Goal: Task Accomplishment & Management: Manage account settings

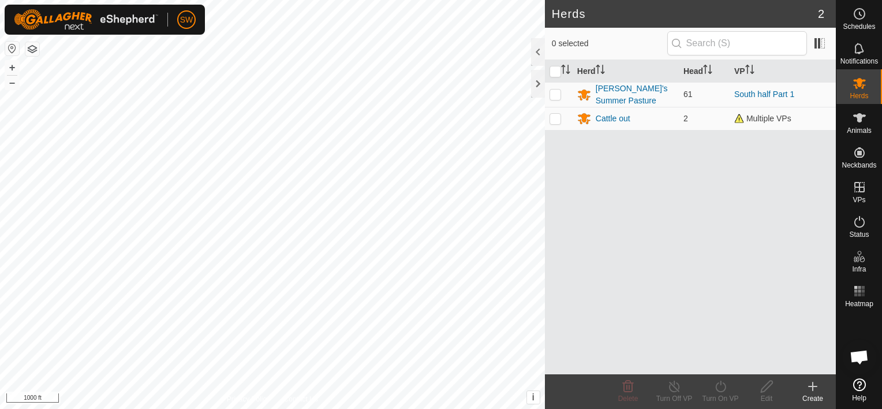
scroll to position [2435, 0]
click at [16, 64] on button "+" at bounding box center [12, 68] width 14 height 14
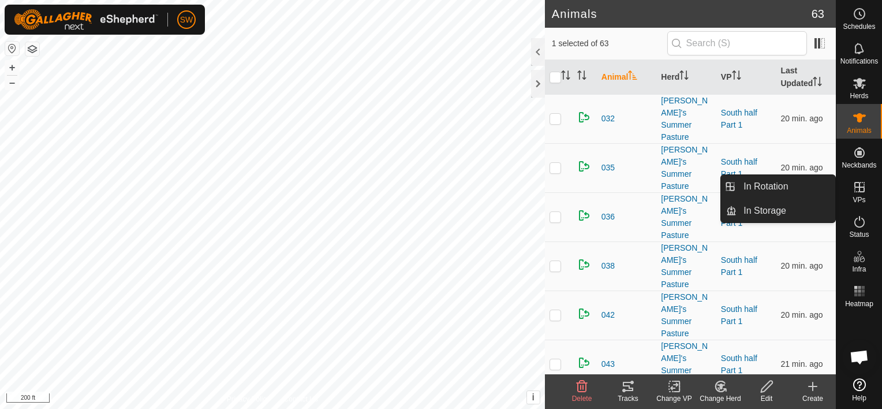
click at [859, 194] on es-virtualpaddocks-svg-icon at bounding box center [860, 187] width 21 height 18
click at [783, 189] on link "In Rotation" at bounding box center [786, 186] width 99 height 23
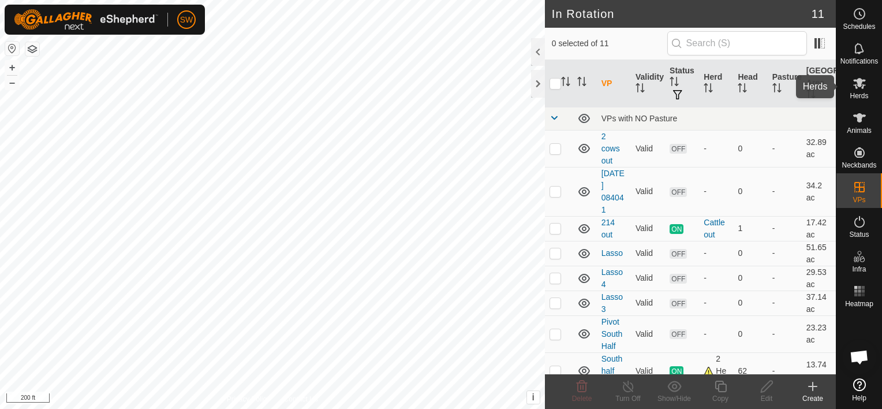
click at [878, 84] on div "Herds" at bounding box center [860, 86] width 46 height 35
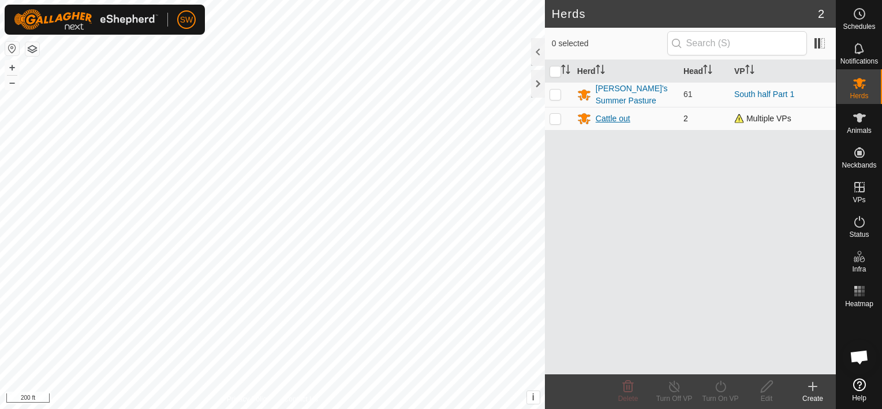
click at [632, 116] on div "Cattle out" at bounding box center [626, 118] width 97 height 14
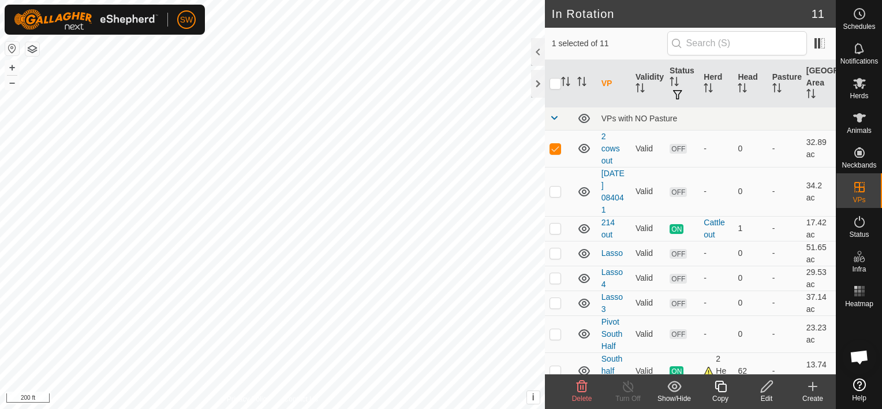
click at [818, 383] on icon at bounding box center [813, 386] width 14 height 14
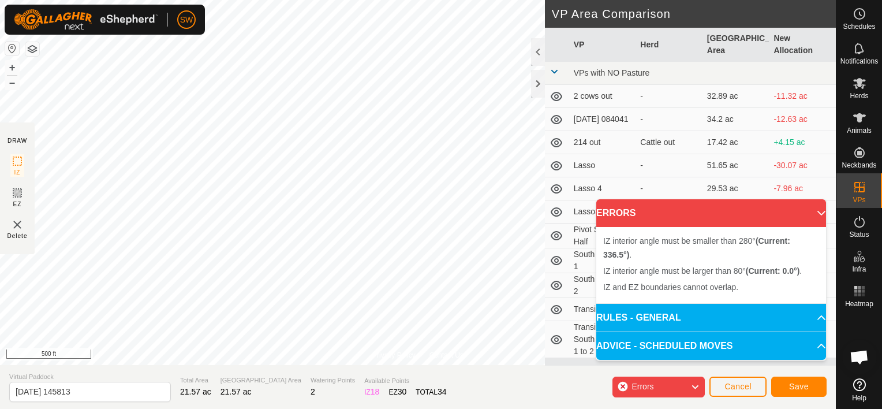
click at [684, 388] on div "Errors" at bounding box center [659, 387] width 92 height 21
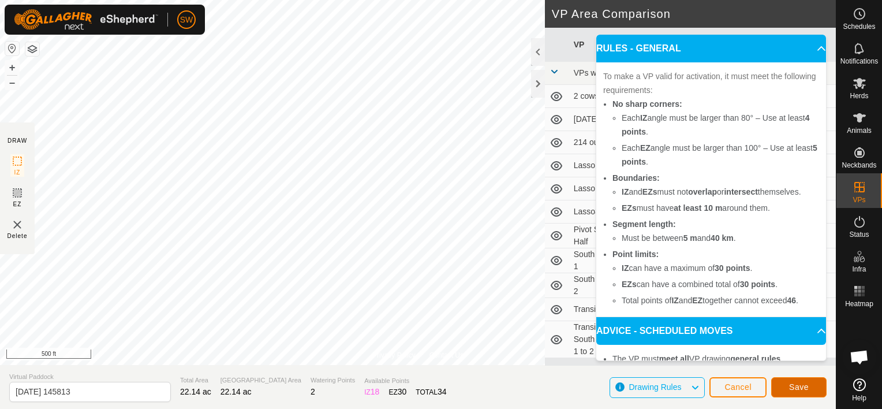
click at [791, 379] on button "Save" at bounding box center [799, 387] width 55 height 20
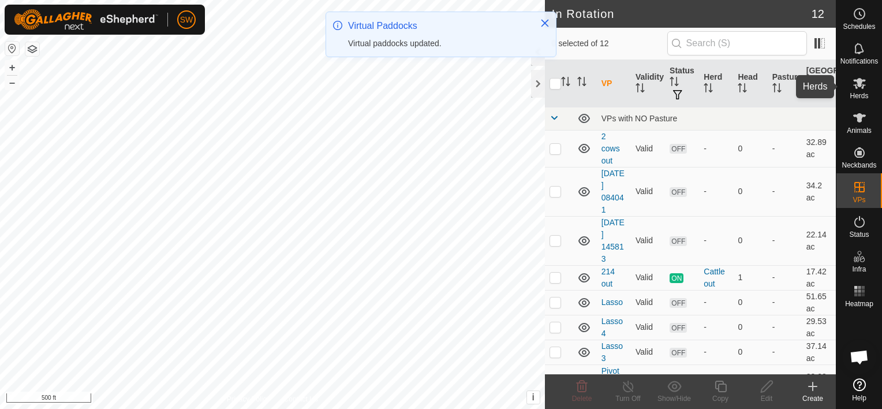
click at [863, 92] on span "Herds" at bounding box center [859, 95] width 18 height 7
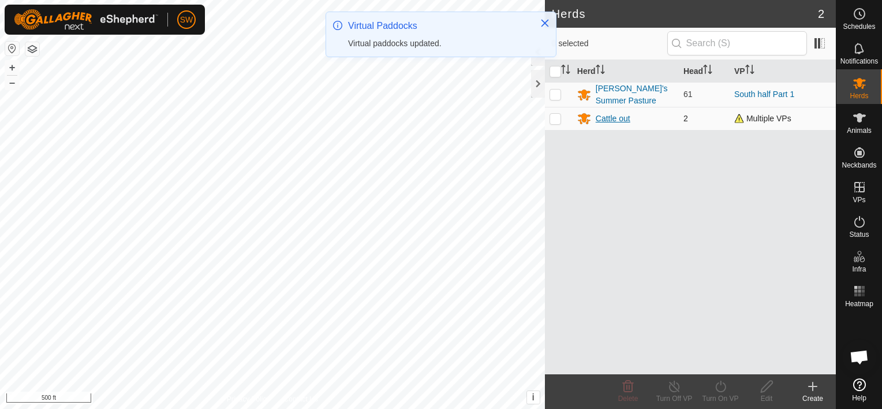
click at [625, 118] on div "Cattle out" at bounding box center [613, 119] width 35 height 12
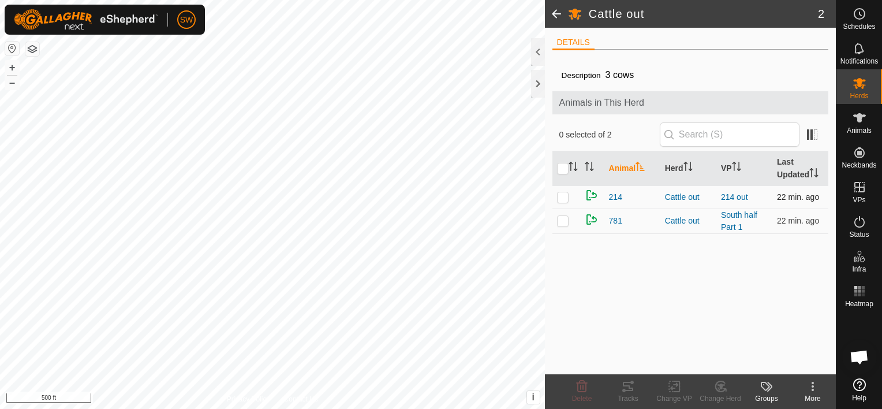
click at [565, 199] on p-checkbox at bounding box center [563, 196] width 12 height 9
checkbox input "true"
click at [564, 222] on p-checkbox at bounding box center [563, 220] width 12 height 9
checkbox input "true"
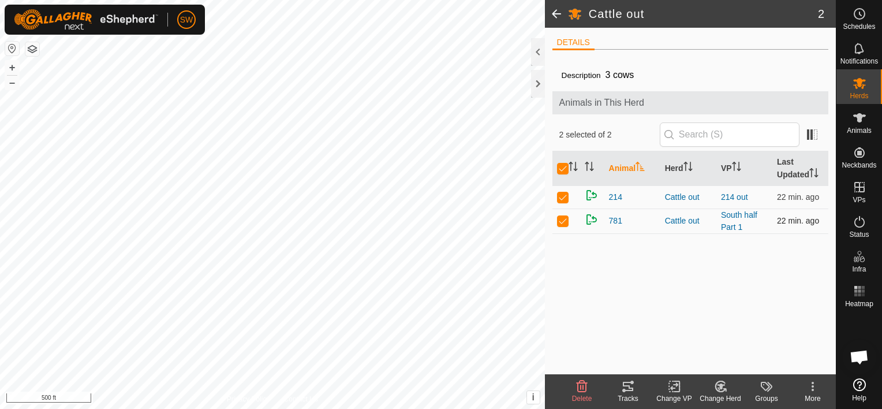
click at [564, 222] on p-checkbox at bounding box center [563, 220] width 12 height 9
checkbox input "false"
click at [559, 225] on td at bounding box center [567, 220] width 28 height 25
checkbox input "true"
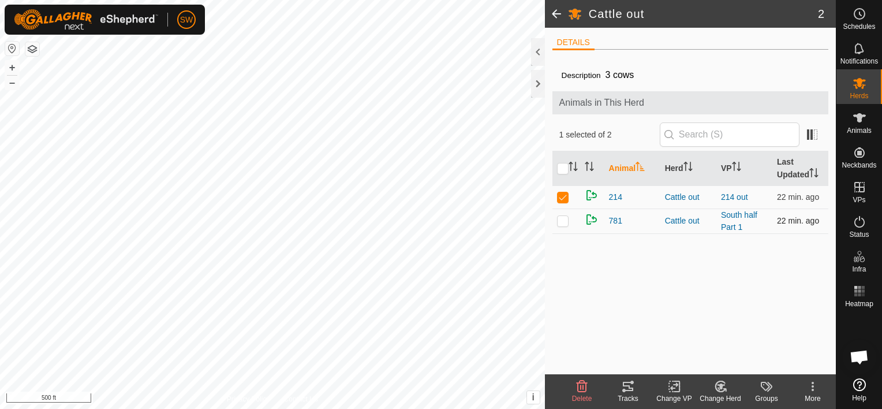
checkbox input "true"
click at [671, 384] on icon at bounding box center [675, 386] width 14 height 14
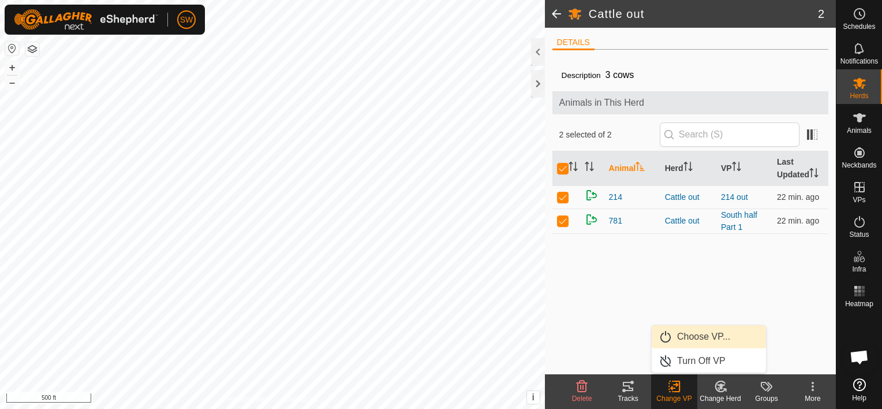
click at [708, 332] on link "Choose VP..." at bounding box center [709, 336] width 114 height 23
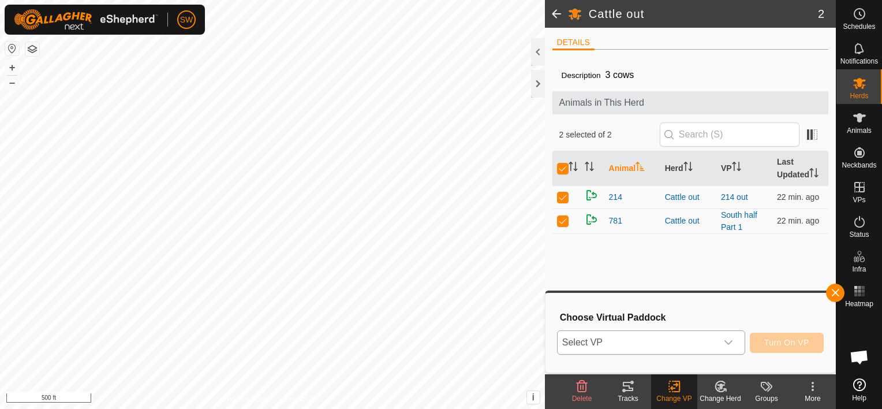
click at [686, 341] on span "Select VP" at bounding box center [637, 342] width 159 height 23
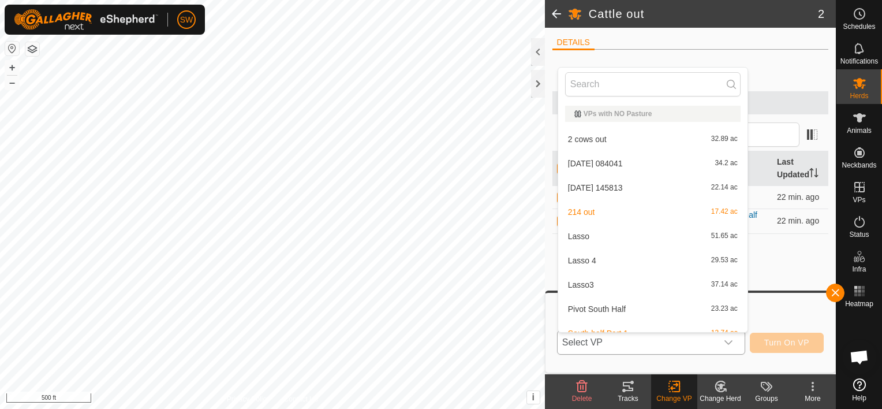
scroll to position [13, 0]
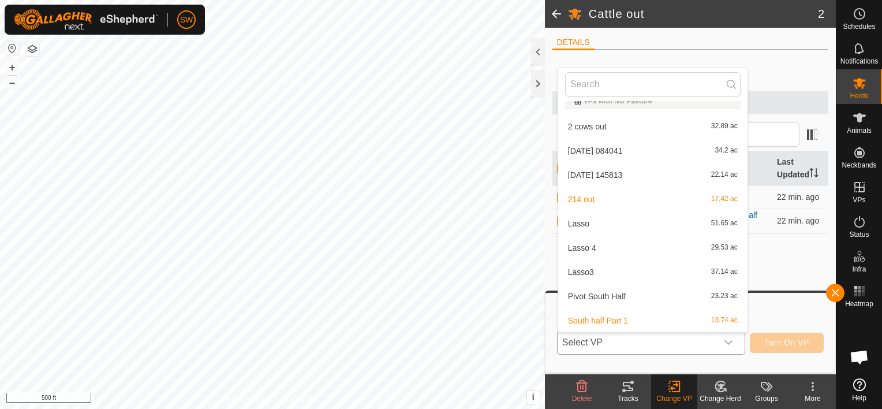
click at [671, 319] on li "South half Part 1 13.74 ac" at bounding box center [652, 320] width 189 height 23
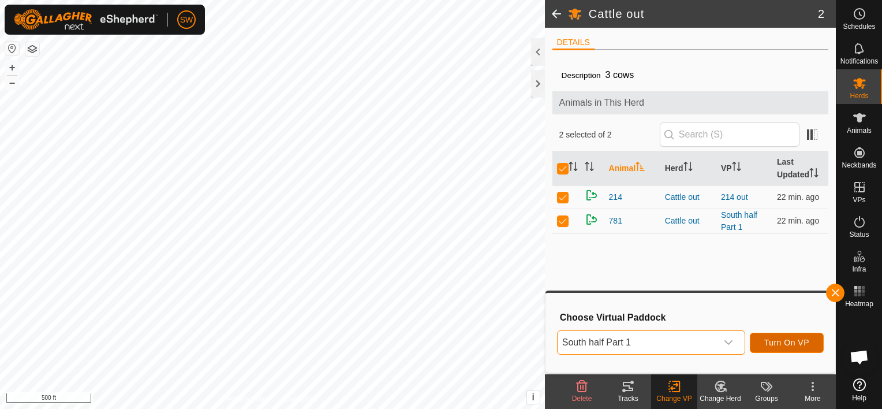
click at [756, 344] on button "Turn On VP" at bounding box center [787, 343] width 74 height 20
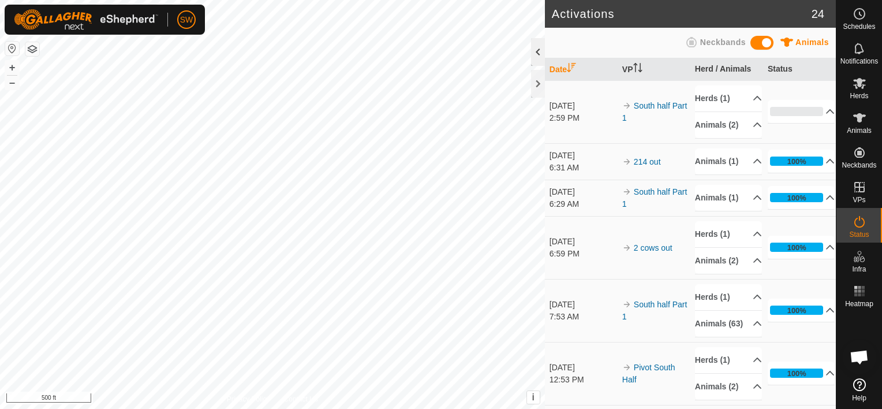
click at [534, 57] on div at bounding box center [538, 52] width 14 height 28
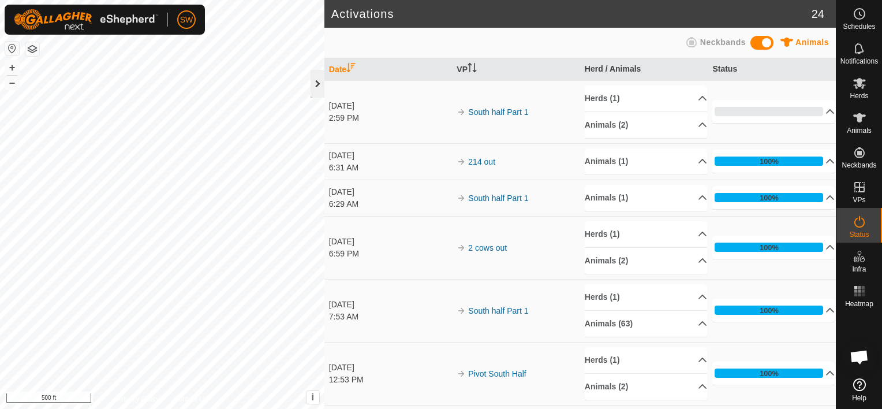
click at [316, 83] on div at bounding box center [318, 84] width 14 height 28
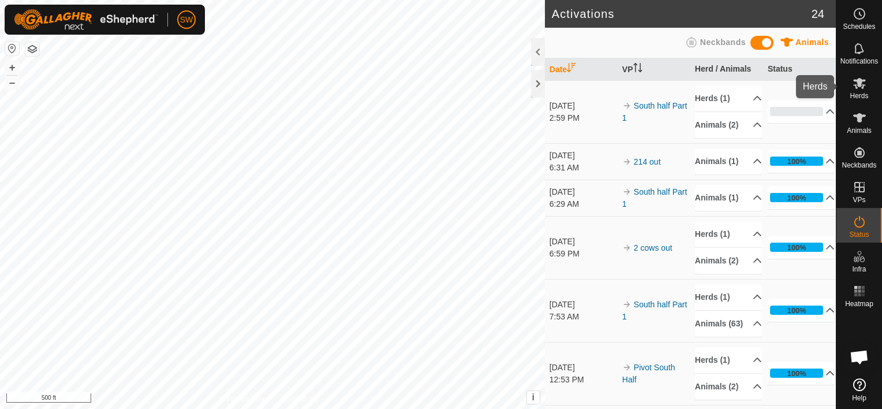
click at [864, 88] on icon at bounding box center [860, 83] width 14 height 14
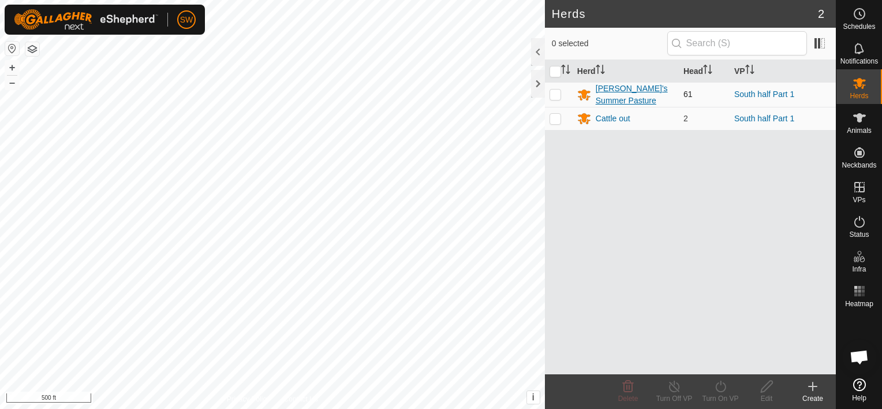
click at [633, 91] on div "[PERSON_NAME]'s Summer Pasture" at bounding box center [635, 95] width 79 height 24
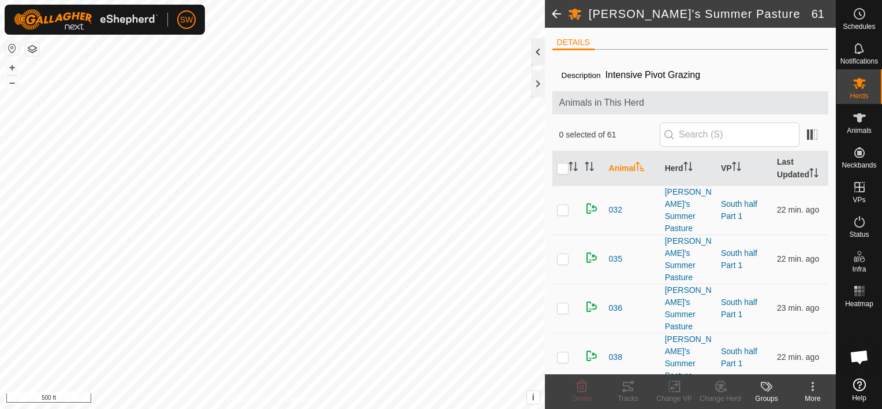
click at [534, 51] on div at bounding box center [538, 52] width 14 height 28
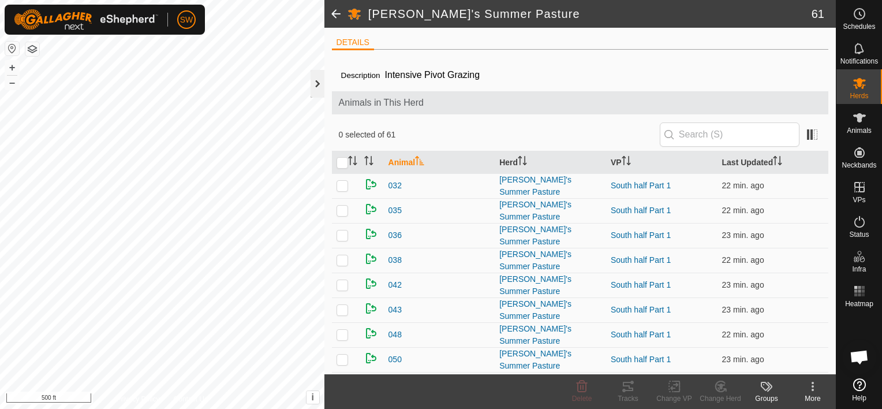
click at [313, 90] on div at bounding box center [318, 84] width 14 height 28
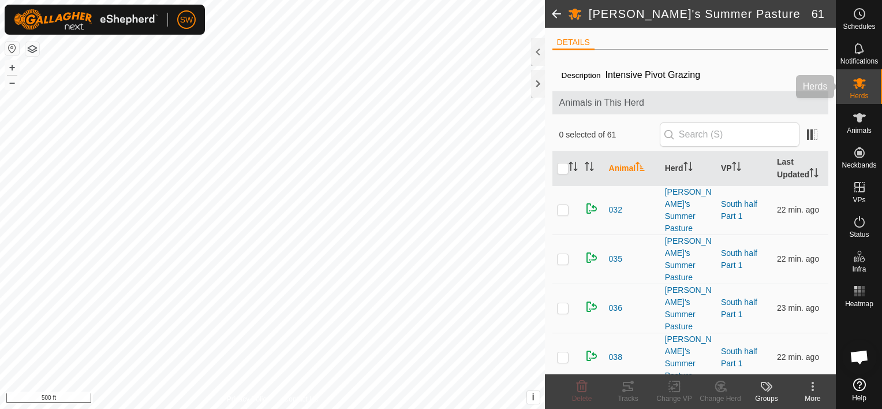
click at [846, 97] on div "Herds" at bounding box center [860, 86] width 46 height 35
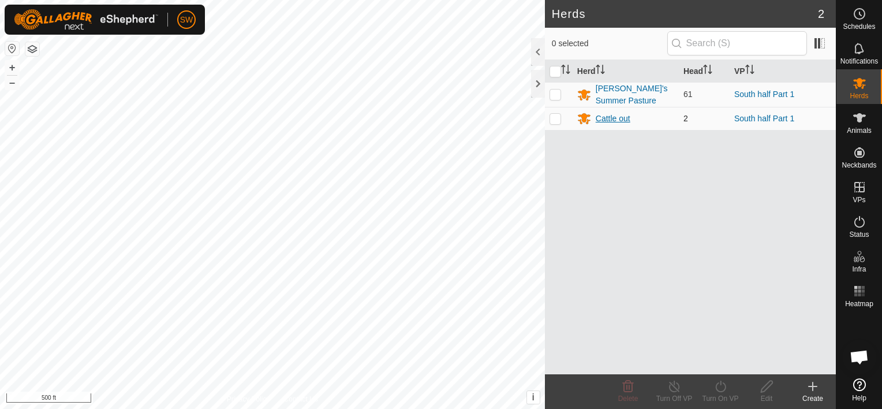
click at [608, 116] on div "Cattle out" at bounding box center [613, 119] width 35 height 12
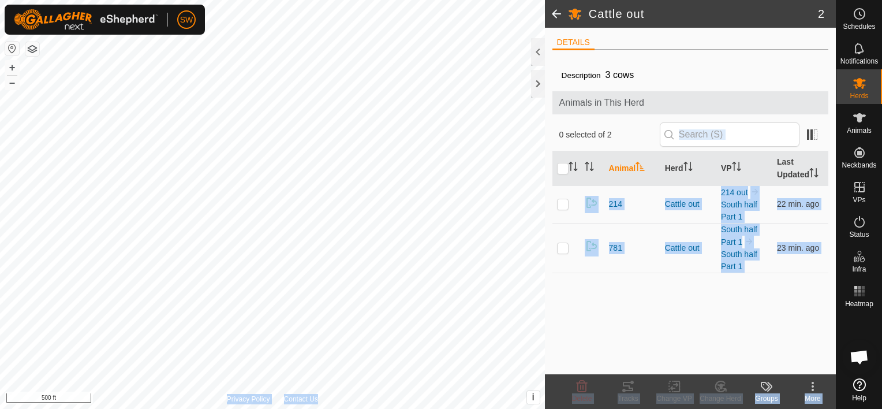
click at [440, 213] on div "Cattle out 2 DETAILS Description 3 cows Animals in This Herd 0 selected of 2 An…" at bounding box center [418, 204] width 836 height 409
click at [561, 201] on p-checkbox at bounding box center [563, 203] width 12 height 9
checkbox input "true"
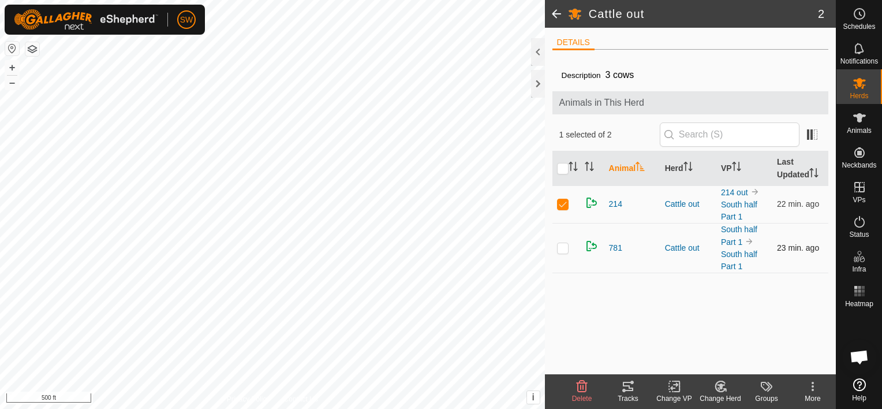
click at [564, 252] on td at bounding box center [567, 248] width 28 height 50
checkbox input "true"
click at [712, 390] on change-mob-svg-icon at bounding box center [721, 386] width 46 height 14
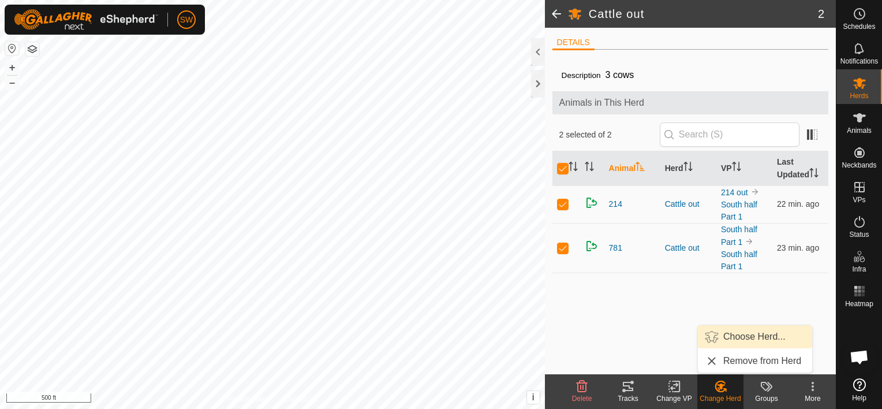
click at [733, 342] on link "Choose Herd..." at bounding box center [755, 336] width 114 height 23
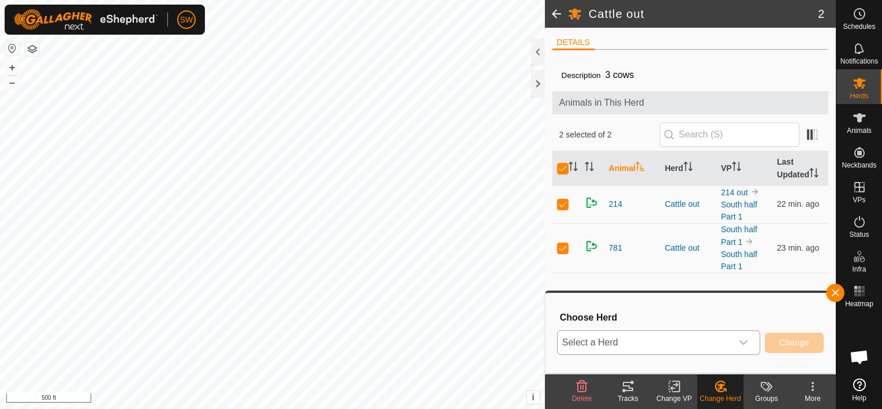
click at [712, 344] on span "Select a Herd" at bounding box center [645, 342] width 174 height 23
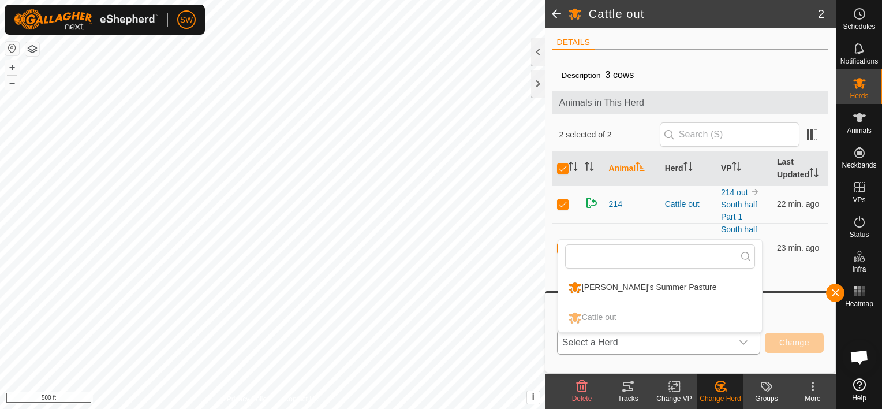
click at [662, 280] on li "[PERSON_NAME]'s Summer Pasture" at bounding box center [660, 287] width 204 height 29
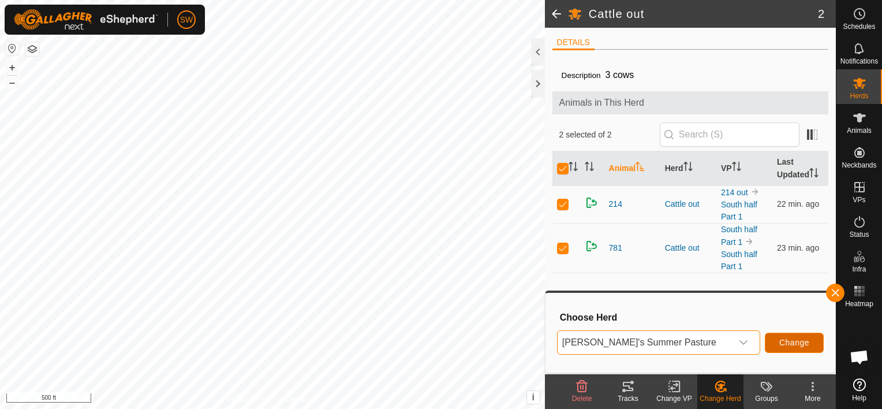
click at [773, 335] on button "Change" at bounding box center [794, 343] width 59 height 20
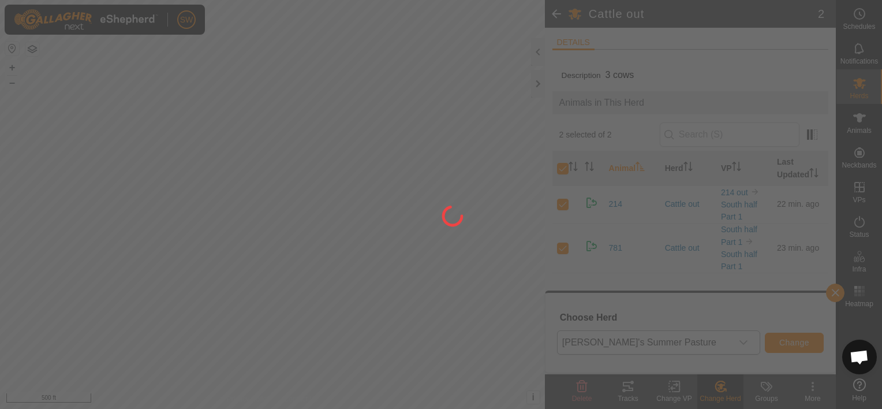
checkbox input "false"
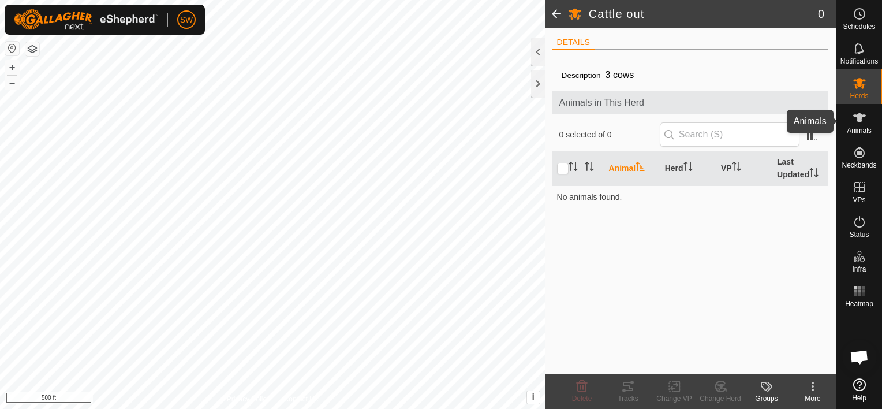
click at [871, 117] on div "Animals" at bounding box center [860, 121] width 46 height 35
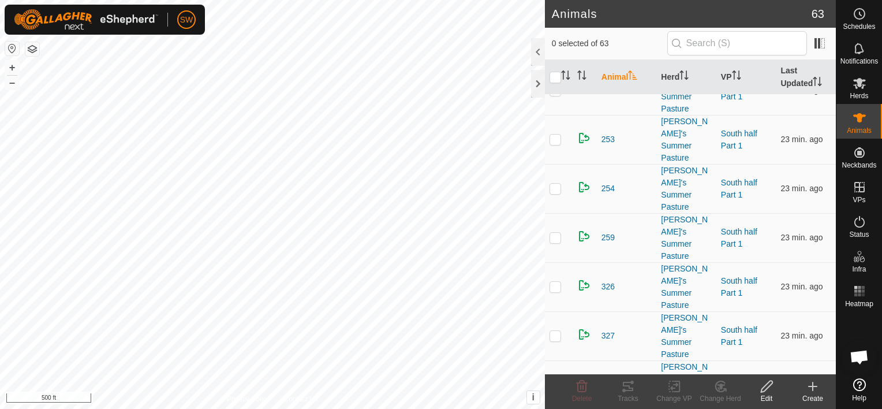
scroll to position [1550, 0]
click at [725, 404] on div "Change Herd" at bounding box center [721, 391] width 46 height 35
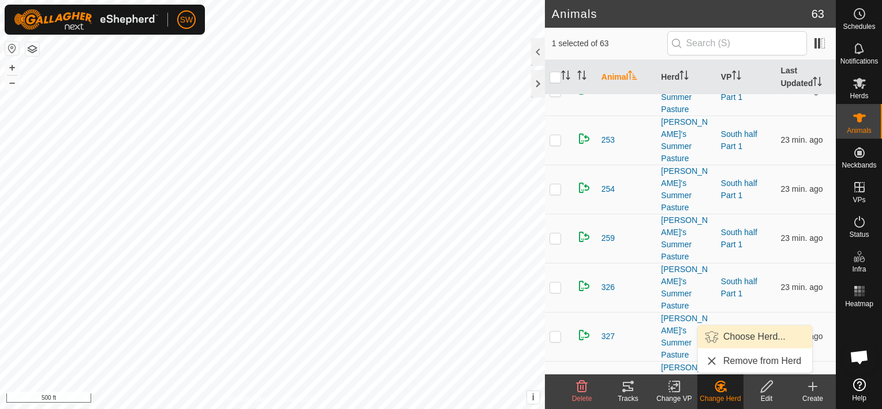
click at [742, 341] on link "Choose Herd..." at bounding box center [755, 336] width 114 height 23
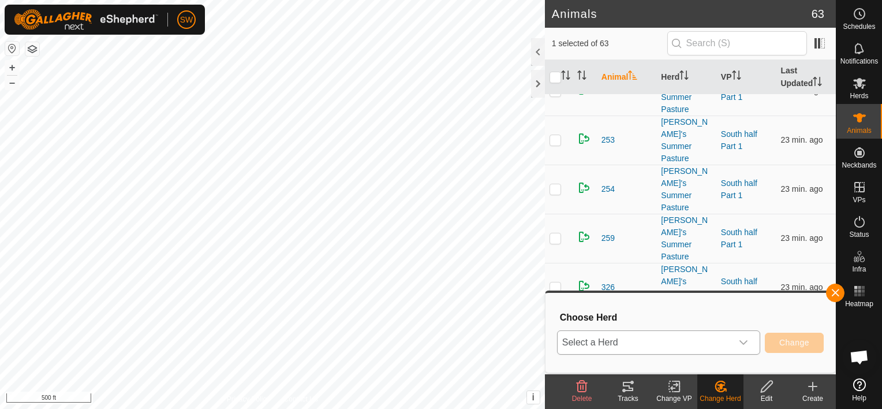
click at [726, 337] on span "Select a Herd" at bounding box center [645, 342] width 174 height 23
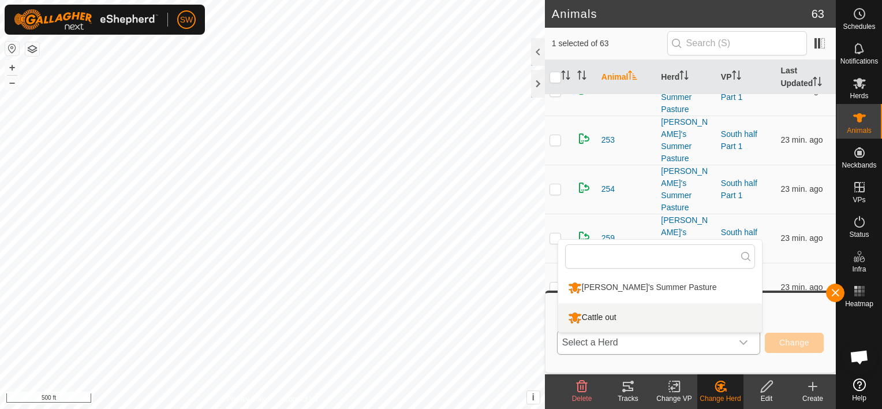
click at [691, 309] on li "Cattle out" at bounding box center [660, 317] width 204 height 29
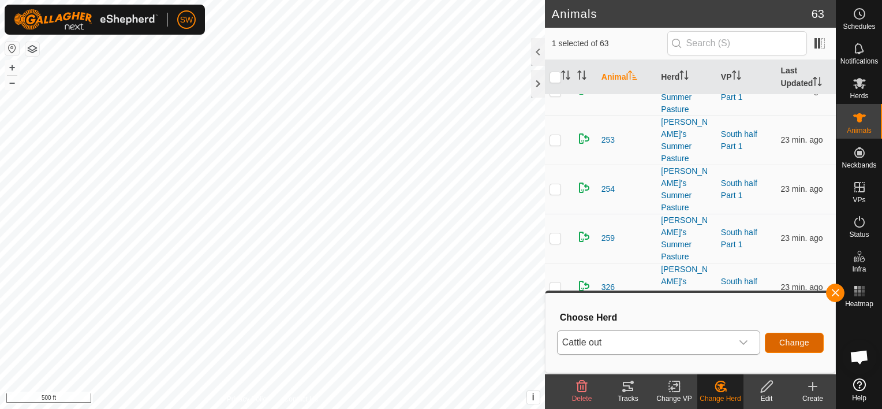
click at [792, 344] on span "Change" at bounding box center [795, 342] width 30 height 9
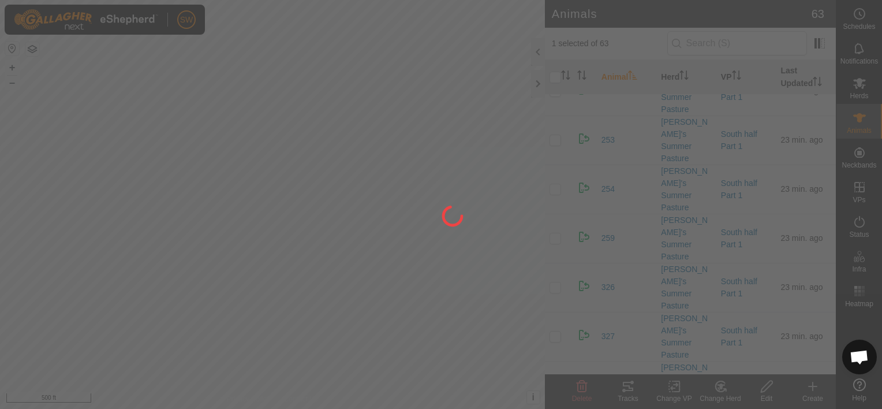
checkbox input "false"
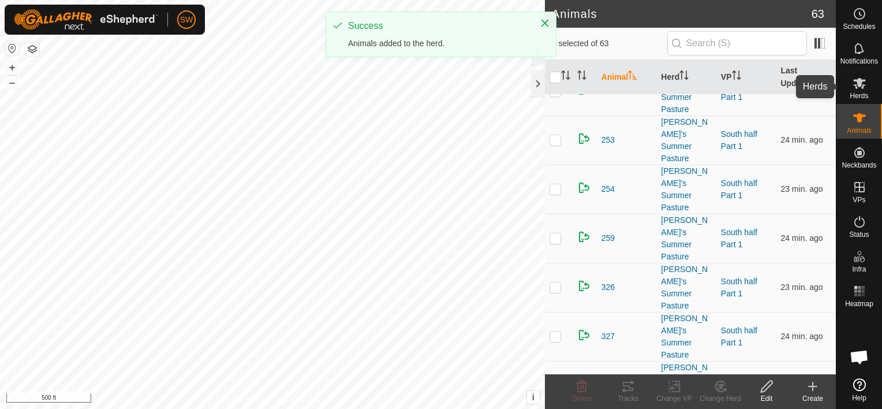
click at [867, 78] on es-mob-svg-icon at bounding box center [860, 83] width 21 height 18
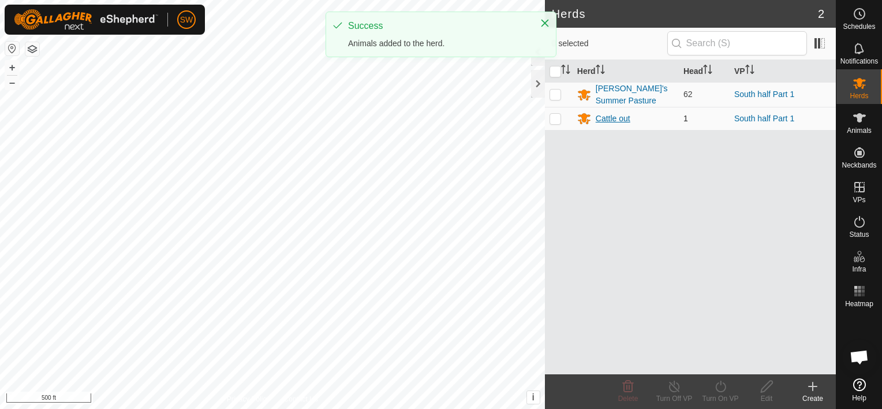
click at [612, 116] on div "Cattle out" at bounding box center [613, 119] width 35 height 12
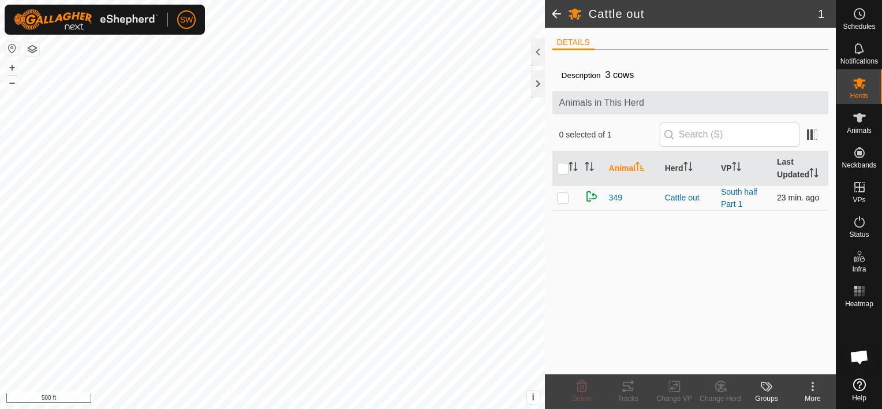
click at [570, 197] on td at bounding box center [567, 197] width 28 height 25
checkbox input "true"
click at [666, 392] on change-vp-svg-icon at bounding box center [674, 386] width 46 height 14
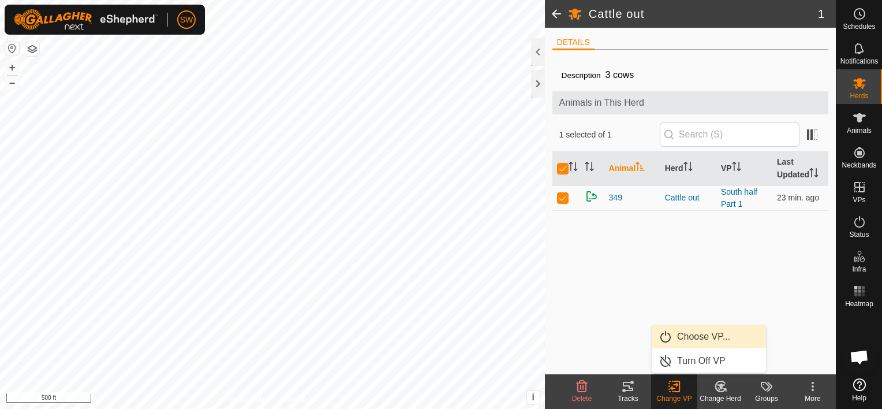
click at [698, 338] on link "Choose VP..." at bounding box center [709, 336] width 114 height 23
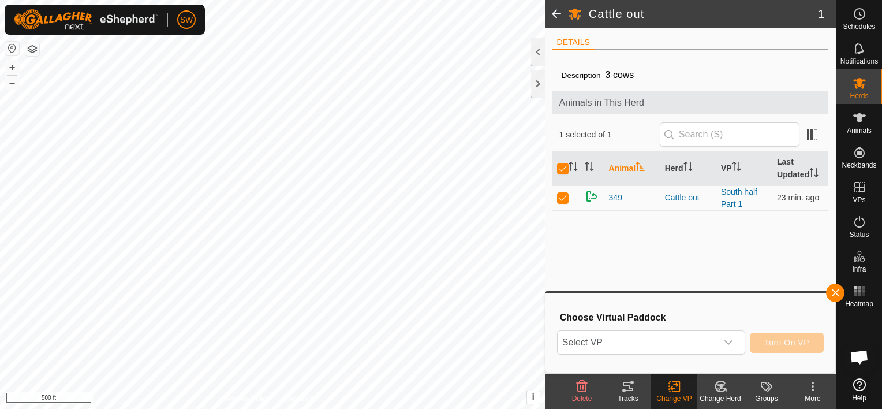
click at [698, 338] on span "Select VP" at bounding box center [637, 342] width 159 height 23
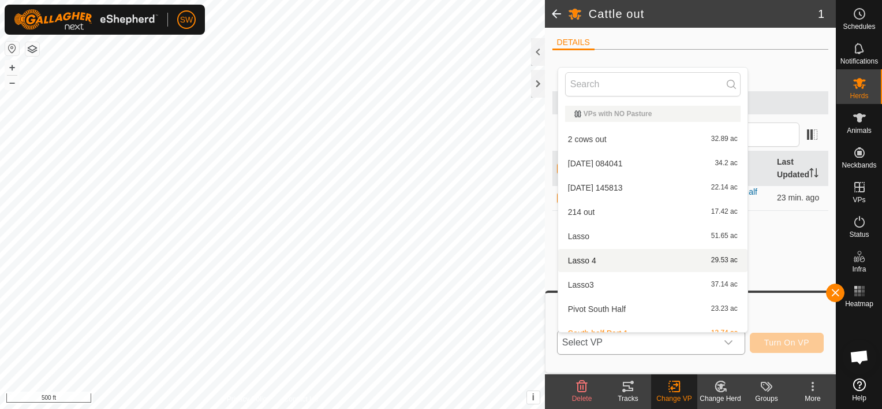
scroll to position [13, 0]
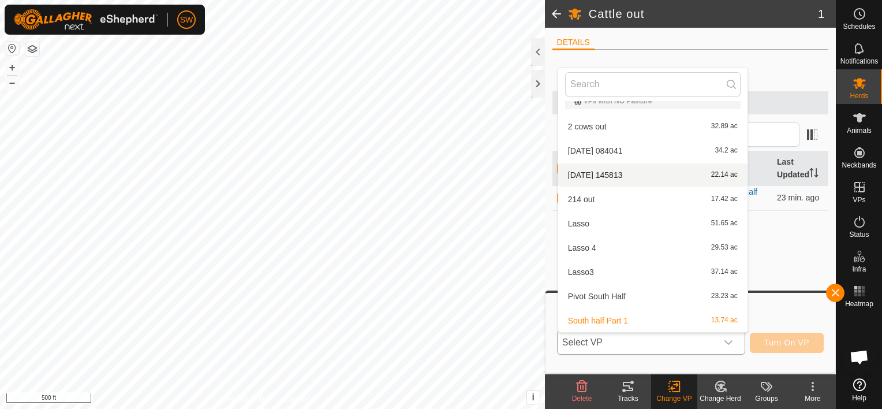
click at [657, 176] on li "2025-09-04 145813 22.14 ac" at bounding box center [652, 174] width 189 height 23
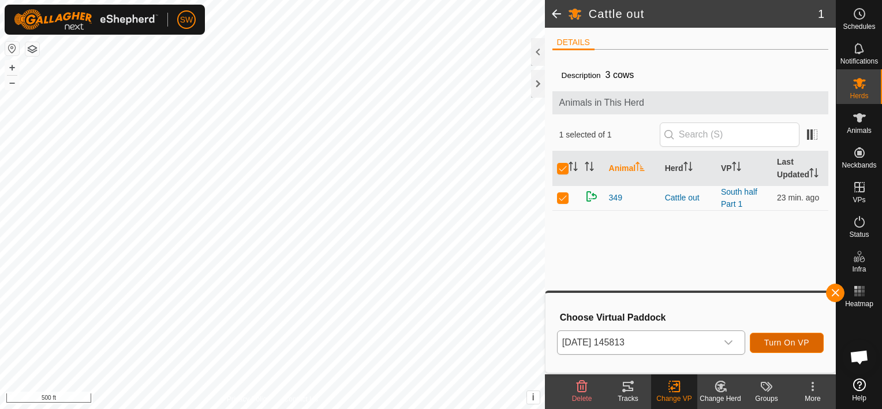
click at [781, 343] on span "Turn On VP" at bounding box center [787, 342] width 45 height 9
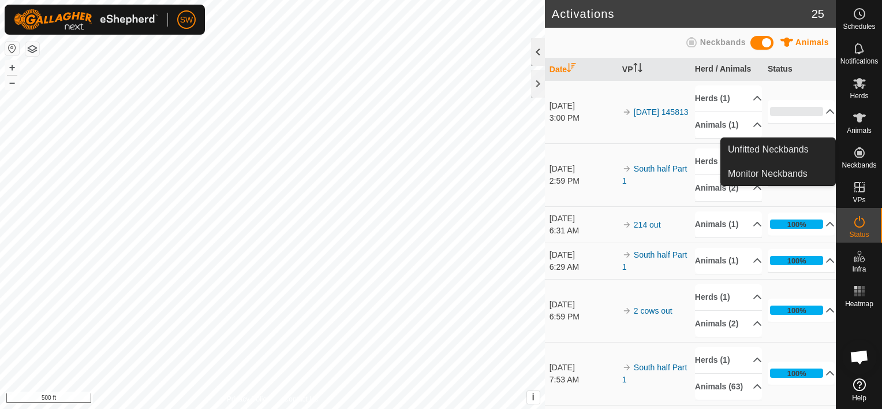
click at [534, 60] on div at bounding box center [538, 52] width 14 height 28
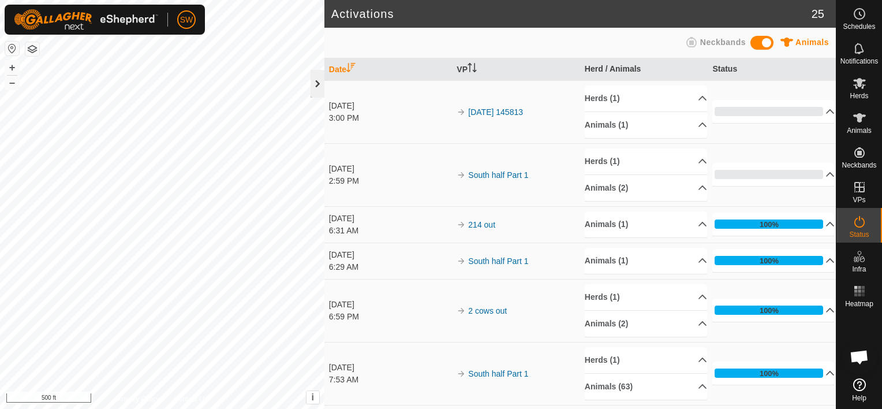
click at [321, 83] on div at bounding box center [318, 84] width 14 height 28
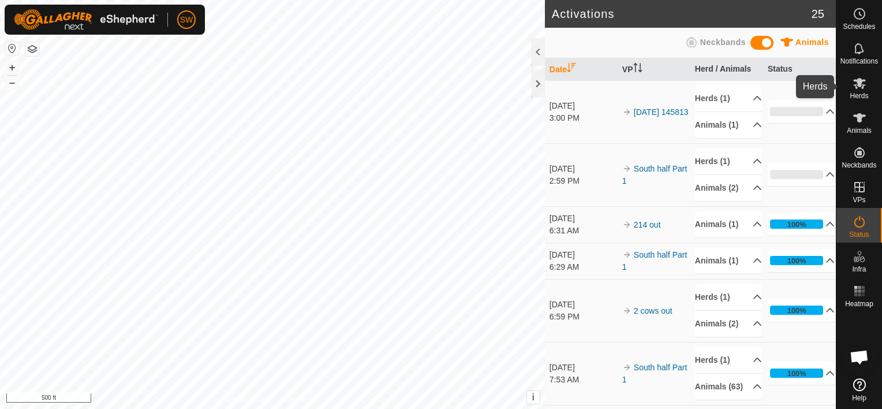
click at [870, 88] on div "Herds" at bounding box center [860, 86] width 46 height 35
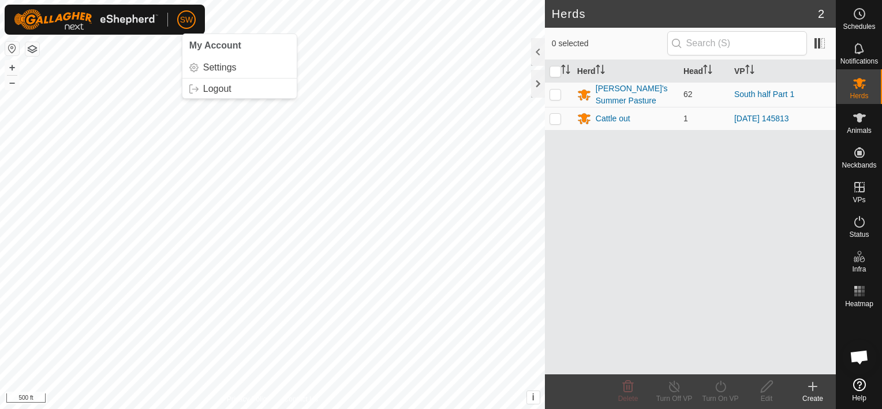
click at [178, 16] on p-avatar "SW" at bounding box center [186, 19] width 18 height 18
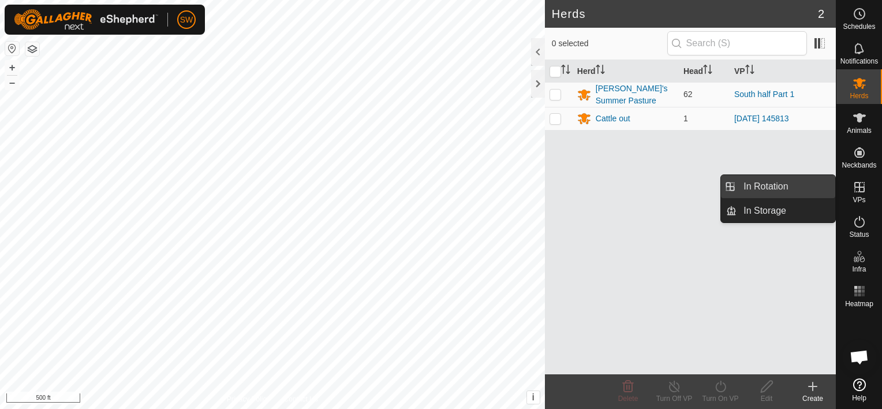
drag, startPoint x: 868, startPoint y: 192, endPoint x: 785, endPoint y: 189, distance: 83.2
click at [836, 189] on es-menu-bar "Schedules Notifications Herds Animals Neckbands VPs Status Infra Heatmap Help I…" at bounding box center [859, 204] width 46 height 409
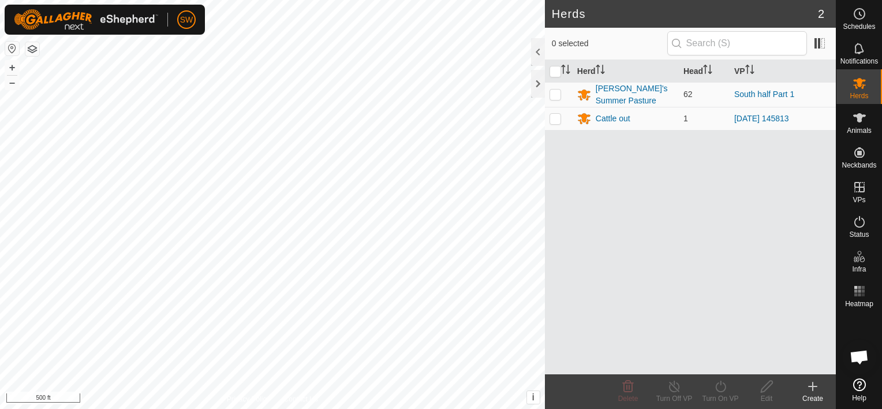
click at [785, 189] on div "Herd Head VP Jake's Summer Pasture 62 South half Part 1 Cattle out 1 2025-09-04…" at bounding box center [690, 217] width 291 height 314
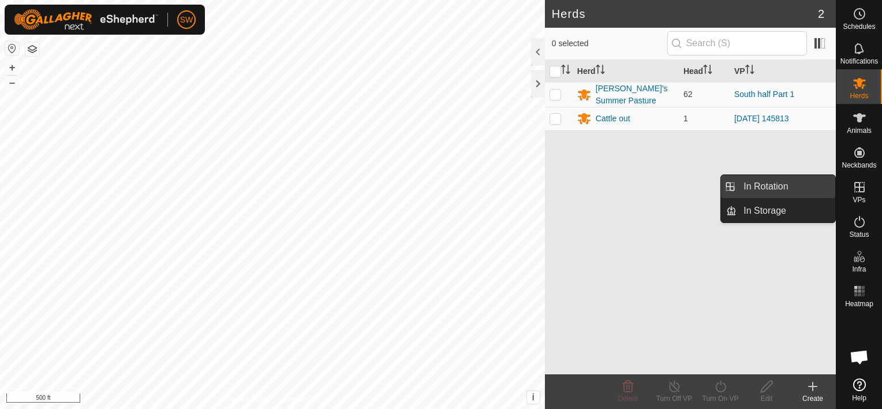
click at [820, 181] on link "In Rotation" at bounding box center [786, 186] width 99 height 23
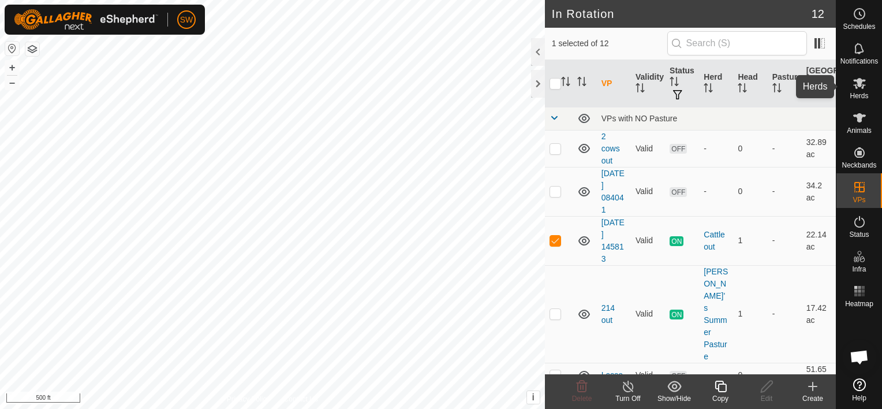
click at [869, 92] on es-mob-svg-icon at bounding box center [860, 83] width 21 height 18
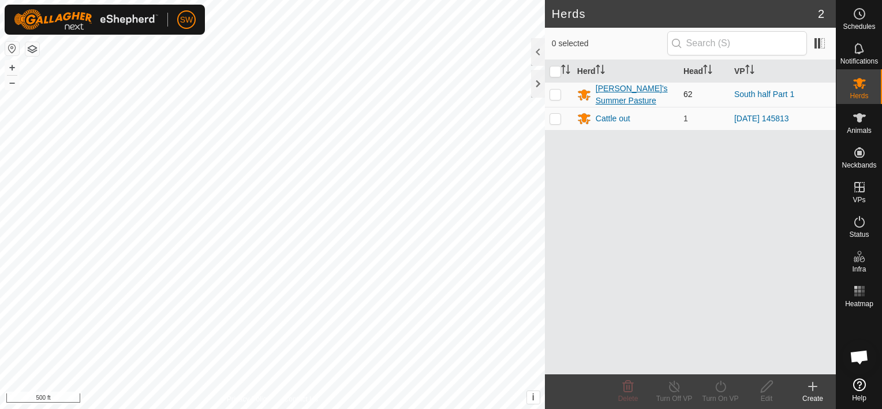
click at [611, 97] on div "[PERSON_NAME]'s Summer Pasture" at bounding box center [635, 95] width 79 height 24
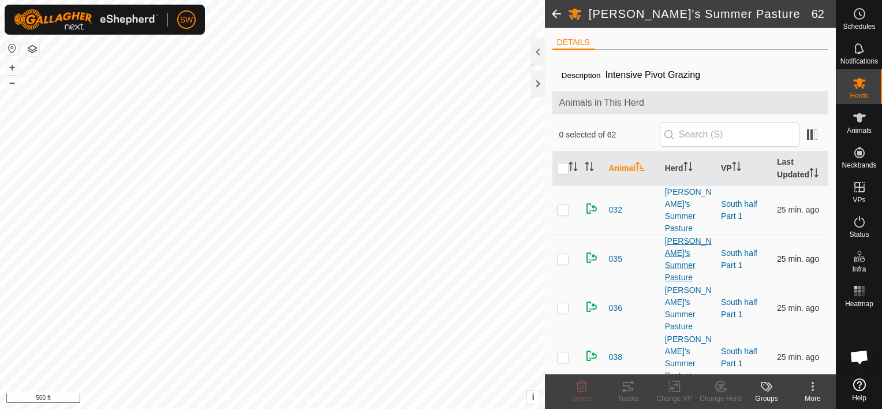
click at [703, 253] on div "[PERSON_NAME]'s Summer Pasture" at bounding box center [688, 259] width 47 height 49
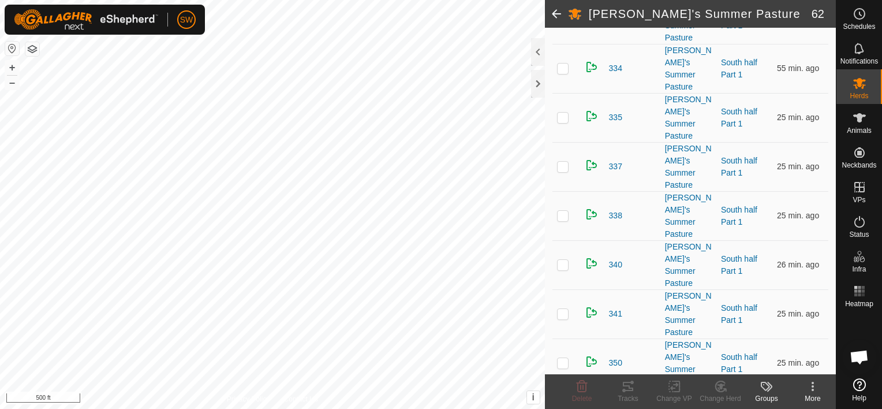
scroll to position [2108, 0]
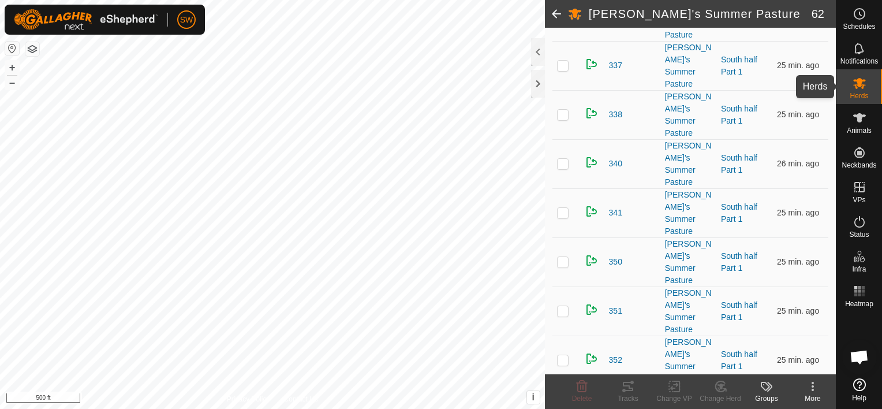
drag, startPoint x: 861, startPoint y: 86, endPoint x: 858, endPoint y: 76, distance: 10.1
click at [858, 76] on icon at bounding box center [860, 83] width 14 height 14
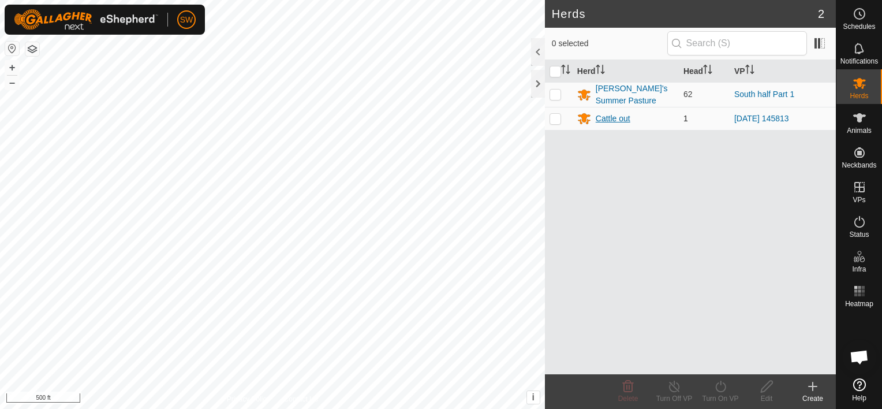
click at [615, 124] on div "Cattle out" at bounding box center [613, 119] width 35 height 12
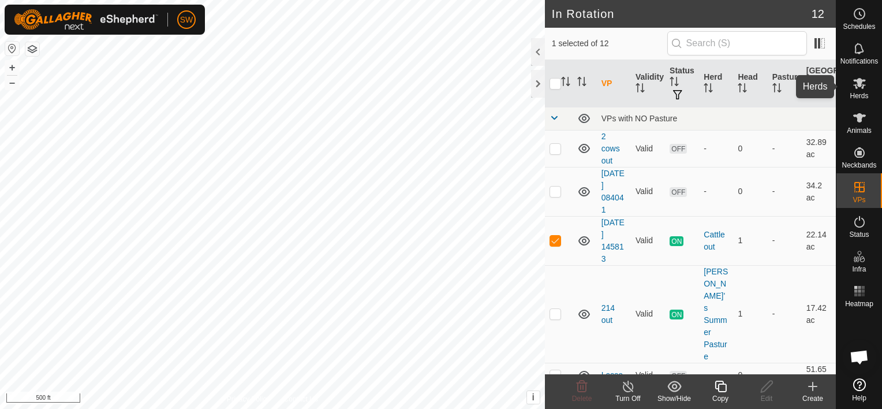
click at [855, 88] on icon at bounding box center [860, 83] width 14 height 14
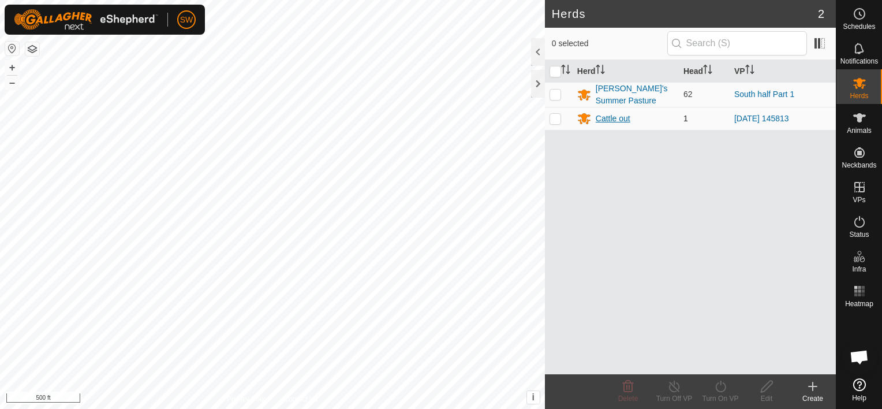
click at [617, 115] on div "Cattle out" at bounding box center [613, 119] width 35 height 12
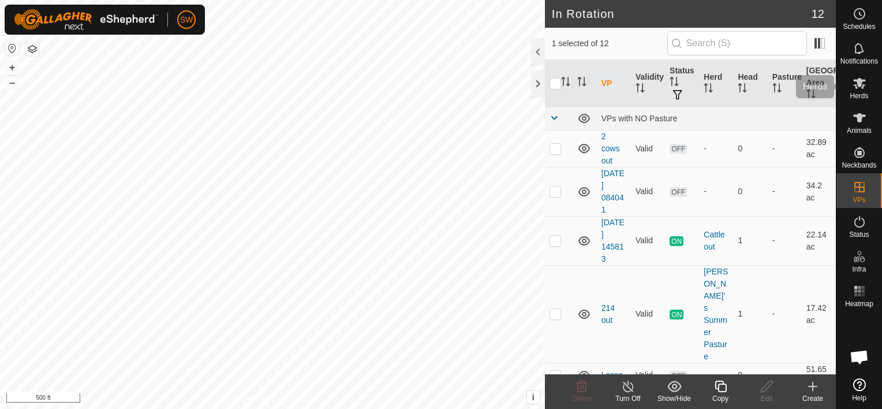
click at [866, 81] on icon at bounding box center [860, 83] width 14 height 14
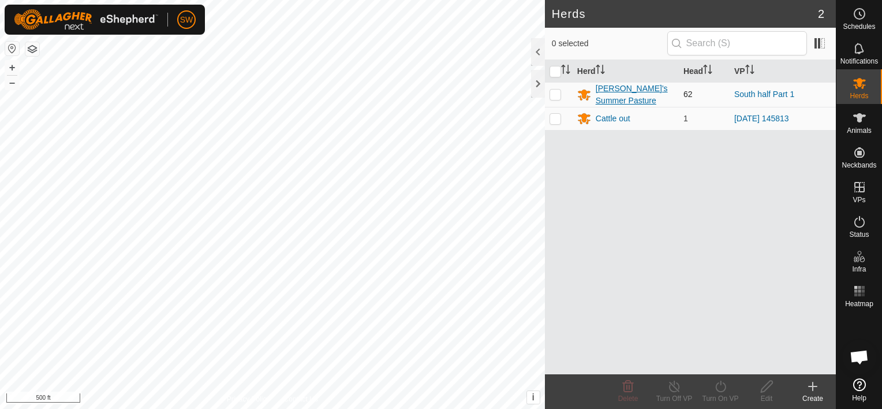
click at [630, 92] on div "[PERSON_NAME]'s Summer Pasture" at bounding box center [635, 95] width 79 height 24
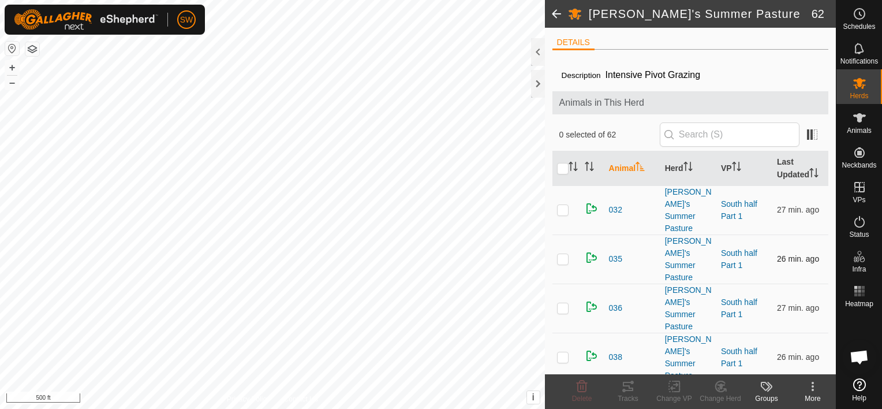
click at [558, 254] on p-checkbox at bounding box center [563, 258] width 12 height 9
checkbox input "true"
click at [729, 390] on change-mob-svg-icon at bounding box center [721, 386] width 46 height 14
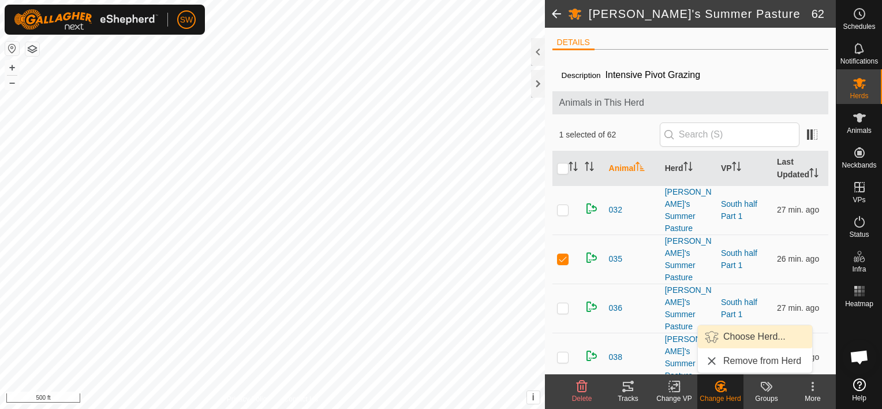
click at [753, 329] on link "Choose Herd..." at bounding box center [755, 336] width 114 height 23
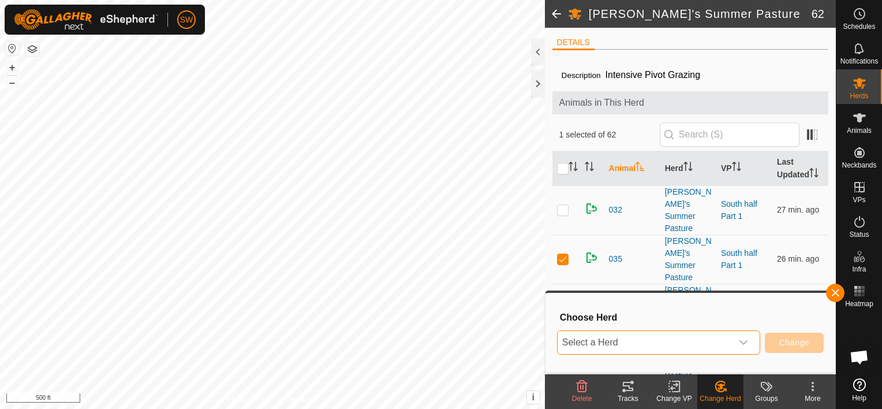
click at [674, 344] on span "Select a Herd" at bounding box center [645, 342] width 174 height 23
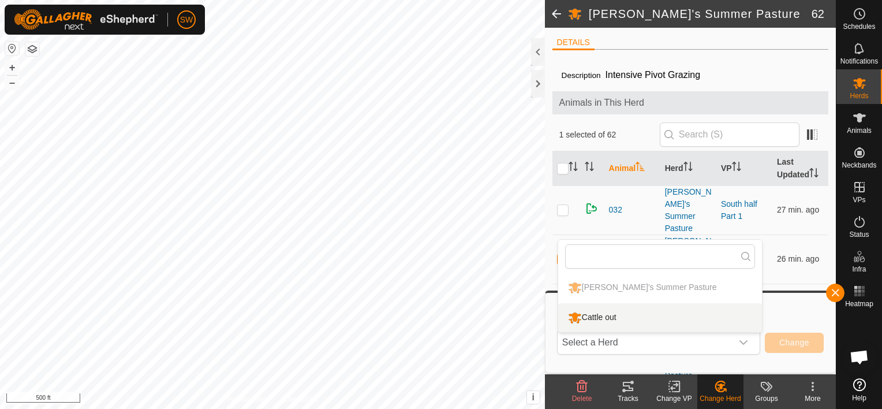
click at [687, 362] on div "Choose Herd Select a Herd Jake's Summer Pasture Cattle out Change" at bounding box center [691, 333] width 276 height 66
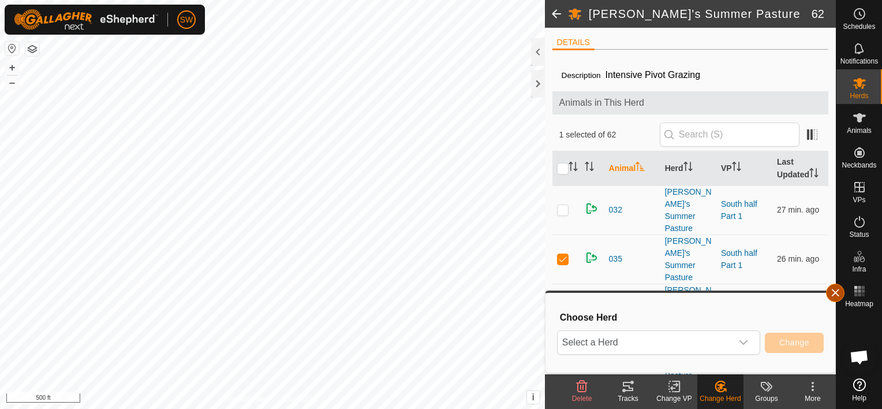
click at [840, 292] on button "button" at bounding box center [835, 293] width 18 height 18
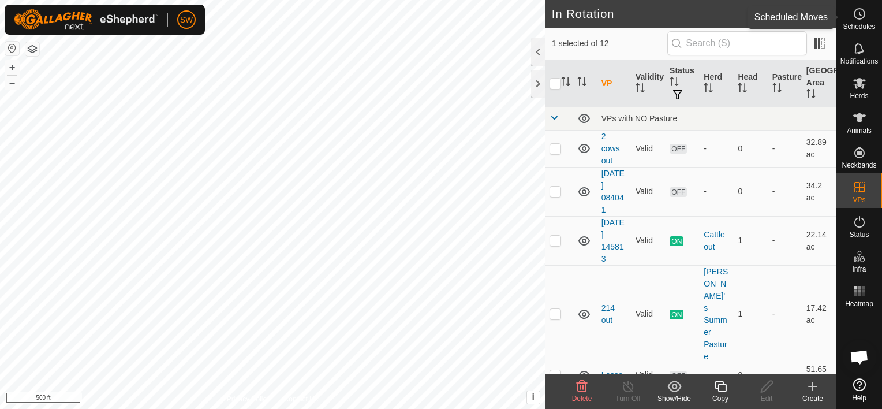
click at [861, 19] on circle at bounding box center [860, 14] width 10 height 10
checkbox input "false"
checkbox input "true"
click at [865, 81] on icon at bounding box center [860, 83] width 13 height 11
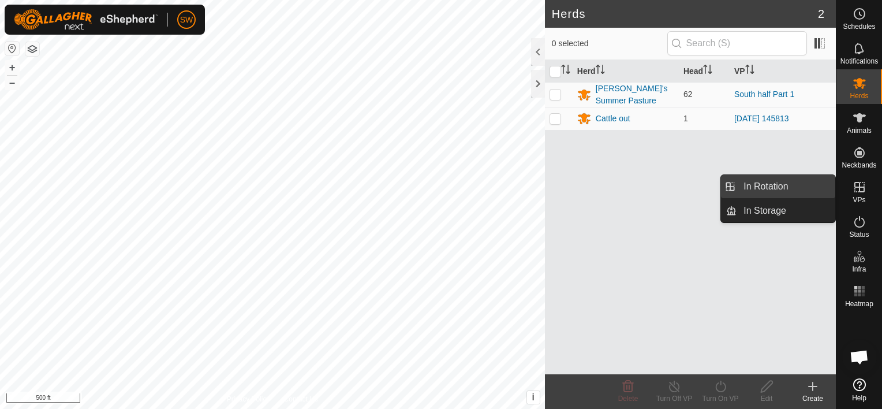
click at [809, 185] on link "In Rotation" at bounding box center [786, 186] width 99 height 23
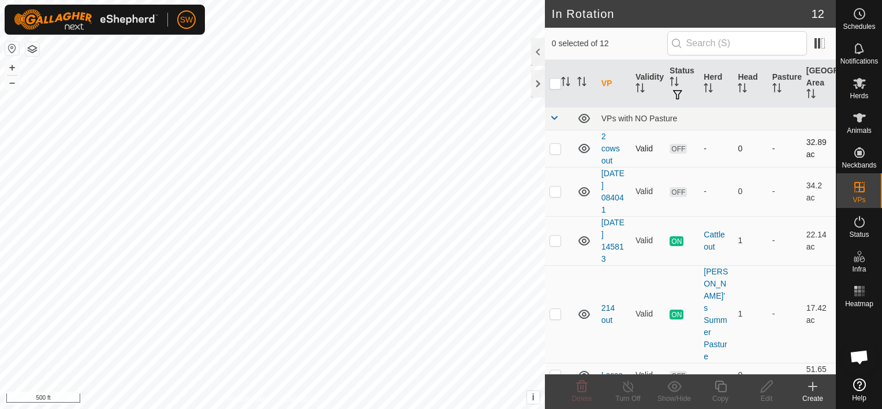
click at [560, 144] on p-checkbox at bounding box center [556, 148] width 12 height 9
click at [574, 392] on delete-svg-icon at bounding box center [582, 386] width 46 height 14
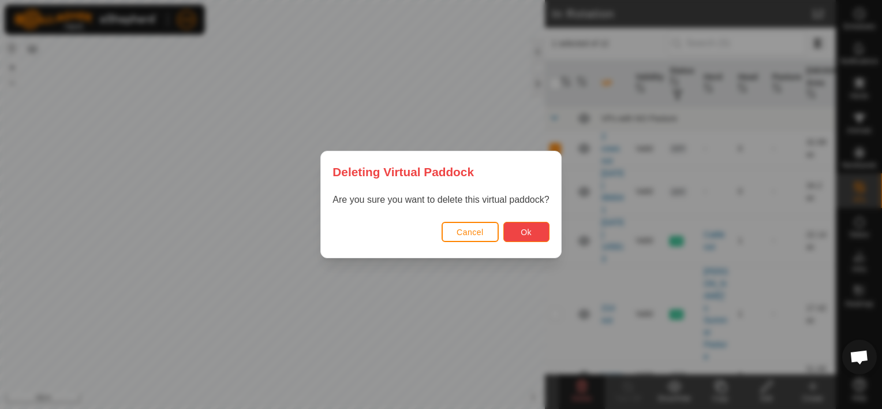
click at [529, 225] on button "Ok" at bounding box center [527, 232] width 46 height 20
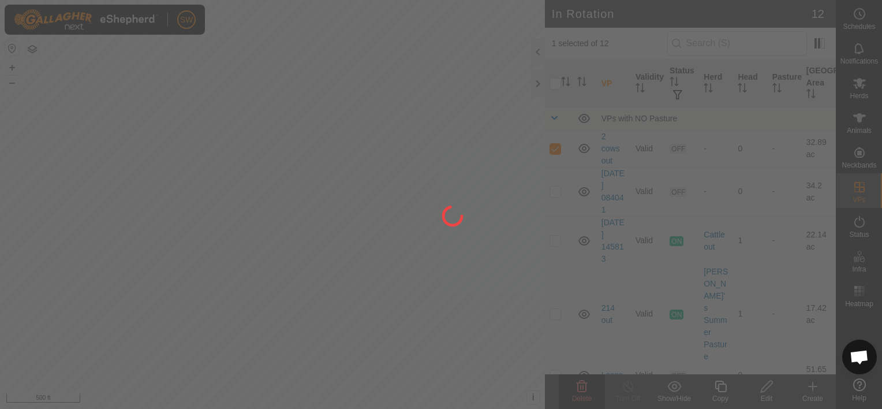
checkbox input "false"
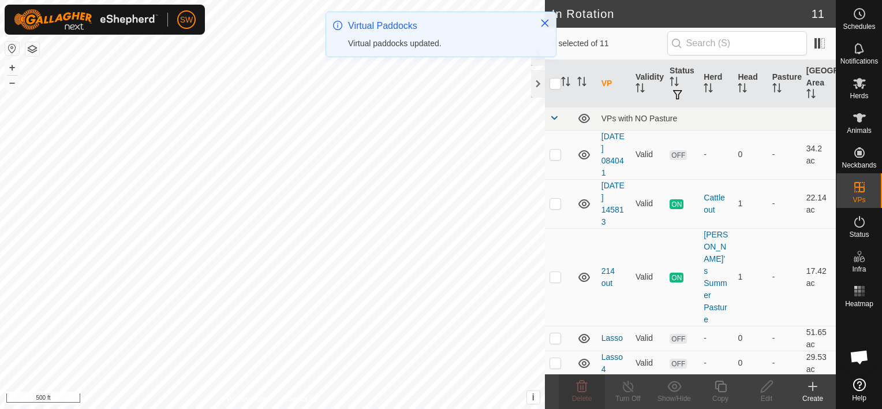
click at [553, 164] on td at bounding box center [559, 154] width 28 height 49
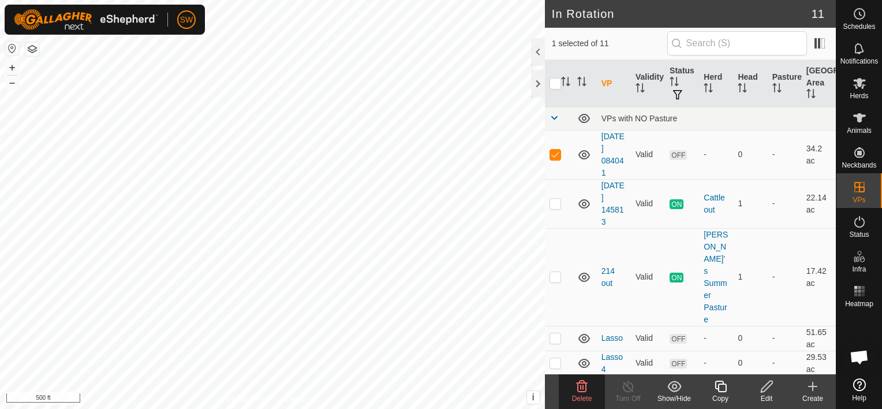
click at [573, 383] on delete-svg-icon at bounding box center [582, 386] width 46 height 14
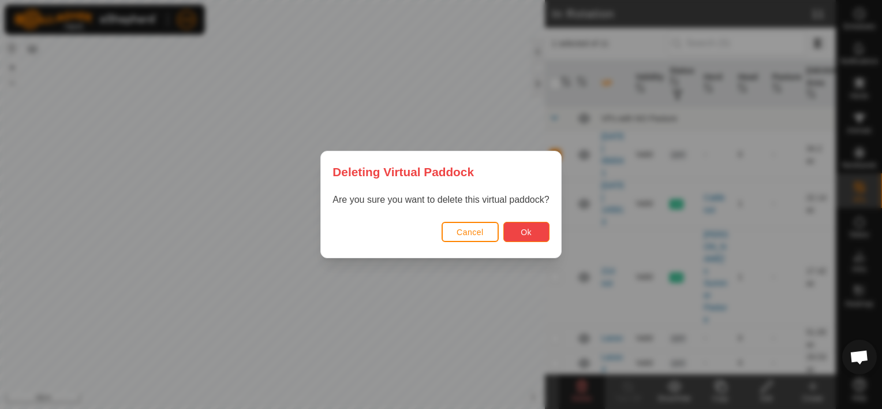
click at [522, 228] on span "Ok" at bounding box center [526, 232] width 11 height 9
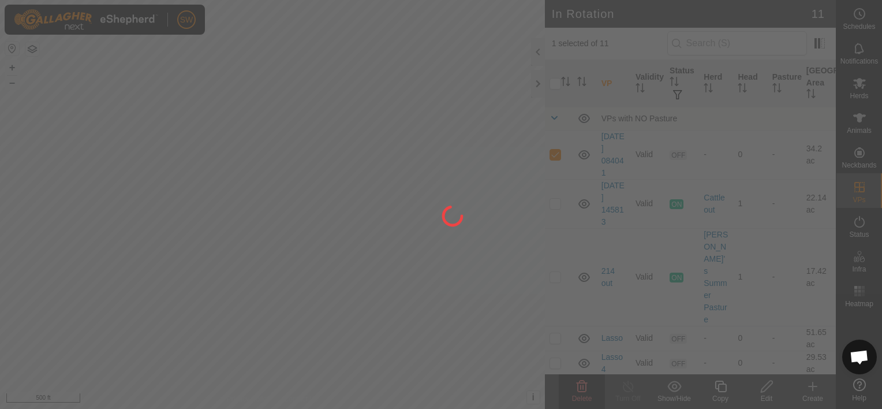
checkbox input "false"
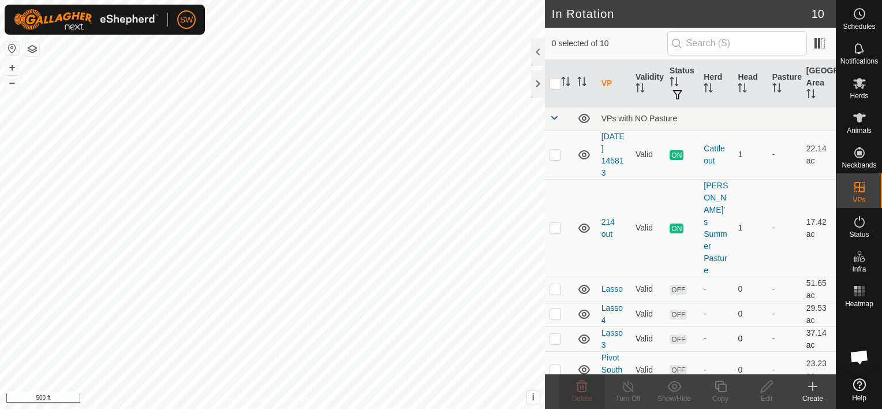
click at [552, 334] on p-checkbox at bounding box center [556, 338] width 12 height 9
click at [578, 390] on icon at bounding box center [582, 387] width 11 height 12
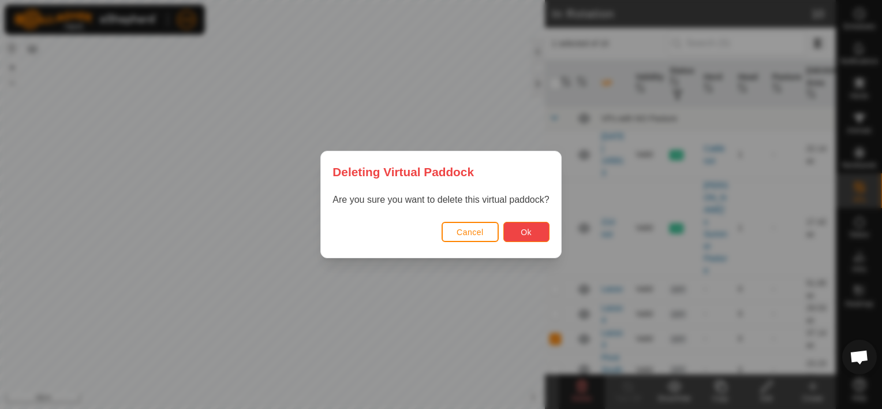
click at [536, 230] on button "Ok" at bounding box center [527, 232] width 46 height 20
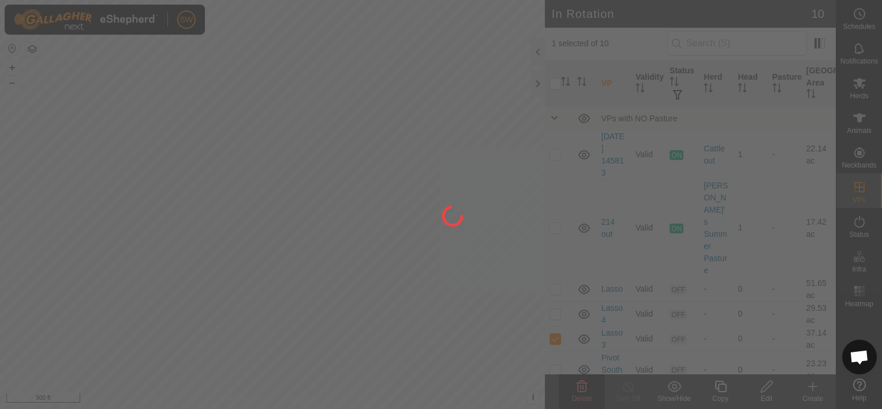
checkbox input "false"
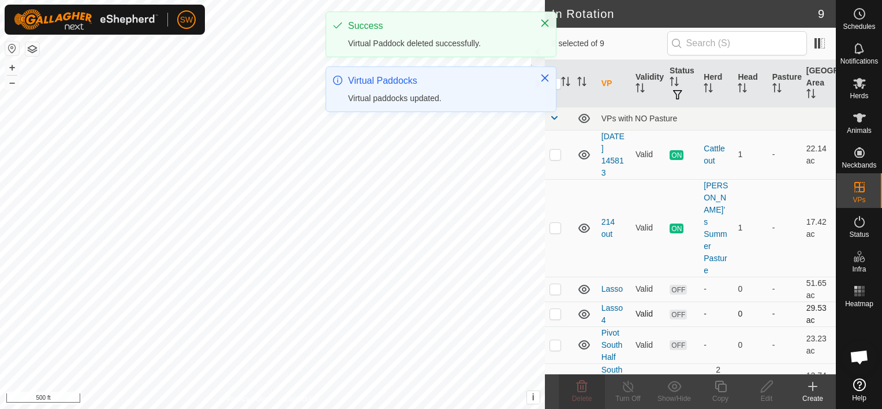
click at [550, 309] on p-tablecheckbox at bounding box center [556, 313] width 12 height 9
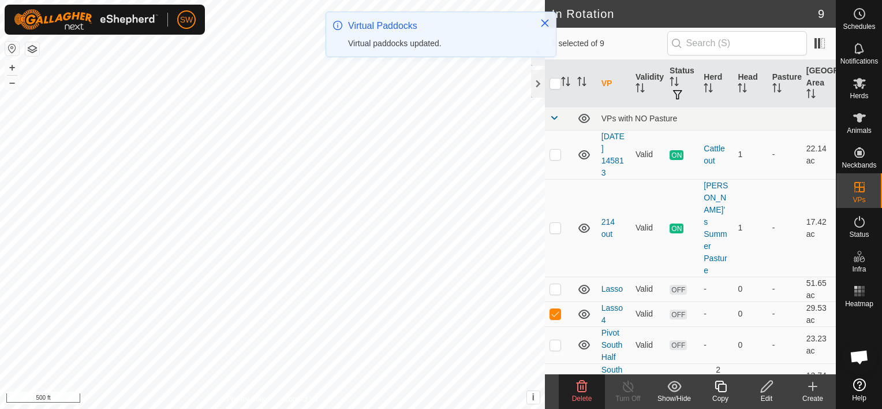
click at [583, 384] on icon at bounding box center [582, 386] width 14 height 14
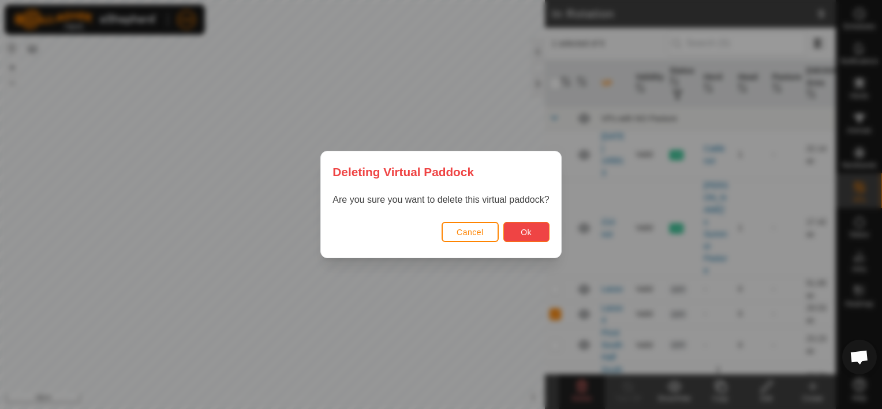
click at [539, 234] on button "Ok" at bounding box center [527, 232] width 46 height 20
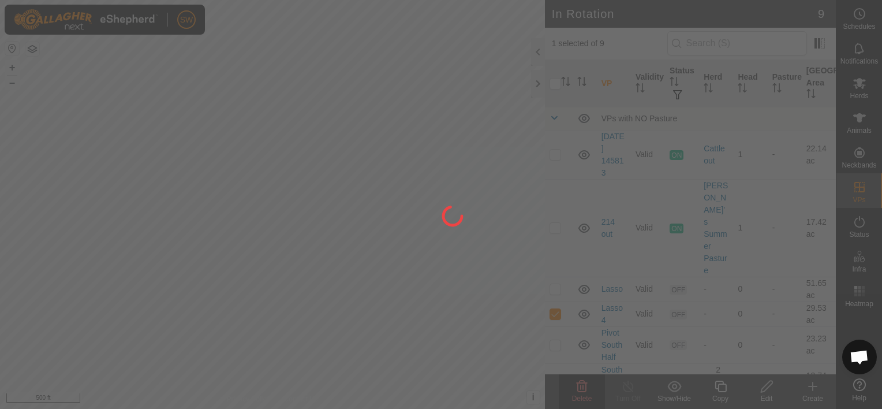
checkbox input "false"
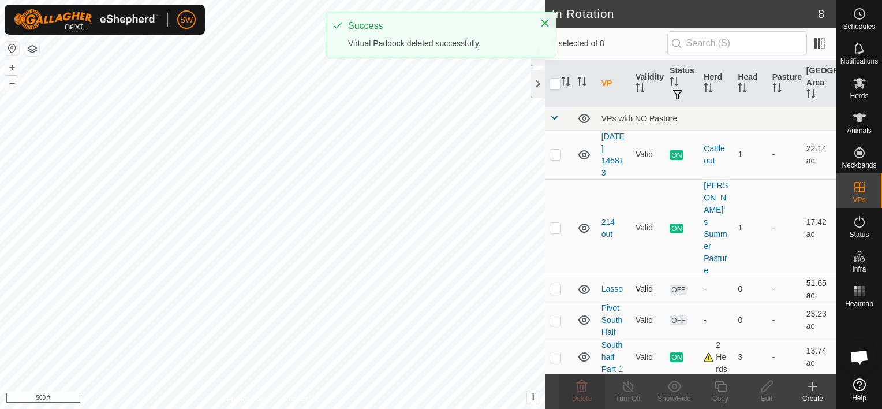
click at [560, 284] on p-checkbox at bounding box center [556, 288] width 12 height 9
checkbox input "true"
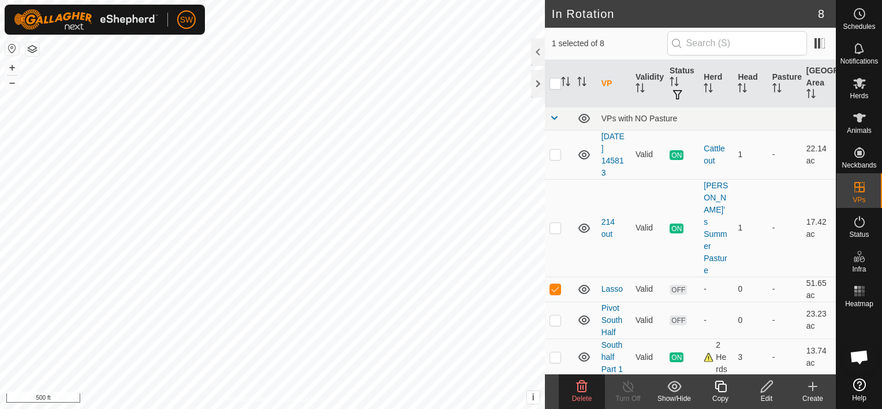
click at [569, 395] on div "Delete" at bounding box center [582, 398] width 46 height 10
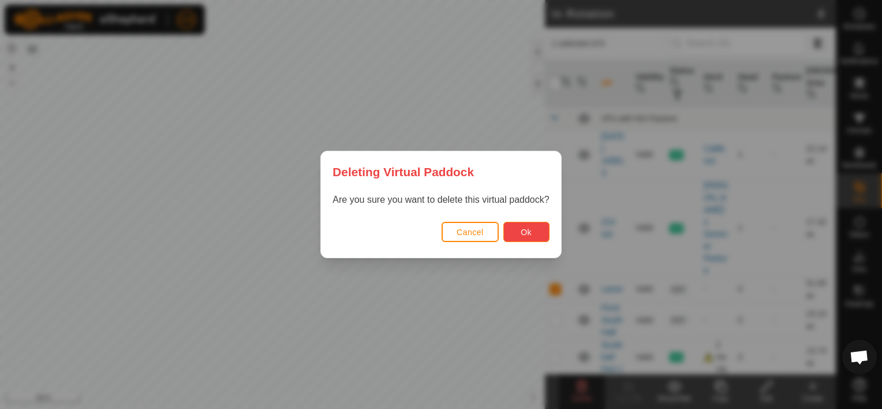
click at [528, 238] on button "Ok" at bounding box center [527, 232] width 46 height 20
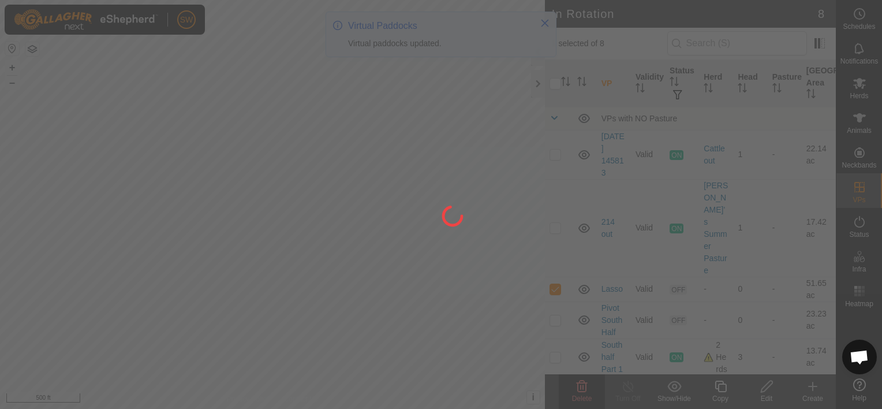
checkbox input "false"
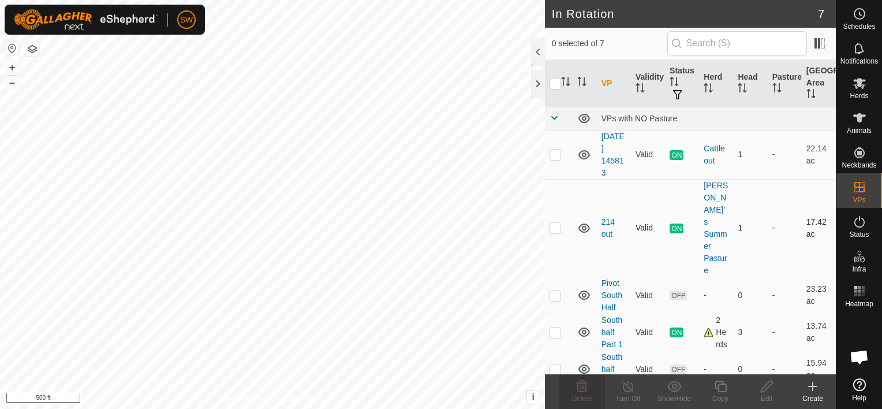
click at [554, 223] on p-checkbox at bounding box center [556, 227] width 12 height 9
checkbox input "true"
click at [855, 98] on span "Herds" at bounding box center [859, 95] width 18 height 7
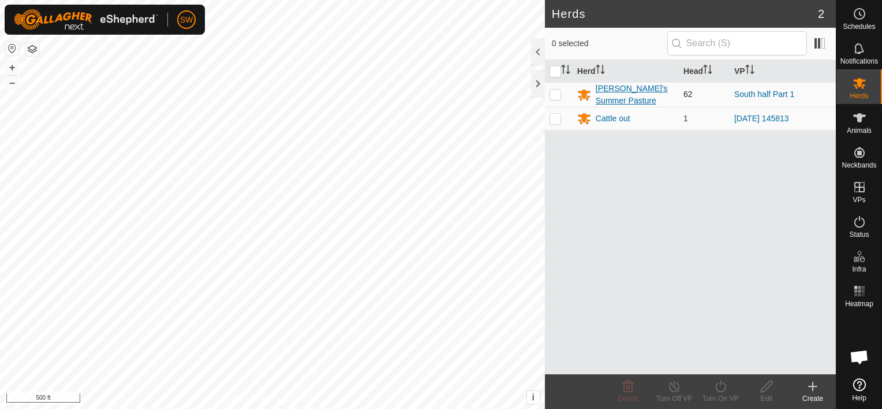
click at [628, 102] on div "[PERSON_NAME]'s Summer Pasture" at bounding box center [635, 95] width 79 height 24
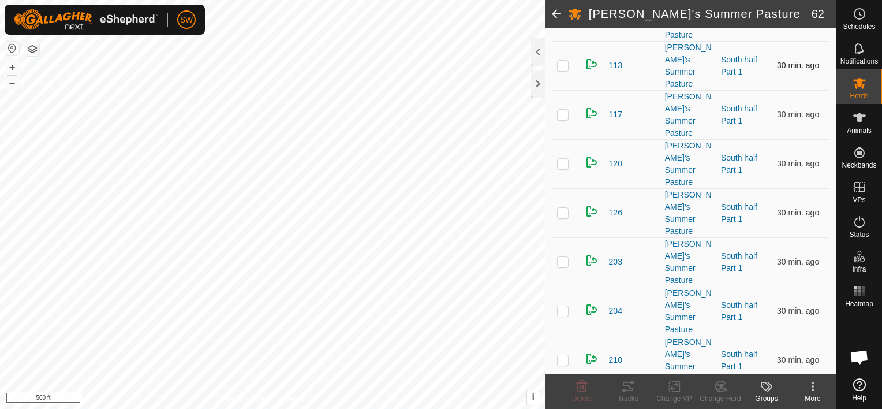
scroll to position [788, 0]
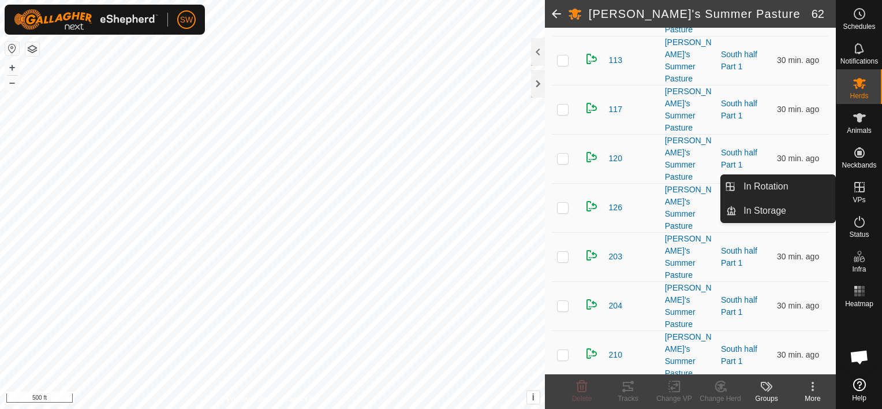
click at [867, 184] on es-virtualpaddocks-svg-icon at bounding box center [860, 187] width 21 height 18
click at [827, 180] on link "In Rotation" at bounding box center [786, 186] width 99 height 23
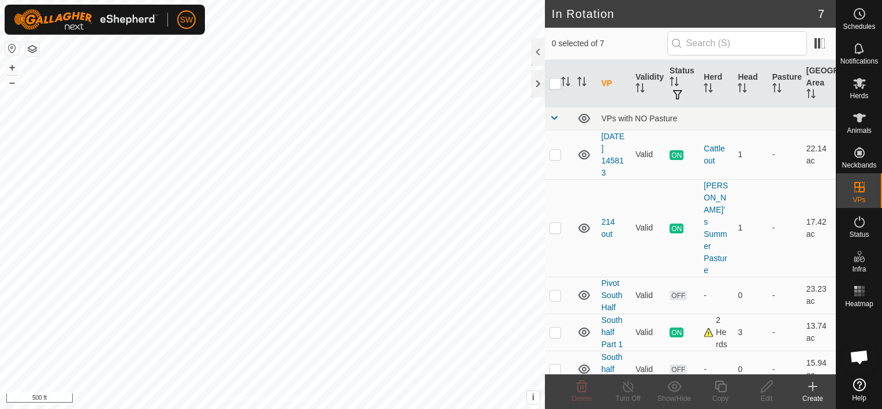
scroll to position [74, 0]
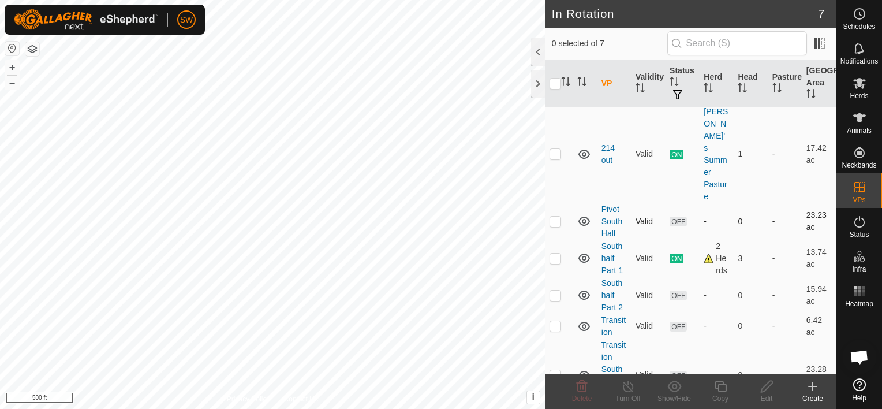
drag, startPoint x: 775, startPoint y: 150, endPoint x: 746, endPoint y: 196, distance: 54.5
click at [746, 196] on tbody "VPs with NO Pasture 2025-09-04 145813 Valid ON Cattle out 1 - 22.14 ac 214 out …" at bounding box center [690, 222] width 291 height 379
drag, startPoint x: 746, startPoint y: 196, endPoint x: 762, endPoint y: 228, distance: 35.6
click at [768, 240] on td "-" at bounding box center [785, 258] width 34 height 37
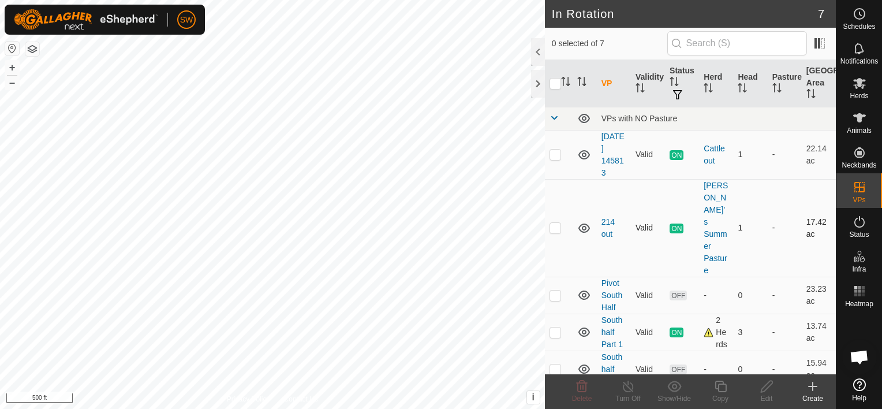
checkbox input "true"
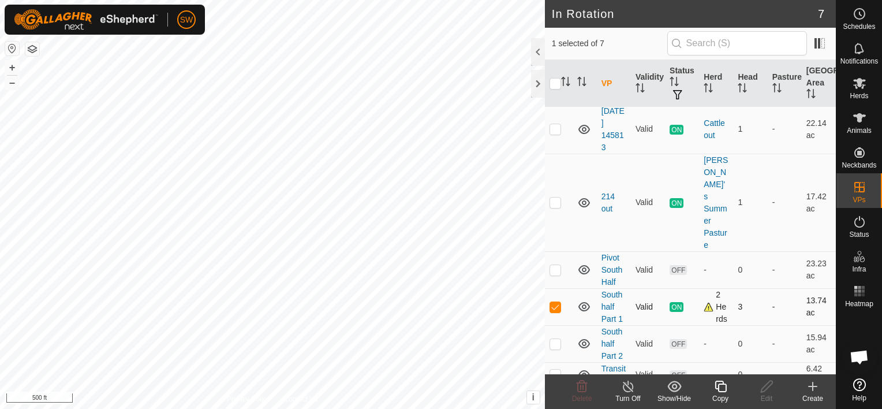
scroll to position [27, 0]
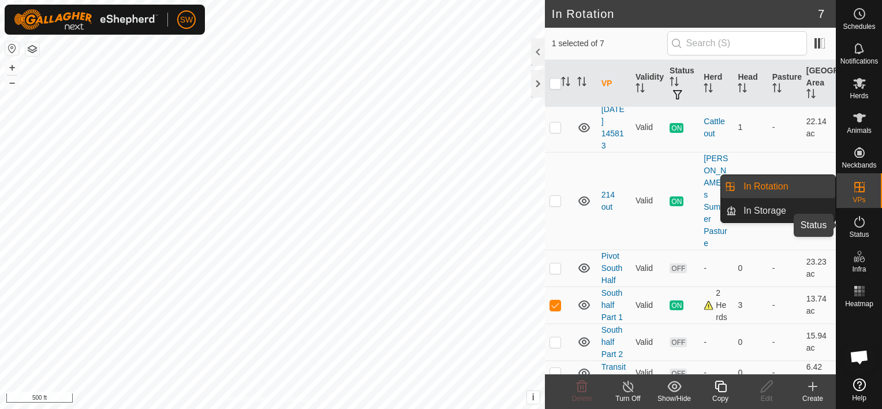
click at [876, 228] on div "Status" at bounding box center [860, 225] width 46 height 35
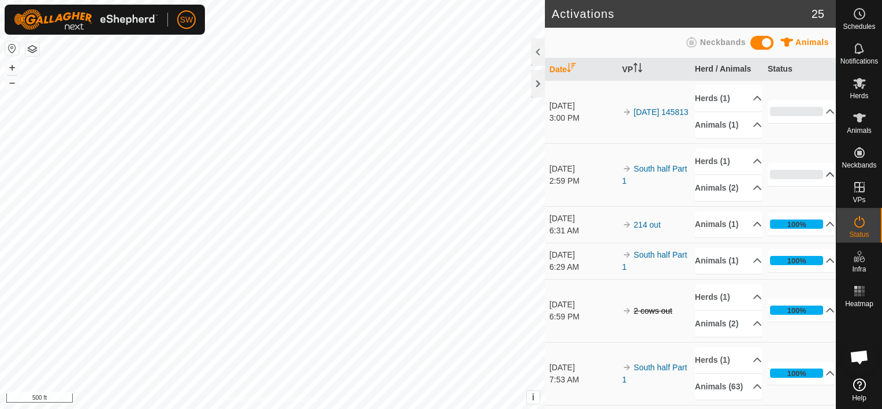
click at [791, 174] on p-accordion-header "0%" at bounding box center [802, 174] width 68 height 23
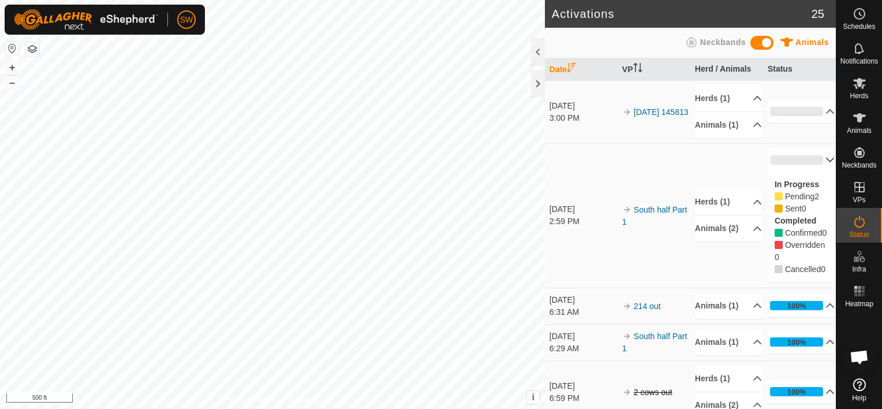
click at [827, 160] on icon at bounding box center [831, 160] width 8 height 5
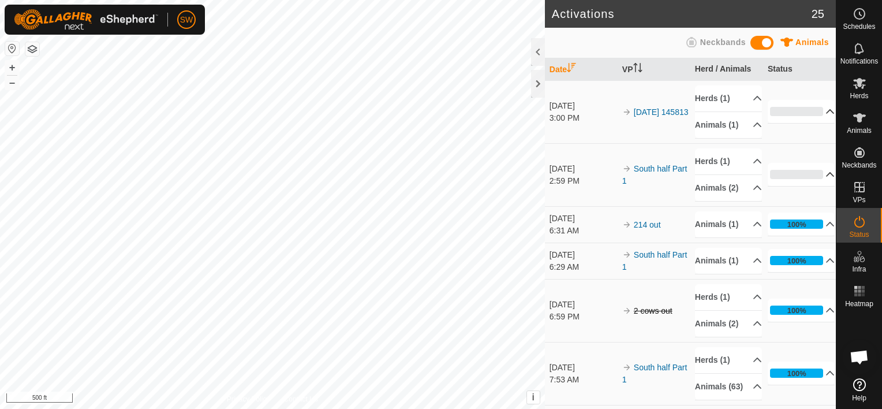
click at [799, 114] on p-accordion-header "0%" at bounding box center [802, 111] width 68 height 23
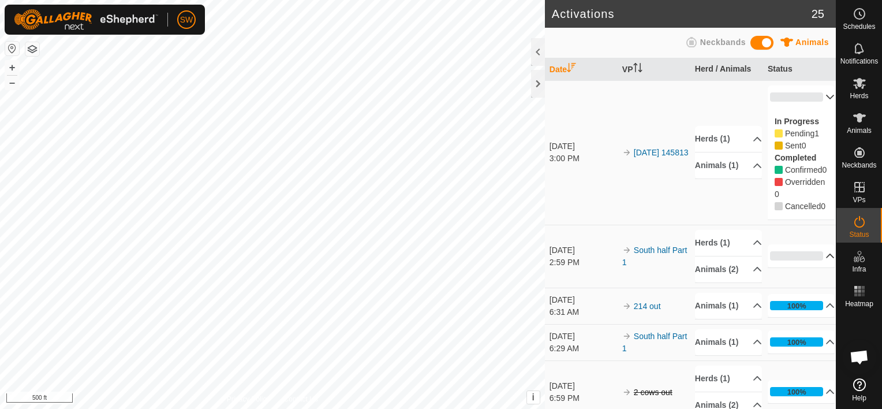
click at [725, 107] on td "Herds (1) Cattle out Animals (1) 349" at bounding box center [727, 152] width 73 height 144
click at [820, 95] on p-accordion-header "0%" at bounding box center [802, 96] width 68 height 23
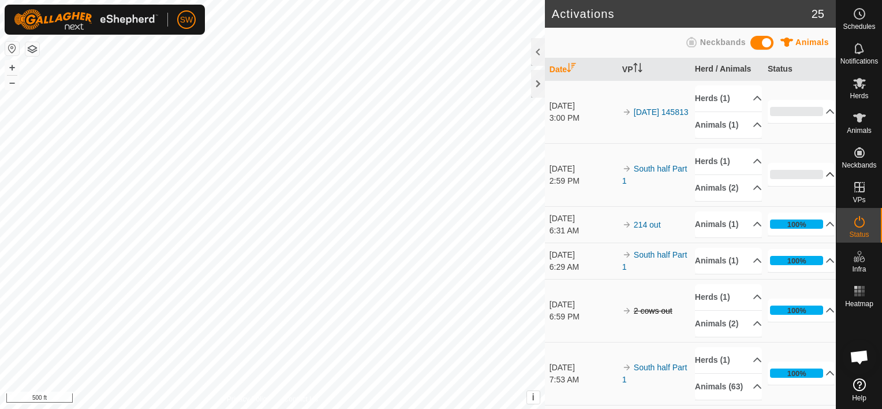
click at [810, 171] on p-accordion-header "0%" at bounding box center [802, 174] width 68 height 23
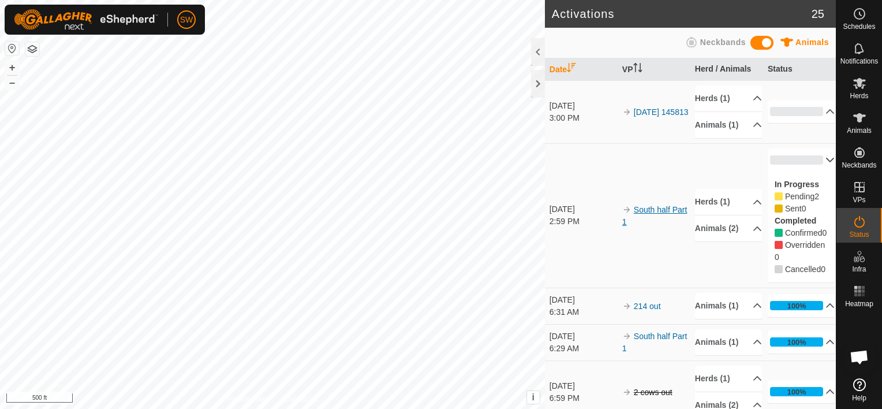
click at [632, 226] on link "South half Part 1" at bounding box center [655, 215] width 65 height 21
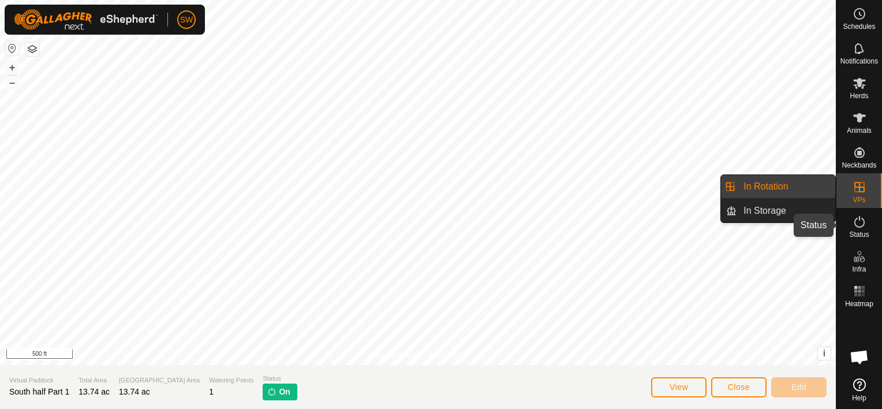
click at [856, 221] on icon at bounding box center [860, 222] width 14 height 14
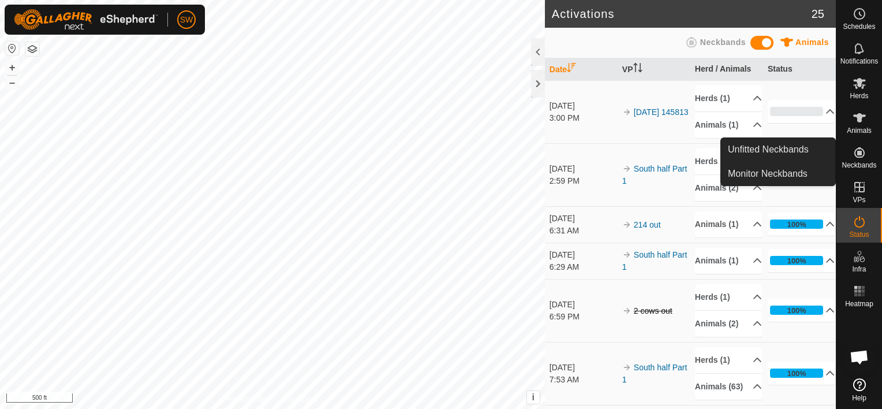
click at [861, 163] on span "Neckbands" at bounding box center [859, 165] width 35 height 7
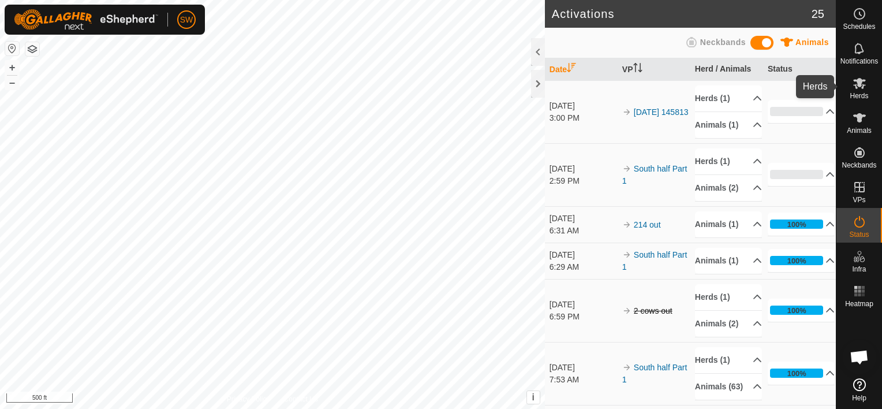
click at [866, 77] on es-mob-svg-icon at bounding box center [860, 83] width 21 height 18
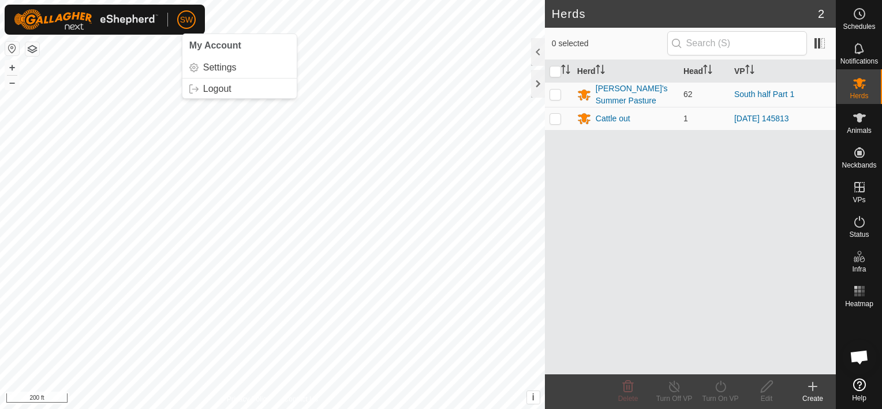
click at [180, 20] on span "SW" at bounding box center [186, 20] width 13 height 12
click at [222, 91] on link "Logout" at bounding box center [239, 89] width 114 height 18
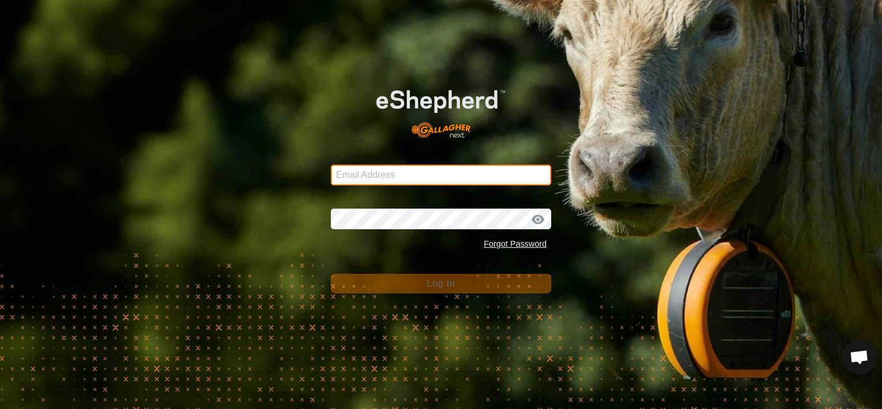
type input "shiellcanyoncattle@gmail.com"
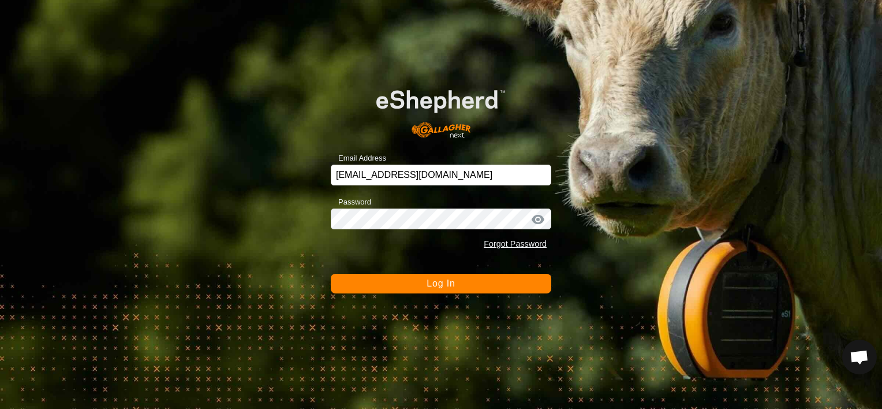
click at [427, 286] on span "Log In" at bounding box center [441, 283] width 28 height 10
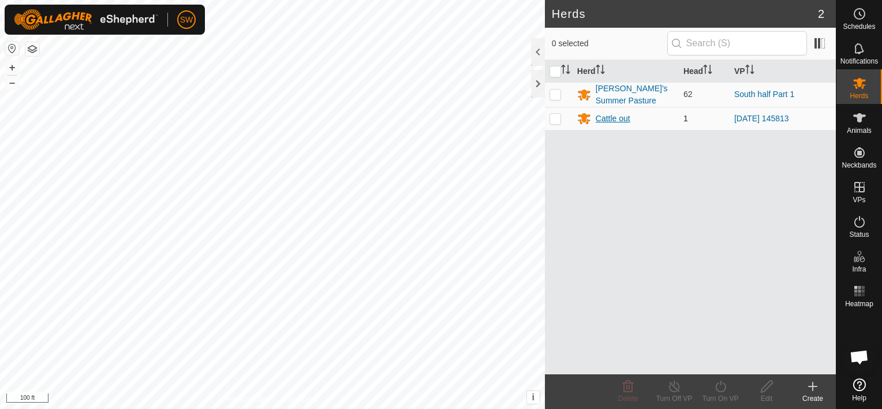
click at [616, 113] on div "Cattle out" at bounding box center [613, 119] width 35 height 12
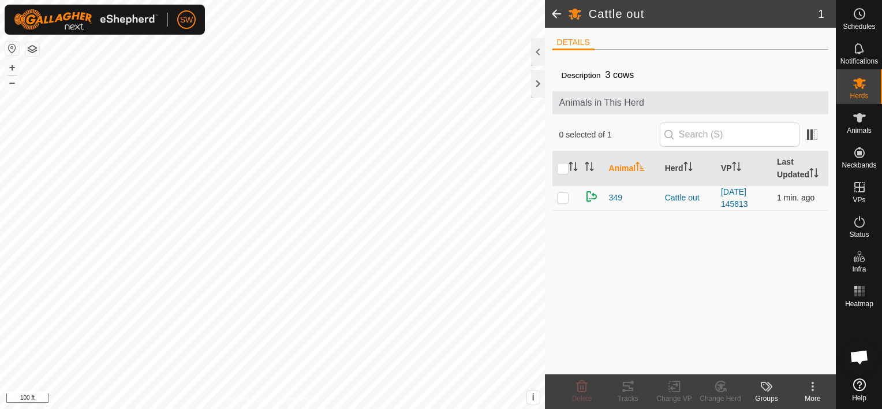
click at [561, 198] on p-checkbox at bounding box center [563, 197] width 12 height 9
checkbox input "true"
click at [680, 396] on div "Change VP" at bounding box center [674, 398] width 46 height 10
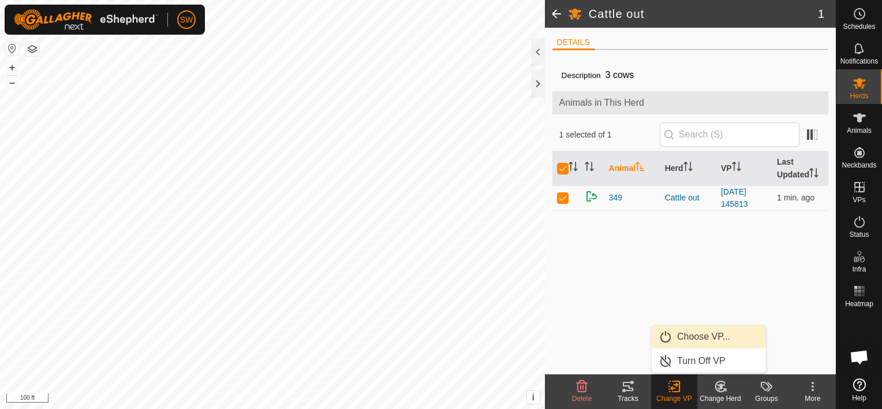
click at [702, 334] on link "Choose VP..." at bounding box center [709, 336] width 114 height 23
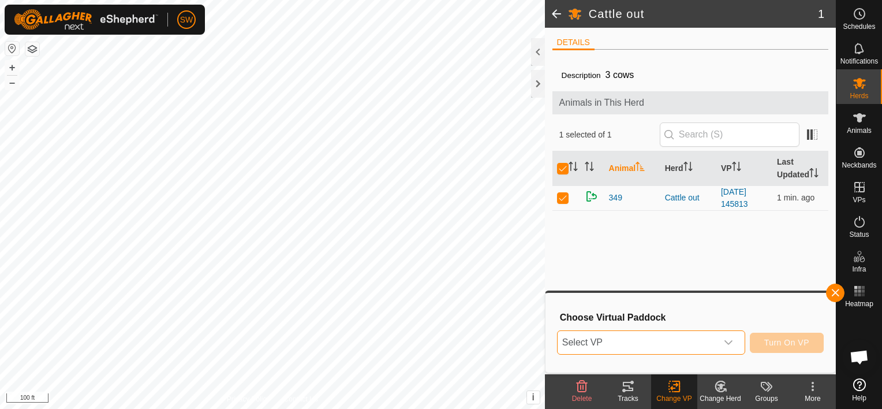
click at [702, 334] on span "Select VP" at bounding box center [637, 342] width 159 height 23
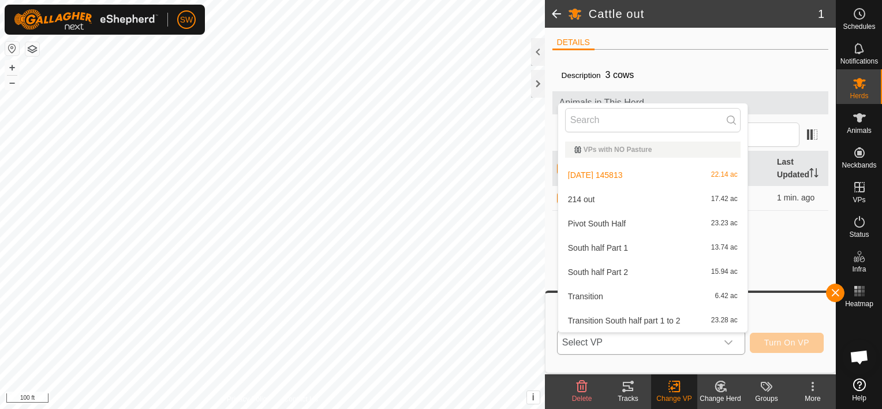
click at [690, 251] on li "South half Part 1 13.74 ac" at bounding box center [652, 247] width 189 height 23
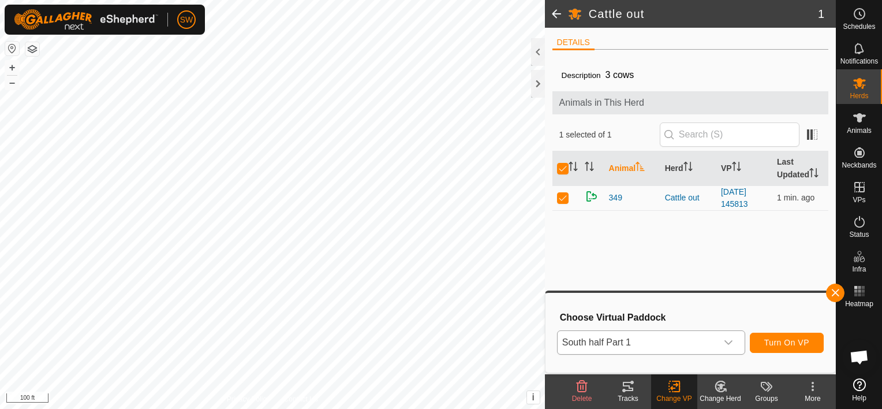
click at [792, 329] on div "South half Part 1 Turn On VP" at bounding box center [690, 343] width 267 height 28
click at [792, 336] on button "Turn On VP" at bounding box center [787, 343] width 74 height 20
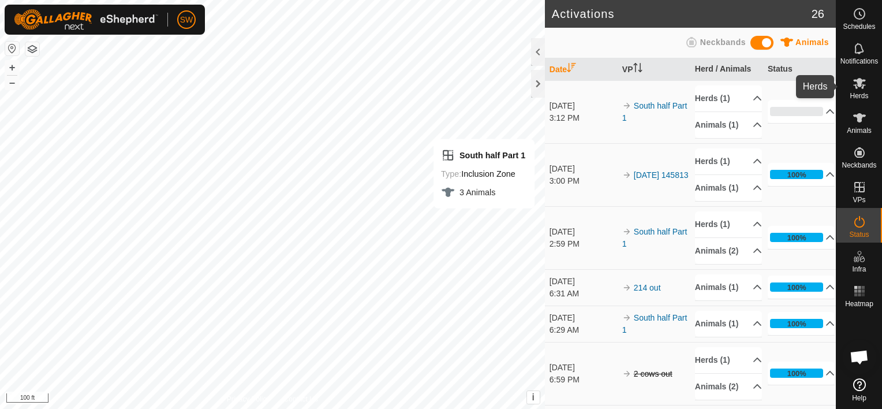
click at [856, 81] on icon at bounding box center [860, 83] width 13 height 11
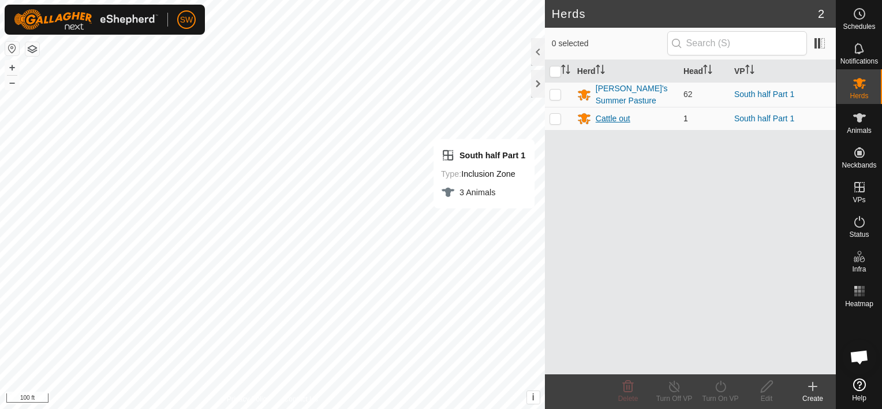
click at [619, 115] on div "Cattle out" at bounding box center [613, 119] width 35 height 12
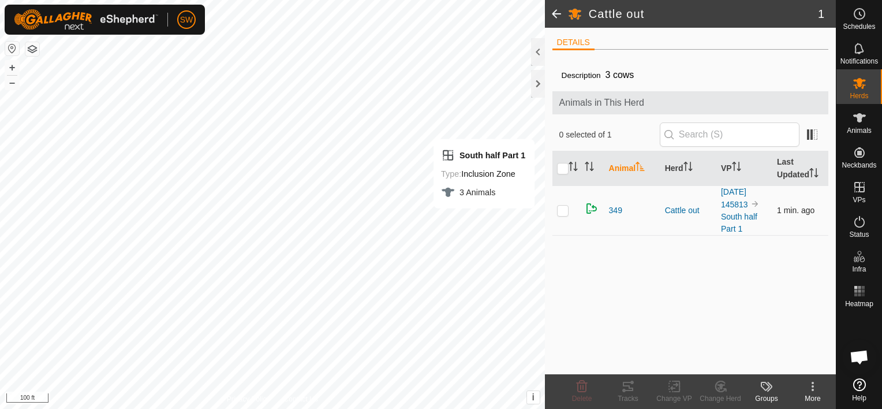
click at [562, 213] on p-checkbox at bounding box center [563, 210] width 12 height 9
checkbox input "true"
click at [712, 395] on div "Change Herd" at bounding box center [721, 398] width 46 height 10
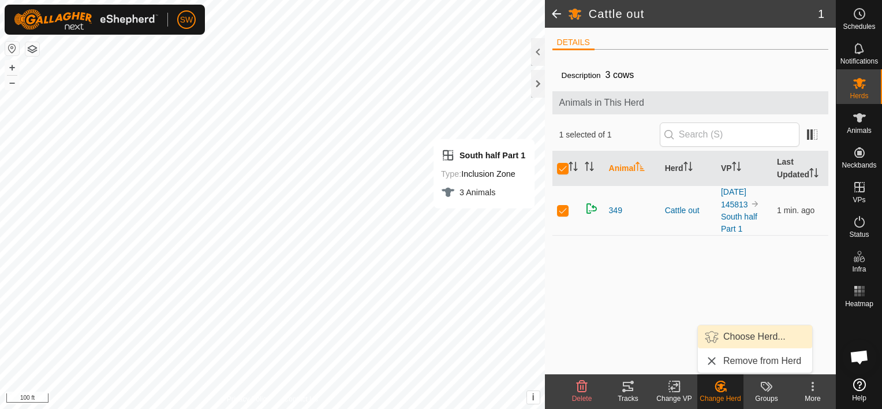
click at [742, 323] on div "Description 3 cows Animals in This Herd 1 selected of 1 Animal Herd VP Last Upd…" at bounding box center [691, 216] width 277 height 315
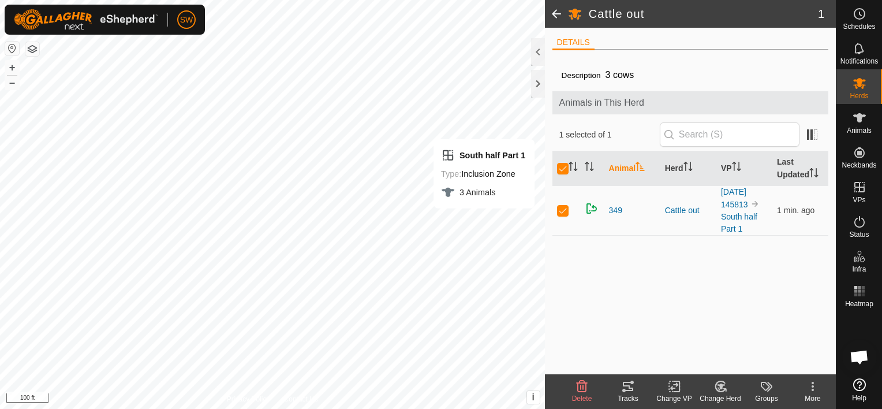
click at [720, 384] on icon at bounding box center [721, 386] width 8 height 6
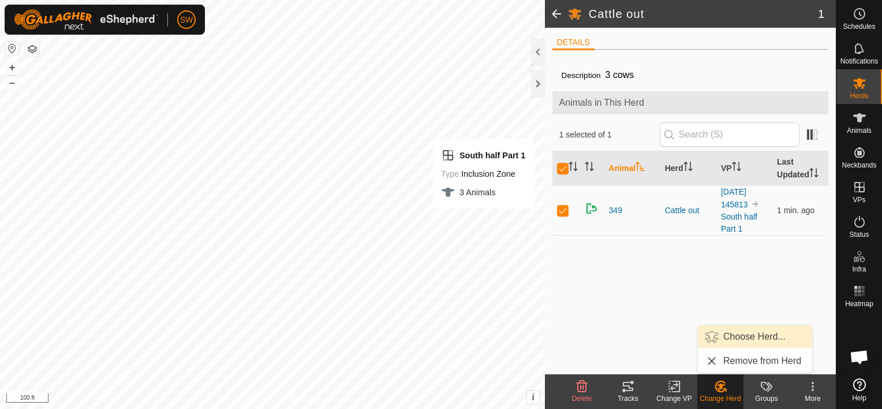
click at [740, 339] on link "Choose Herd..." at bounding box center [755, 336] width 114 height 23
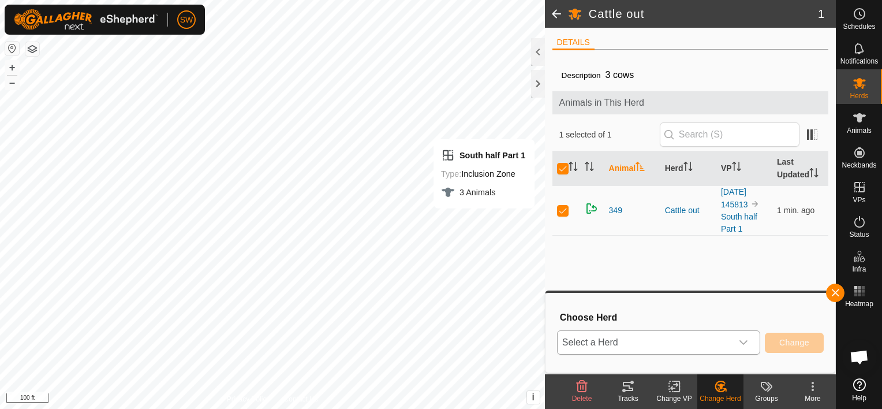
click at [738, 339] on div "dropdown trigger" at bounding box center [743, 342] width 23 height 23
click at [714, 286] on li "[PERSON_NAME]'s Summer Pasture" at bounding box center [660, 287] width 204 height 29
click at [788, 338] on span "Change" at bounding box center [795, 342] width 30 height 9
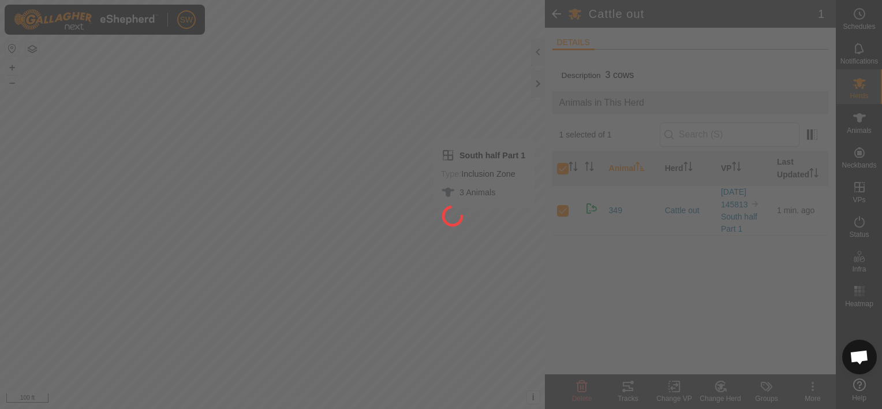
checkbox input "false"
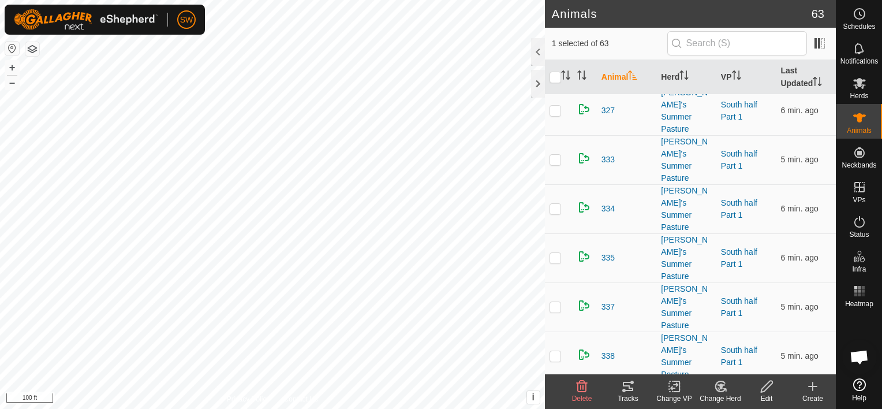
scroll to position [1749, 0]
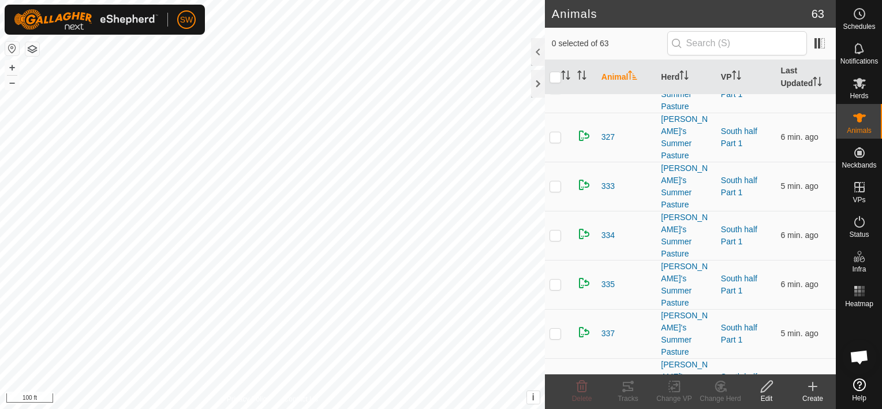
checkbox input "true"
click at [500, 0] on html "SW Schedules Notifications Herds Animals Neckbands VPs Status Infra Heatmap Hel…" at bounding box center [441, 204] width 882 height 409
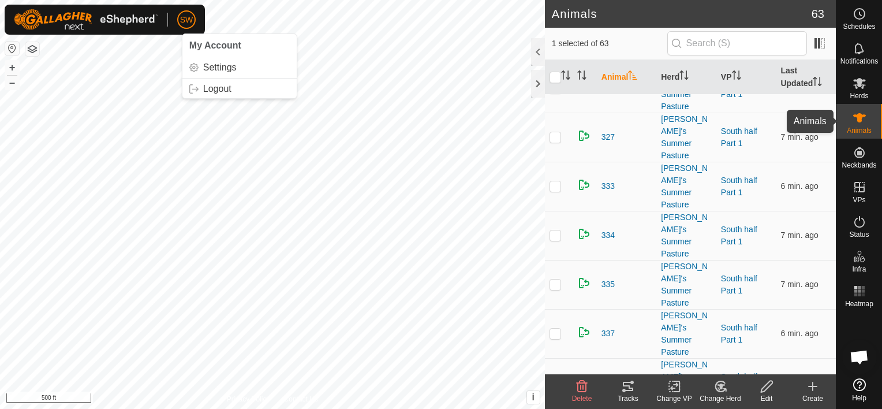
click at [873, 124] on div "Animals" at bounding box center [860, 121] width 46 height 35
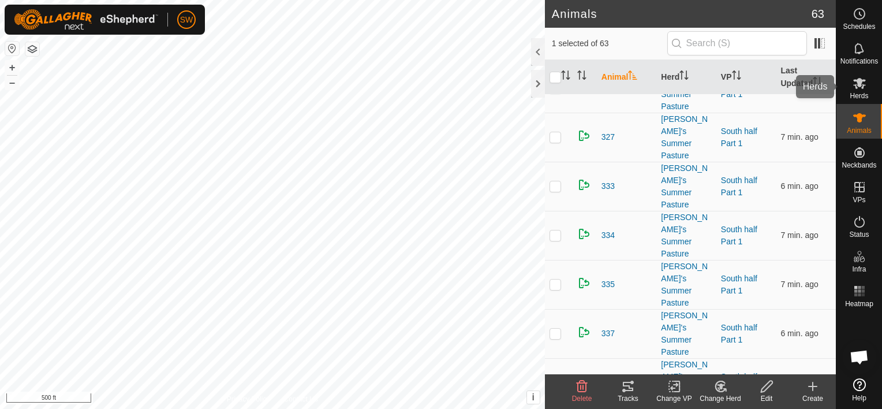
click at [869, 77] on es-mob-svg-icon at bounding box center [860, 83] width 21 height 18
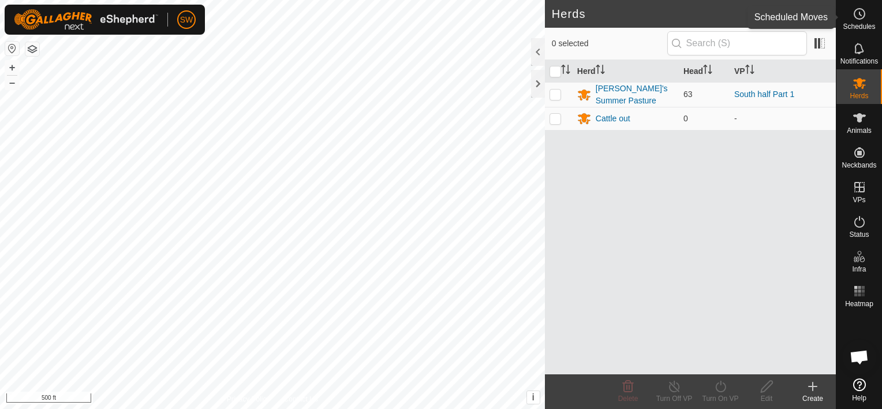
click at [857, 16] on icon at bounding box center [860, 14] width 14 height 14
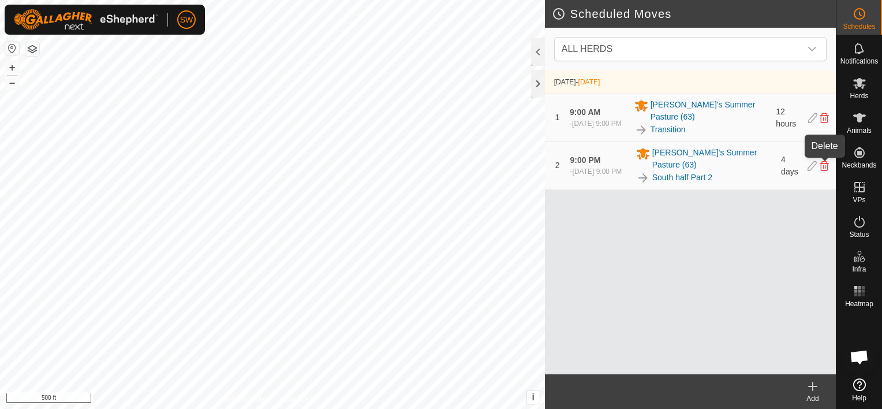
click at [825, 169] on icon at bounding box center [824, 166] width 9 height 10
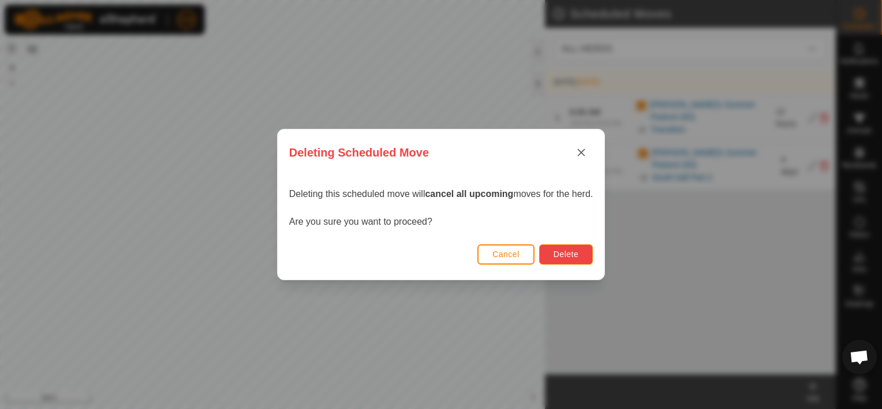
click at [578, 252] on span "Delete" at bounding box center [566, 253] width 25 height 9
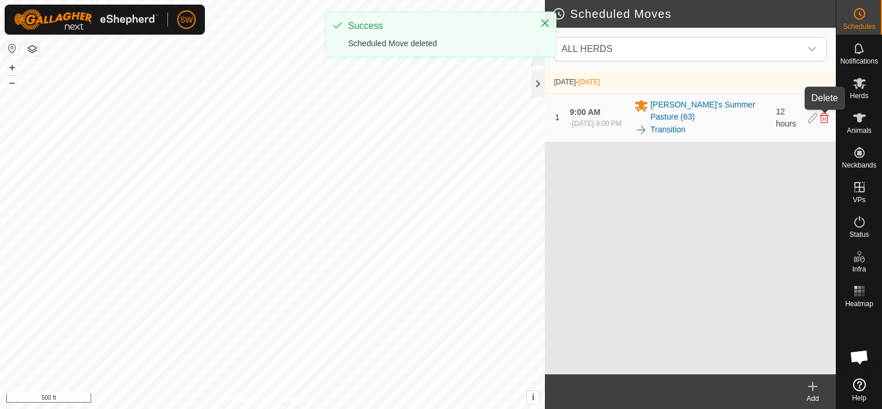
click at [825, 118] on icon at bounding box center [824, 118] width 9 height 10
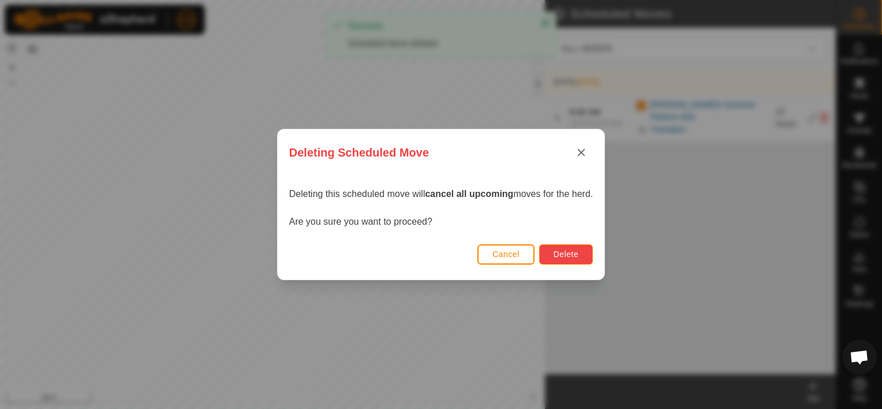
click at [582, 251] on button "Delete" at bounding box center [566, 254] width 54 height 20
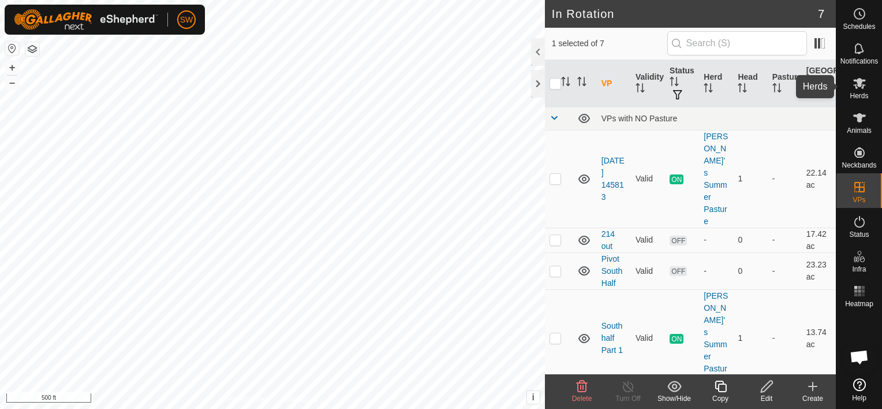
click at [867, 90] on es-mob-svg-icon at bounding box center [860, 83] width 21 height 18
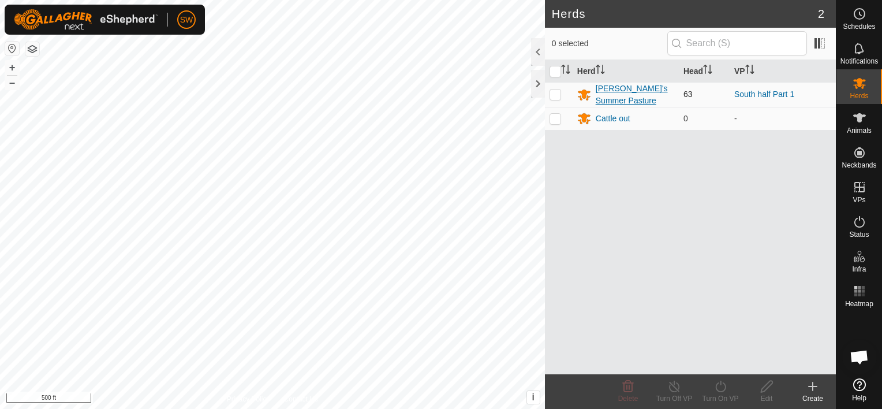
click at [620, 85] on div "[PERSON_NAME]'s Summer Pasture" at bounding box center [635, 95] width 79 height 24
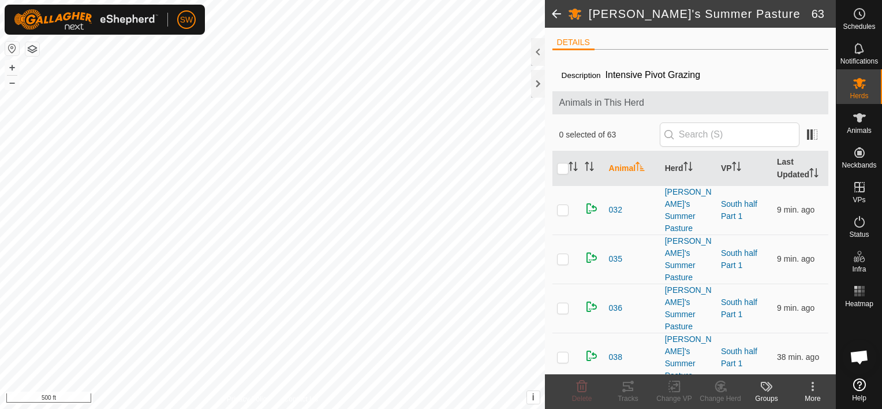
click at [564, 175] on th at bounding box center [567, 168] width 28 height 35
click at [566, 166] on input "checkbox" at bounding box center [563, 169] width 12 height 12
checkbox input "true"
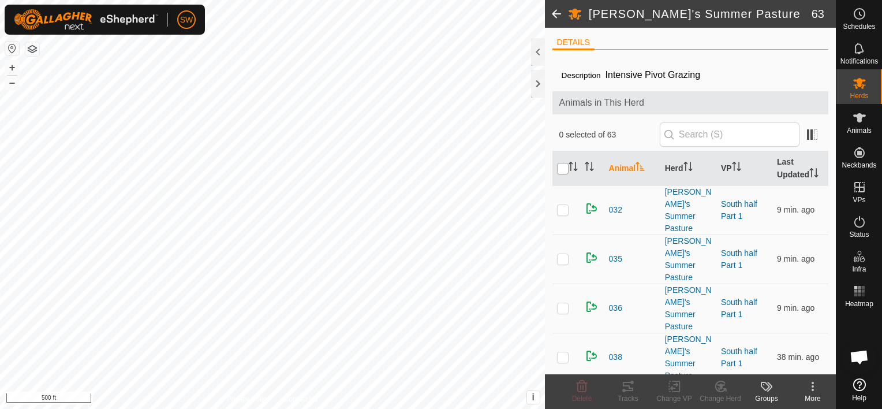
checkbox input "true"
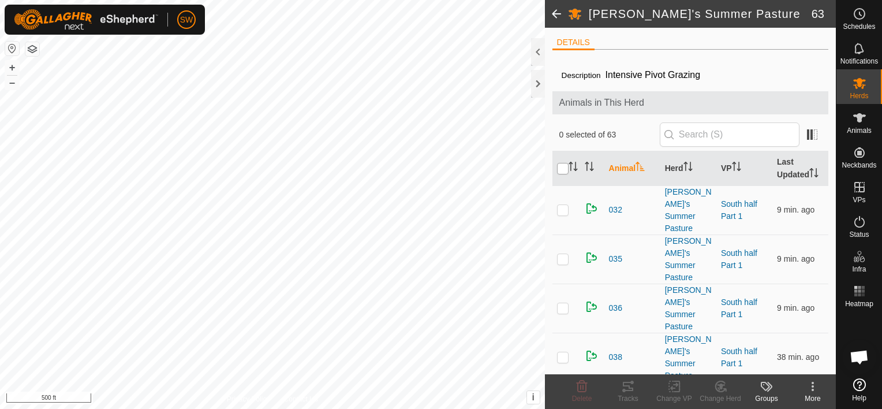
checkbox input "true"
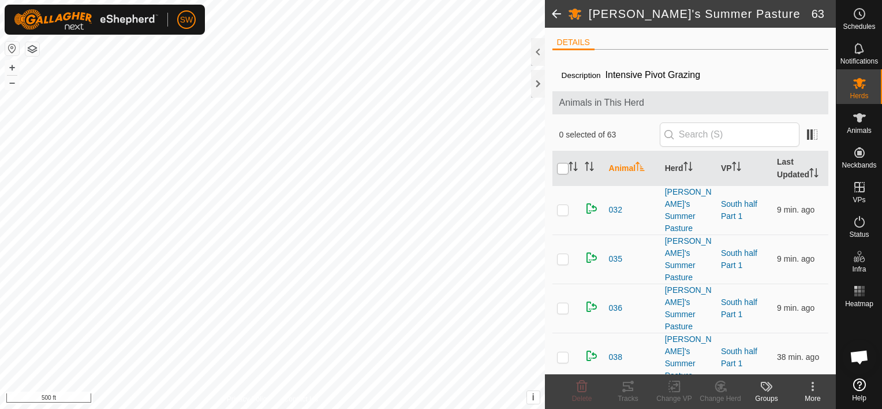
checkbox input "true"
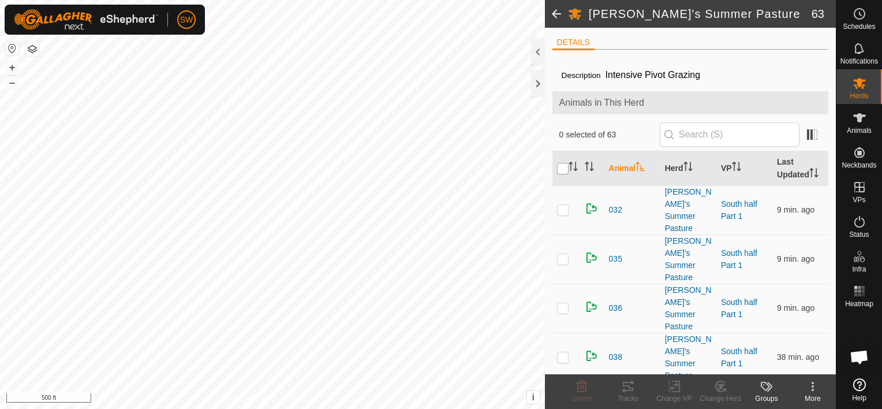
checkbox input "true"
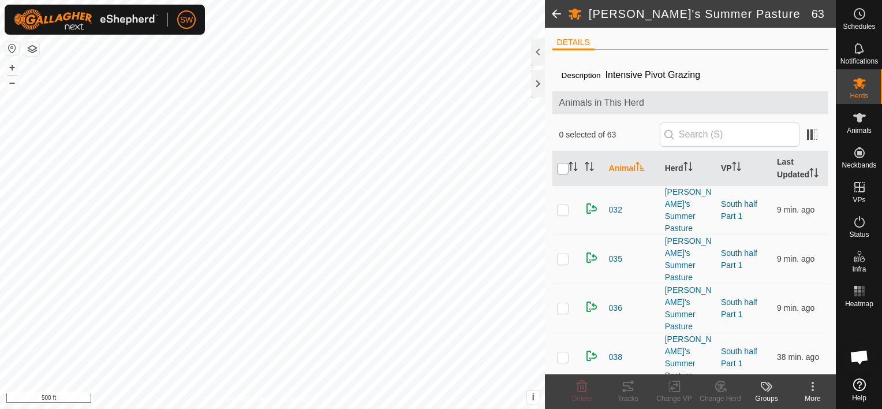
checkbox input "true"
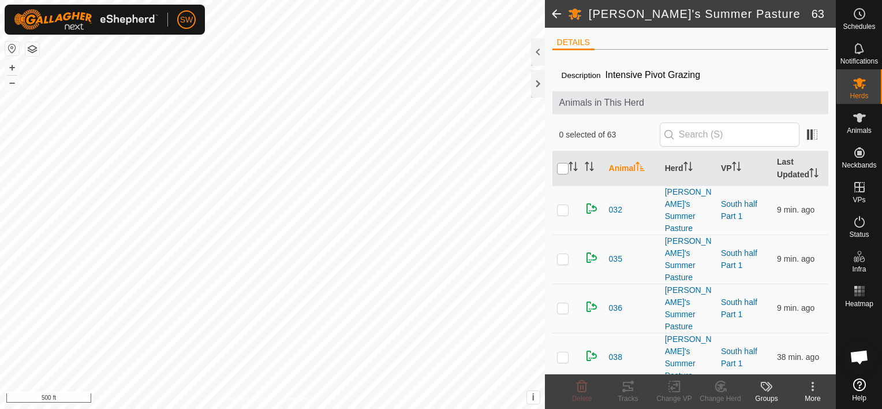
checkbox input "true"
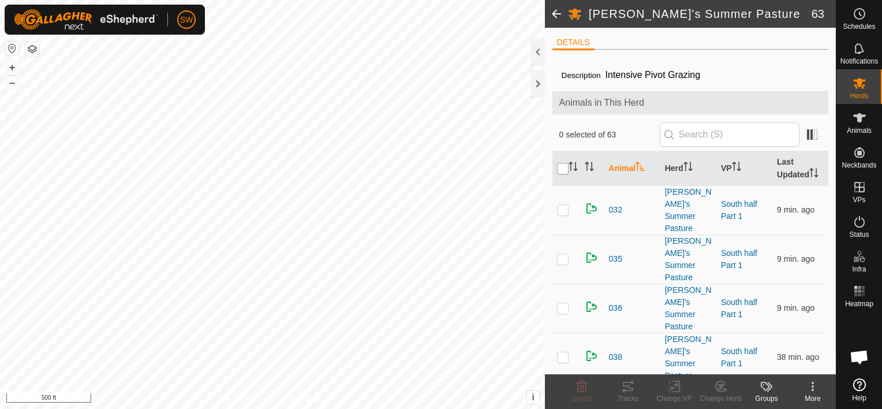
checkbox input "true"
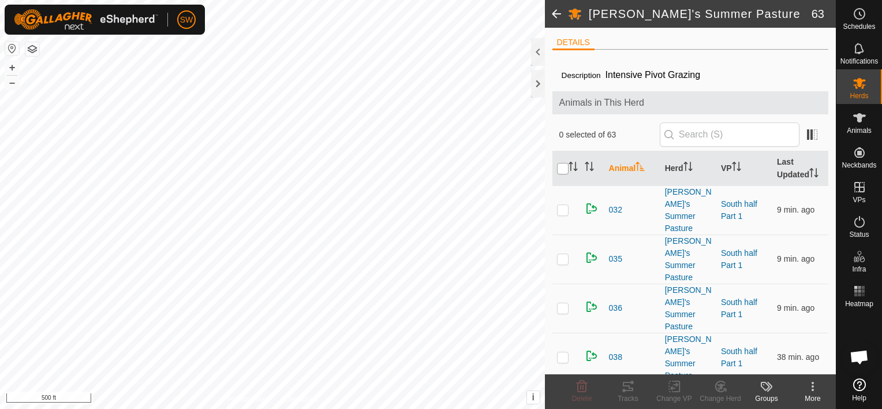
checkbox input "true"
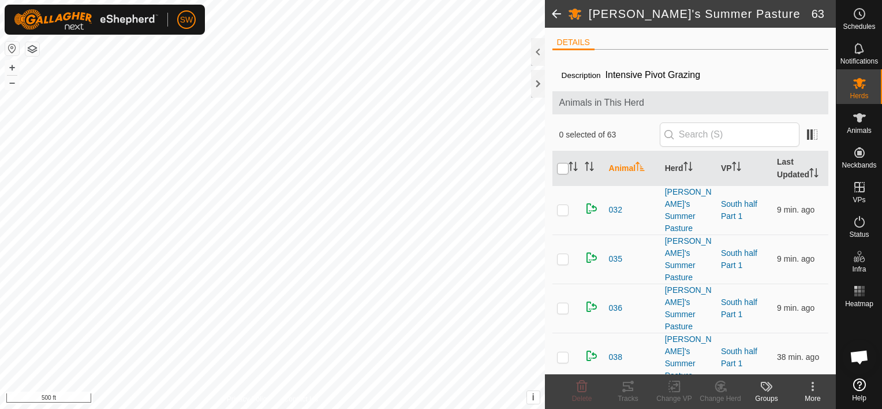
checkbox input "true"
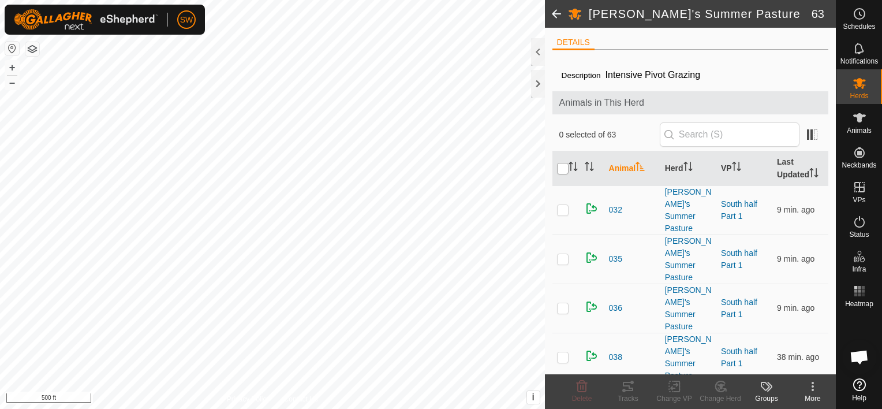
checkbox input "true"
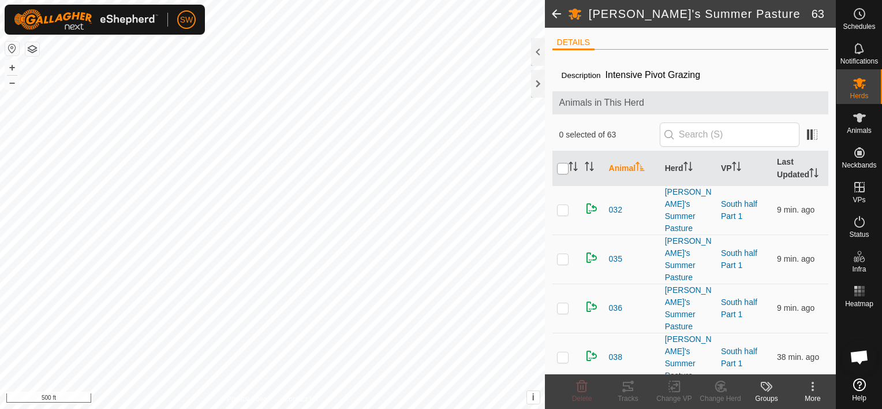
checkbox input "true"
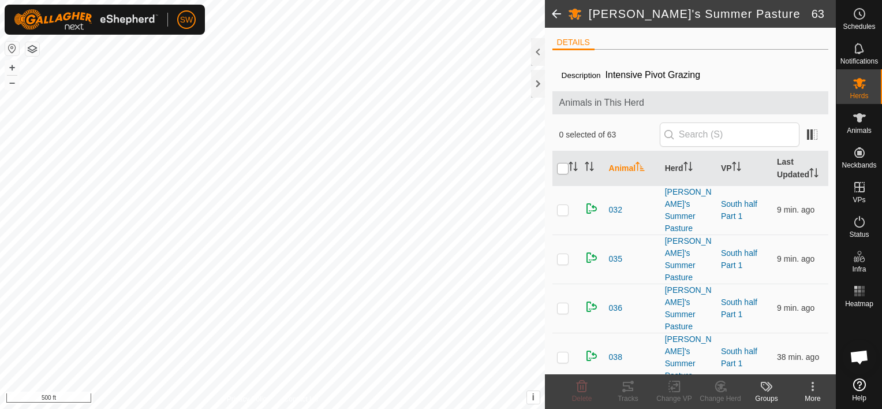
checkbox input "true"
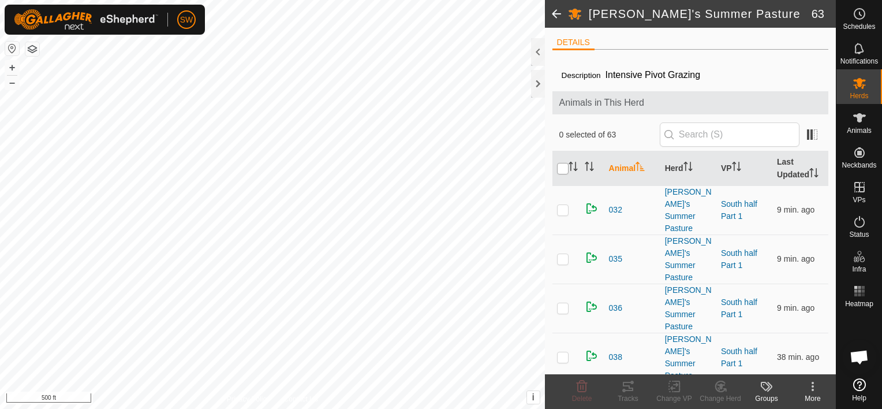
checkbox input "true"
click at [565, 167] on input "checkbox" at bounding box center [563, 169] width 12 height 12
checkbox input "false"
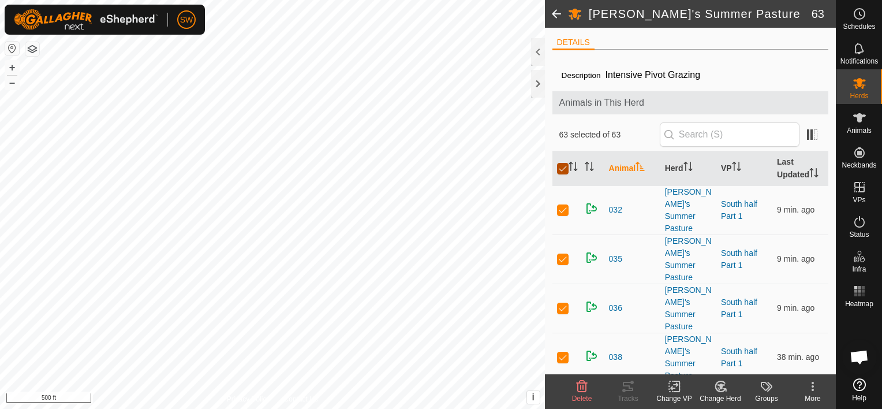
checkbox input "false"
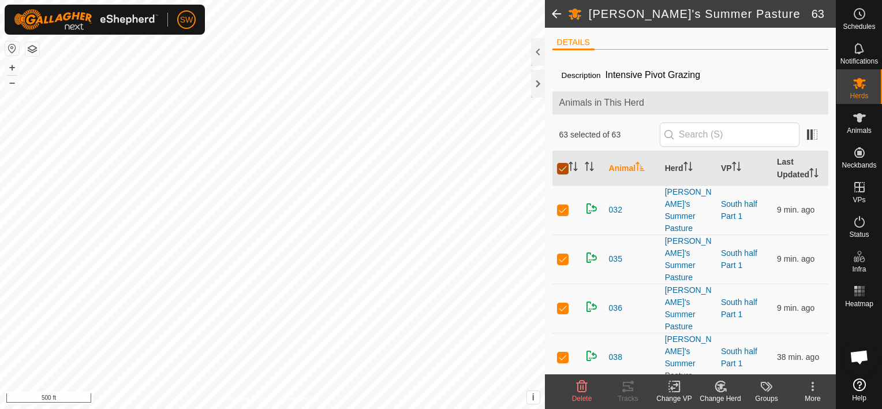
checkbox input "false"
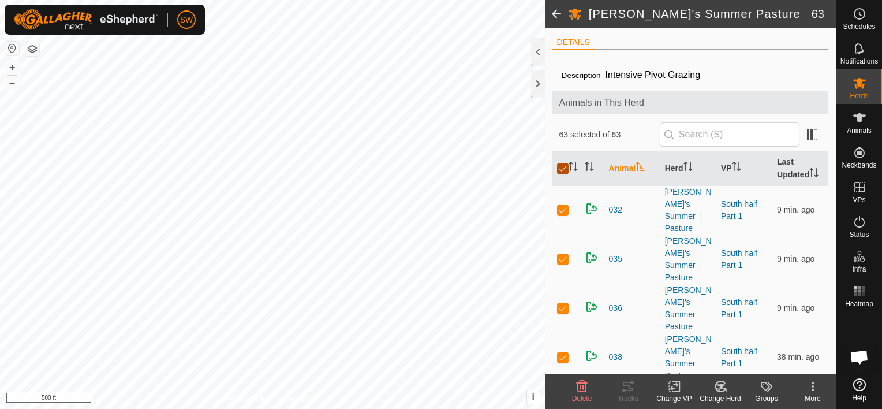
checkbox input "false"
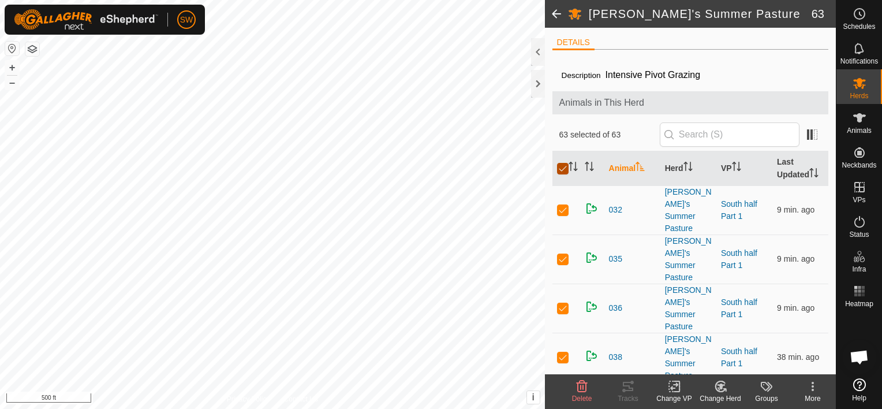
checkbox input "false"
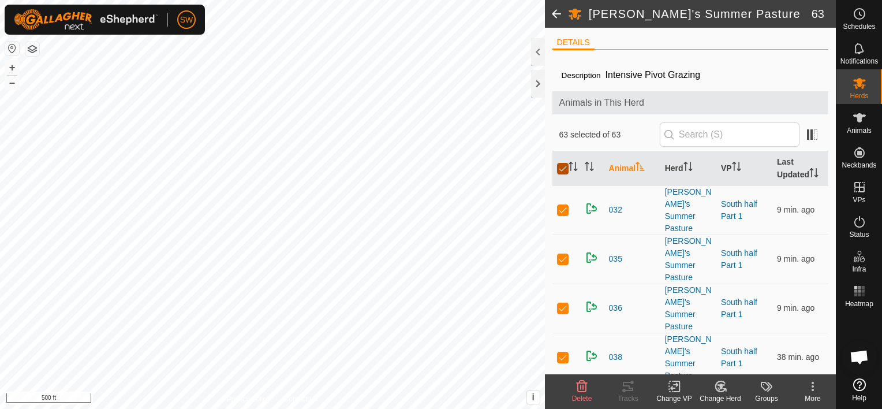
checkbox input "false"
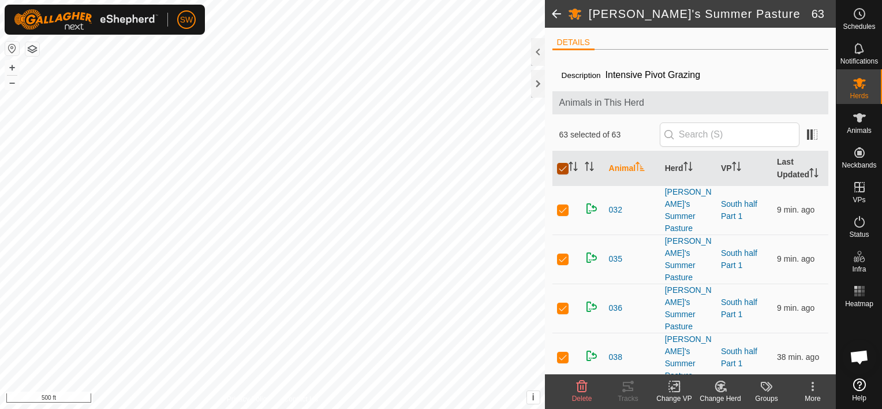
checkbox input "false"
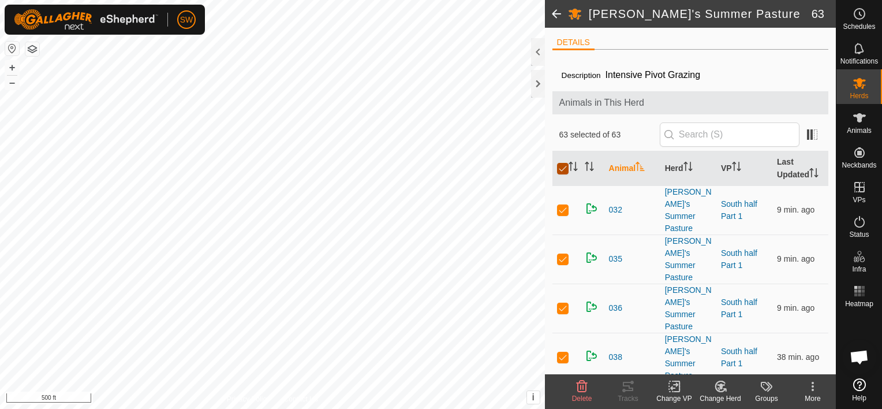
checkbox input "false"
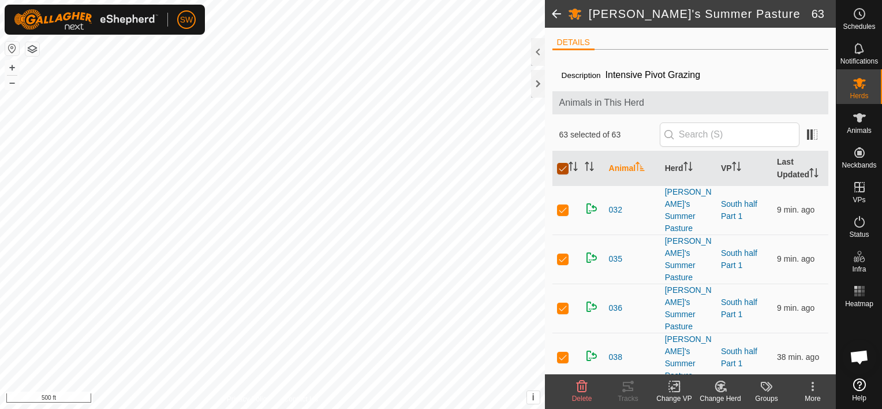
checkbox input "false"
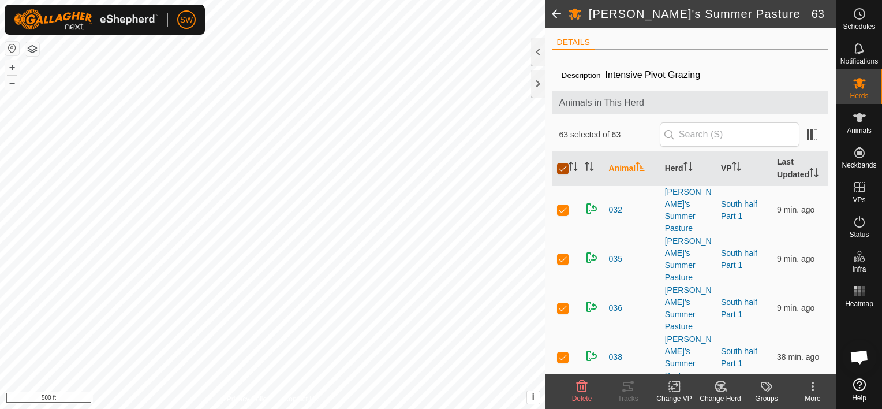
checkbox input "false"
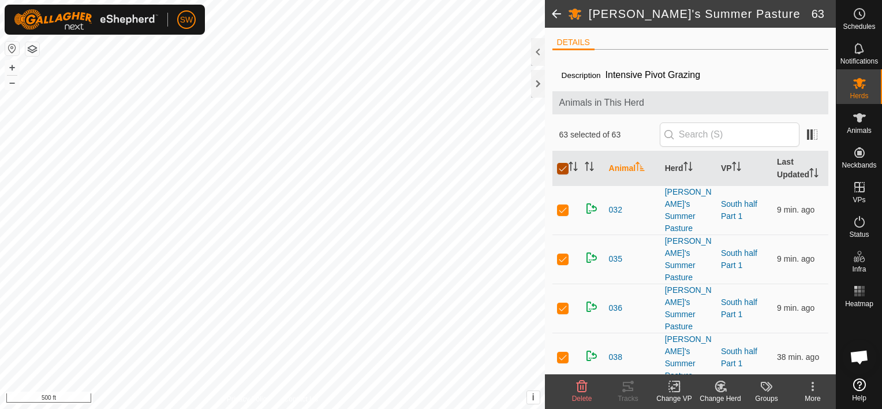
checkbox input "false"
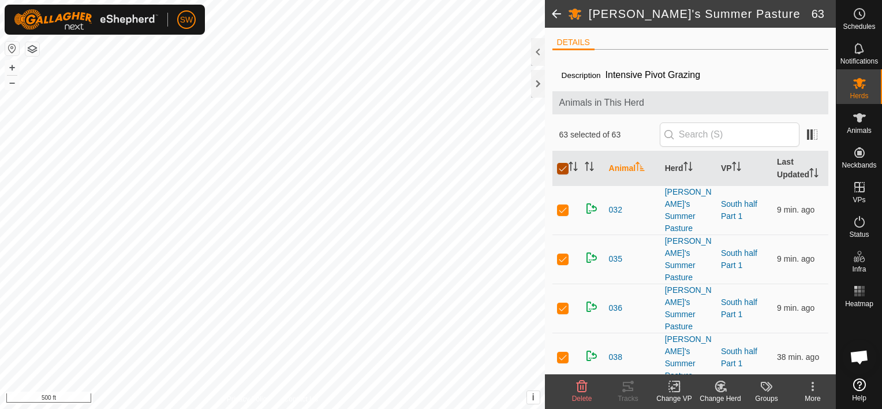
checkbox input "false"
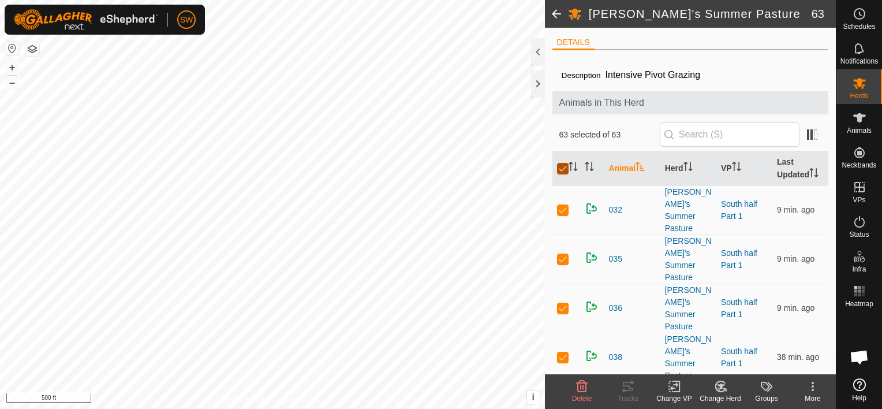
checkbox input "false"
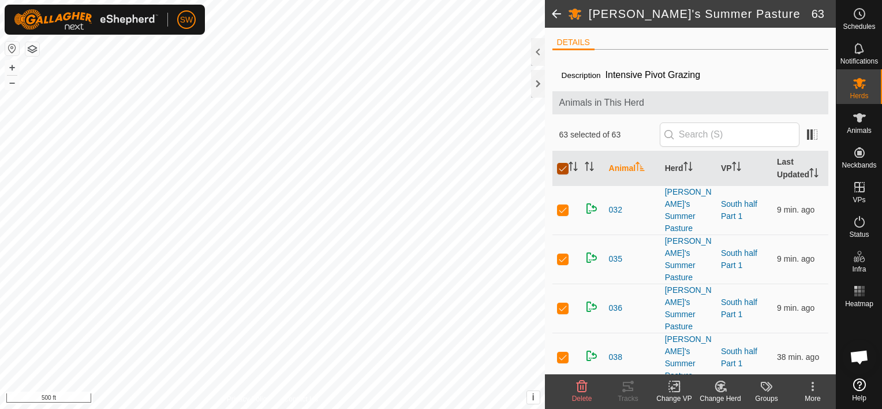
checkbox input "false"
click at [565, 167] on input "checkbox" at bounding box center [563, 169] width 12 height 12
checkbox input "true"
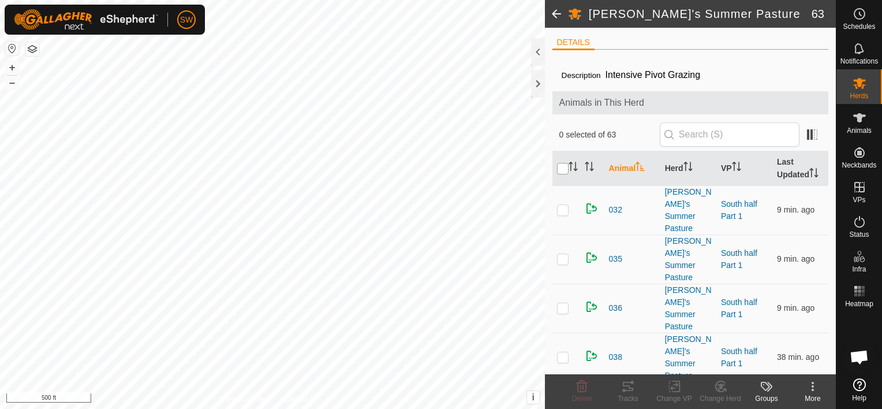
checkbox input "true"
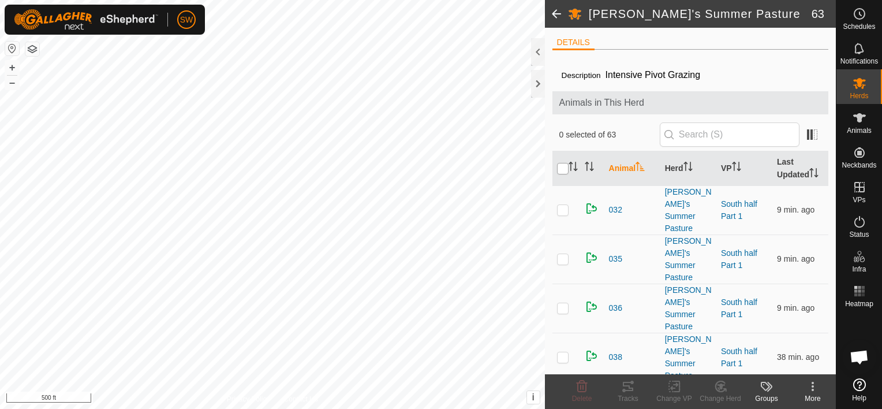
checkbox input "true"
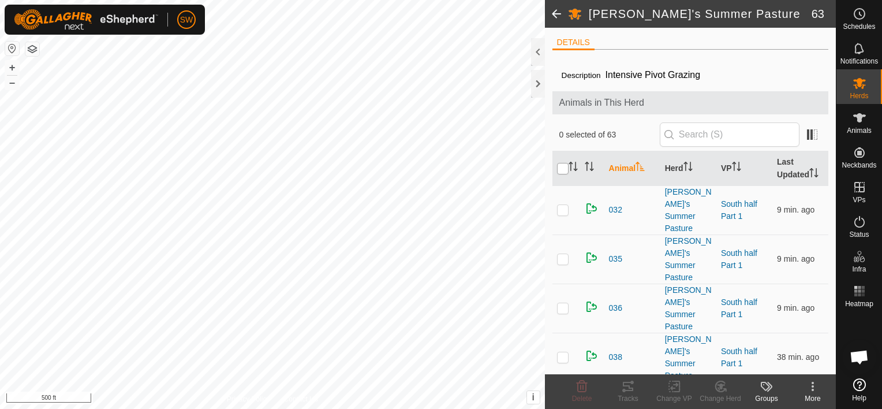
checkbox input "true"
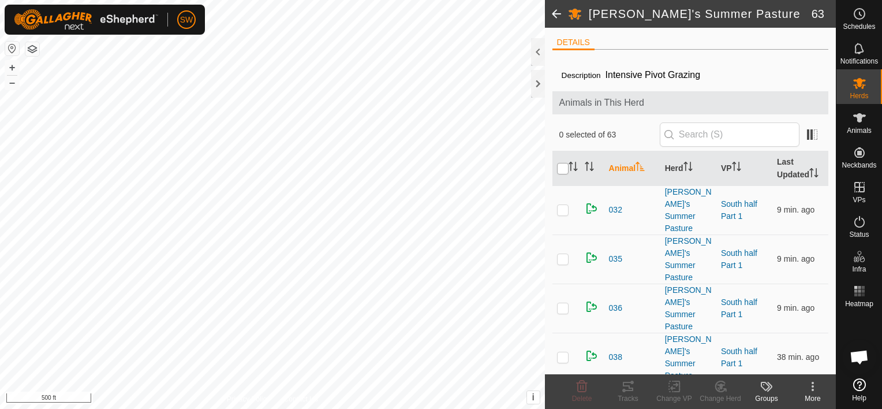
checkbox input "true"
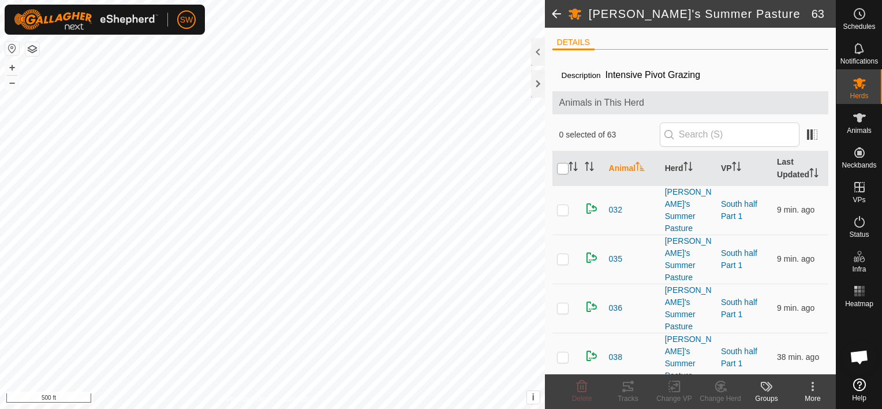
checkbox input "true"
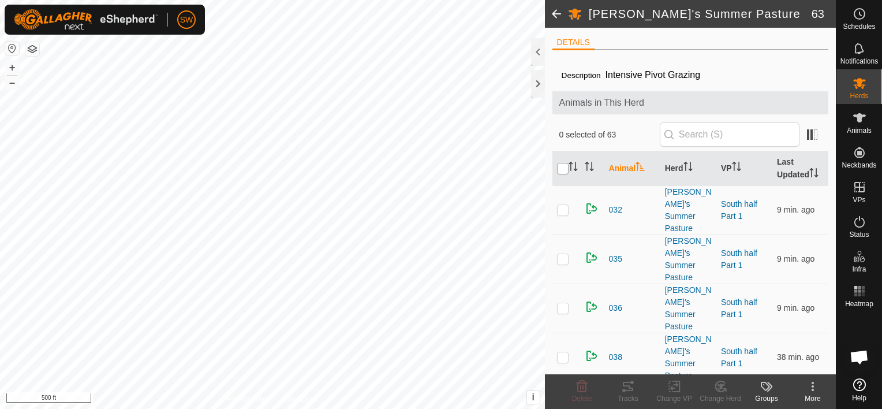
checkbox input "true"
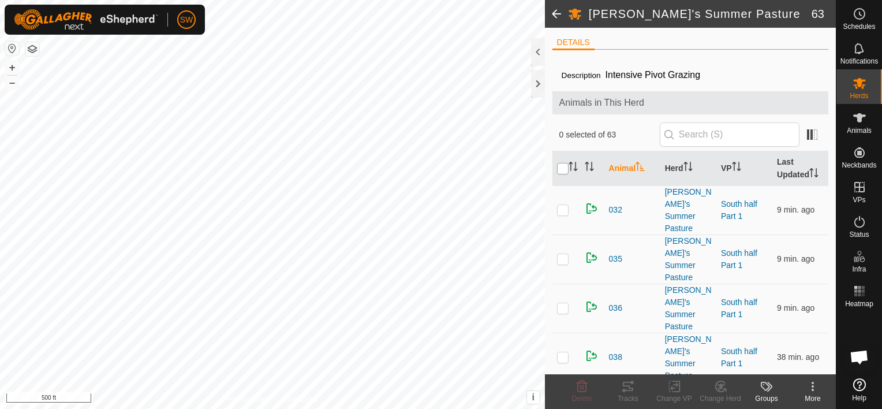
checkbox input "true"
click at [663, 399] on div "Change VP" at bounding box center [674, 398] width 46 height 10
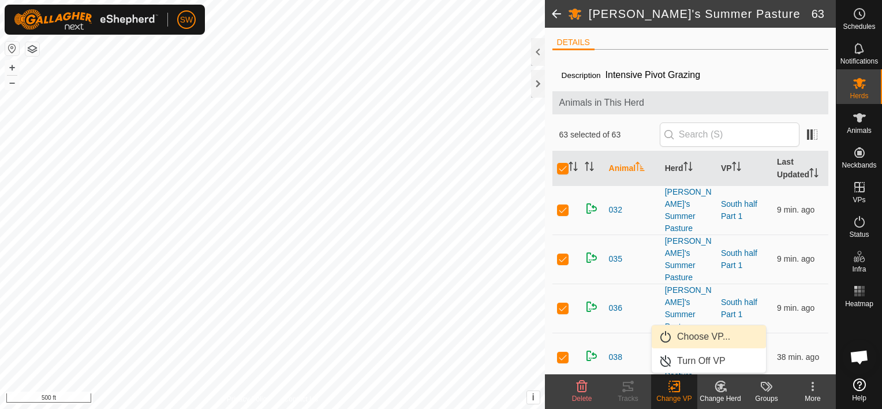
click at [679, 338] on link "Choose VP..." at bounding box center [709, 336] width 114 height 23
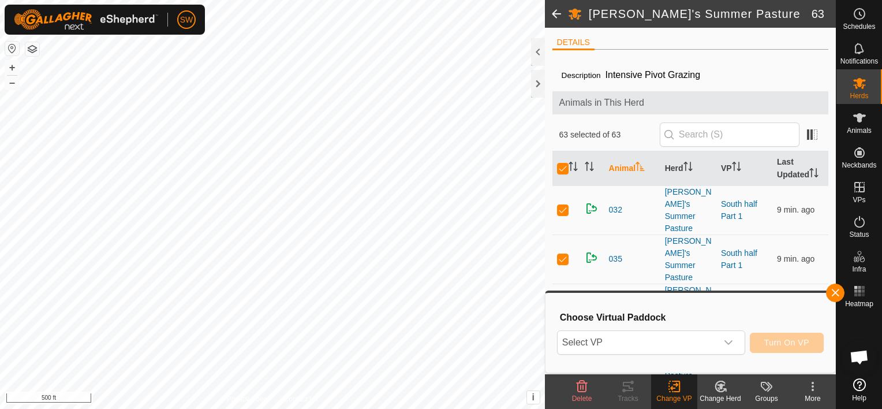
click at [679, 338] on span "Select VP" at bounding box center [637, 342] width 159 height 23
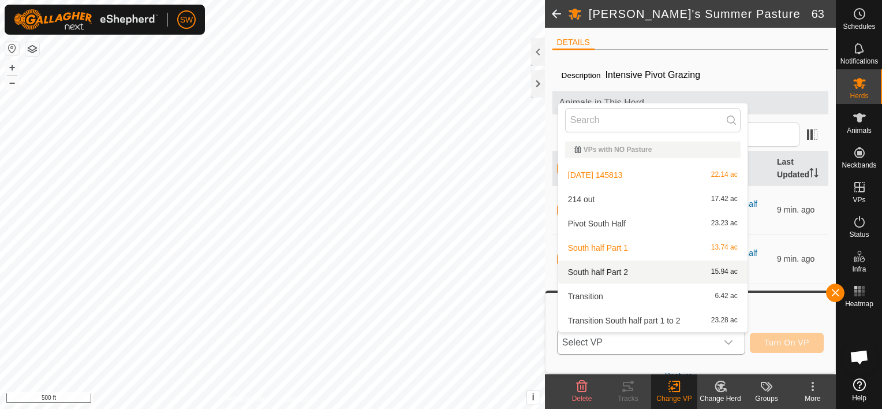
click at [653, 272] on li "South half Part 2 15.94 ac" at bounding box center [652, 271] width 189 height 23
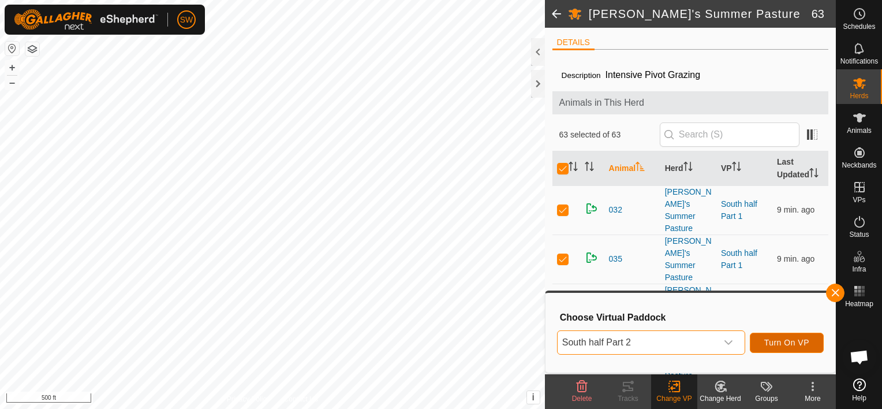
click at [792, 347] on button "Turn On VP" at bounding box center [787, 343] width 74 height 20
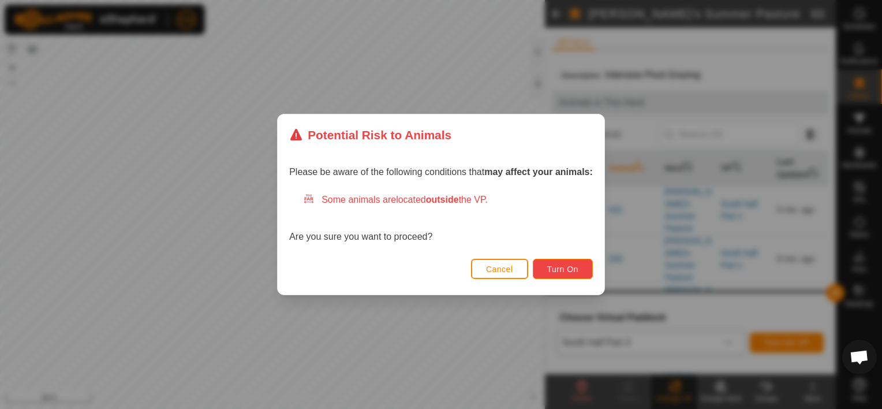
click at [575, 263] on button "Turn On" at bounding box center [563, 269] width 60 height 20
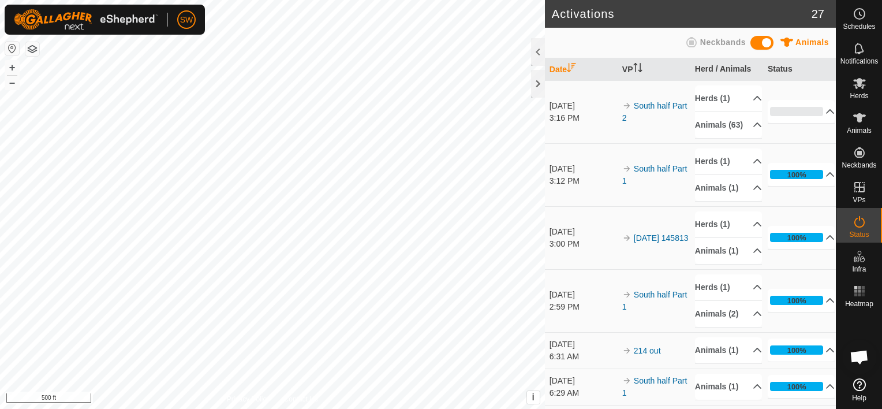
click at [858, 386] on icon at bounding box center [860, 384] width 13 height 13
click at [871, 388] on link "Help" at bounding box center [860, 390] width 46 height 32
click at [857, 85] on icon at bounding box center [860, 83] width 14 height 14
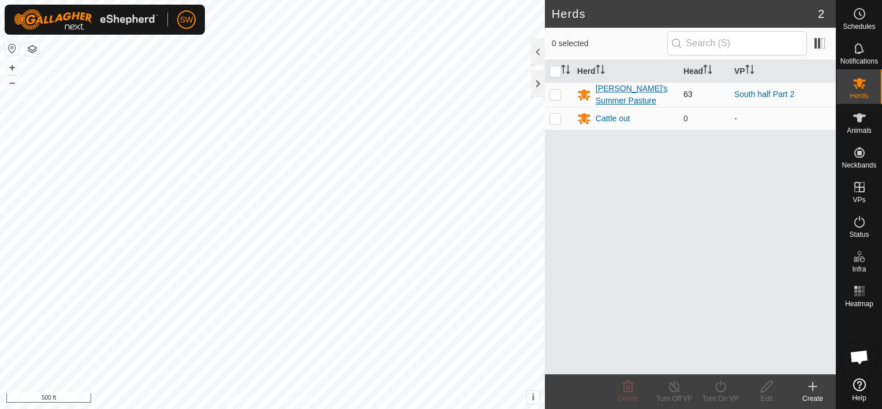
click at [603, 101] on div "[PERSON_NAME]'s Summer Pasture" at bounding box center [635, 95] width 79 height 24
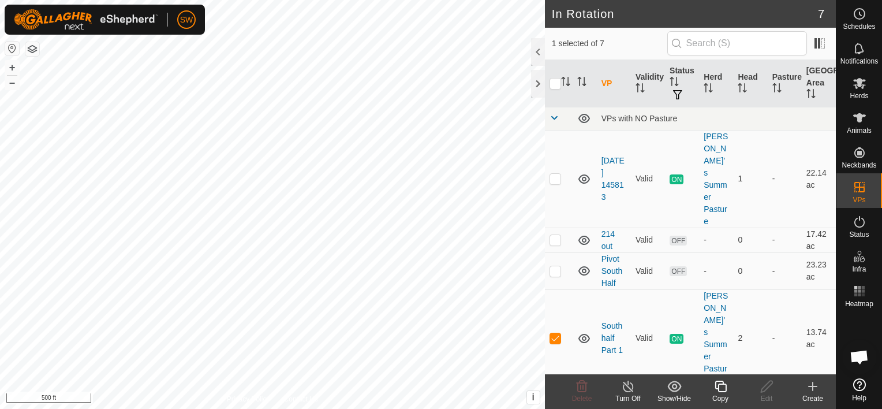
click at [858, 363] on span "Open chat" at bounding box center [859, 358] width 19 height 16
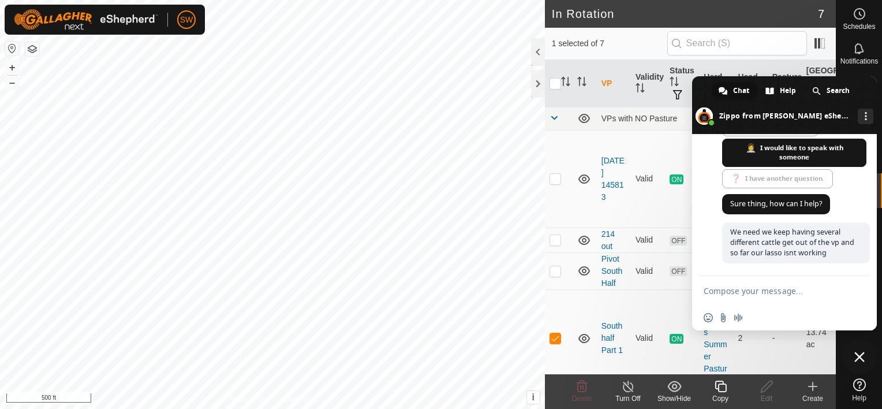
click at [775, 291] on textarea "Compose your message..." at bounding box center [773, 290] width 139 height 29
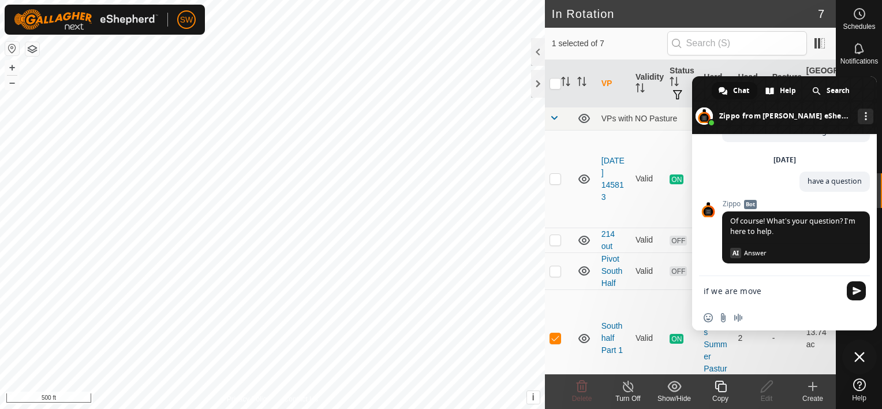
scroll to position [2677, 0]
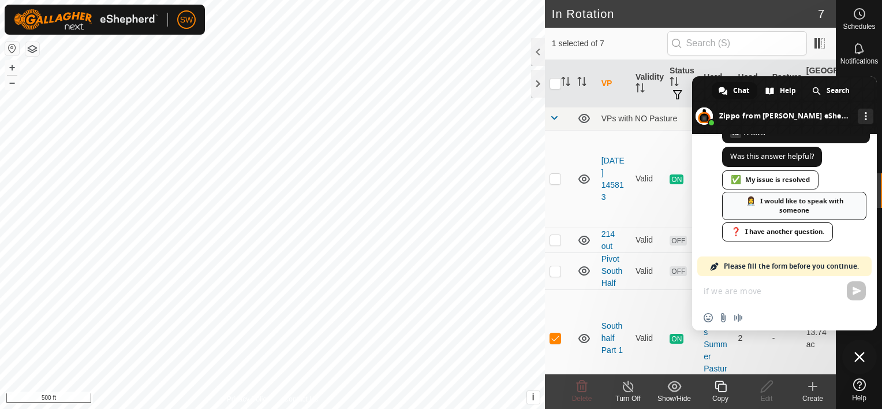
click at [823, 203] on link "👩‍⚕️ I would like to speak with someone" at bounding box center [794, 206] width 144 height 28
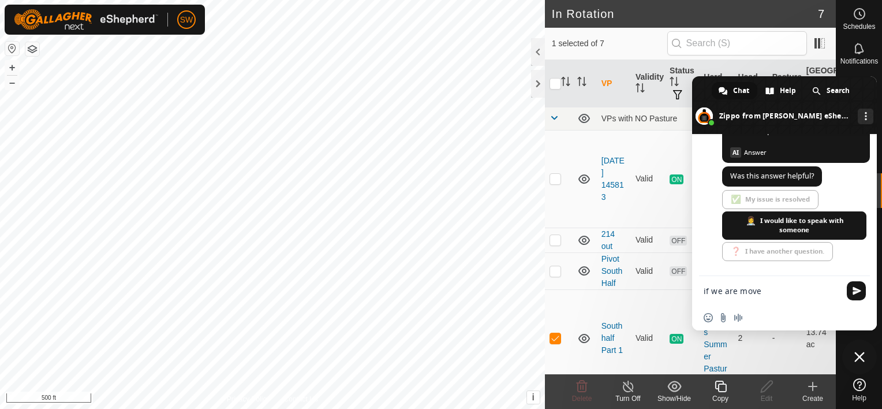
click at [755, 289] on textarea "if we are move" at bounding box center [773, 290] width 139 height 29
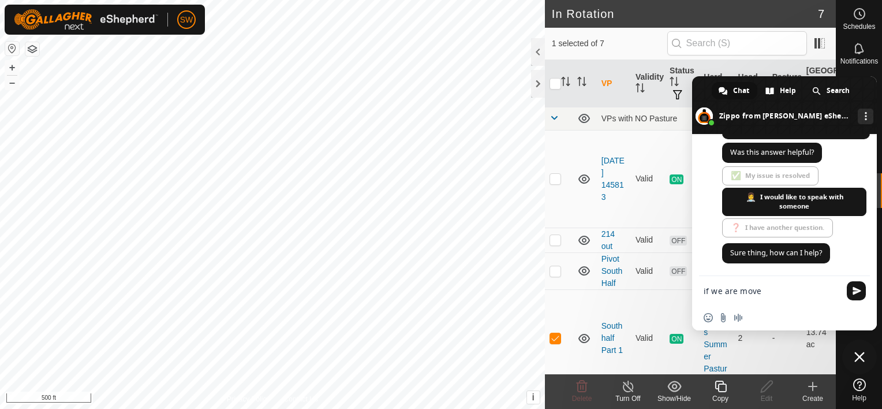
click at [763, 290] on textarea "if we are move" at bounding box center [773, 290] width 139 height 29
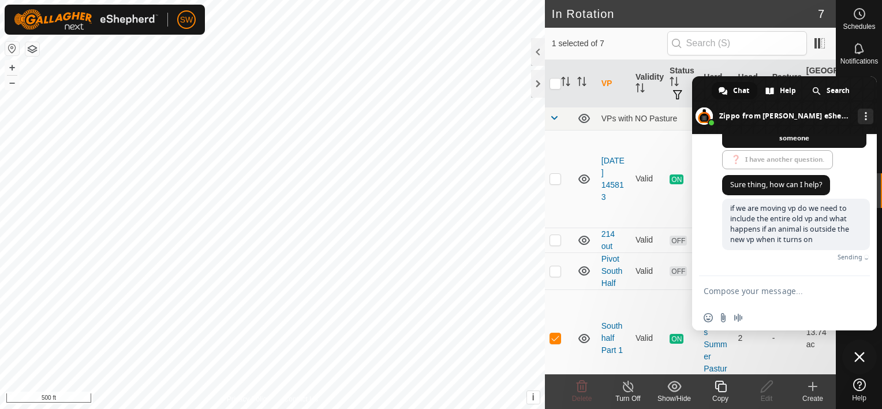
scroll to position [2743, 0]
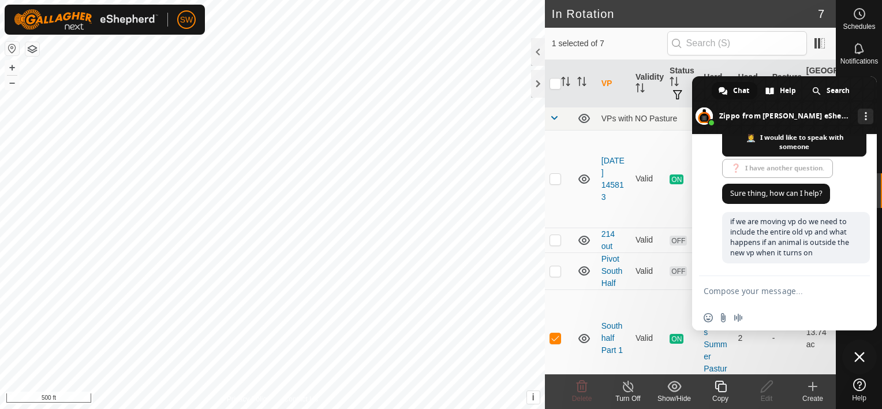
click at [694, 88] on span at bounding box center [784, 105] width 185 height 58
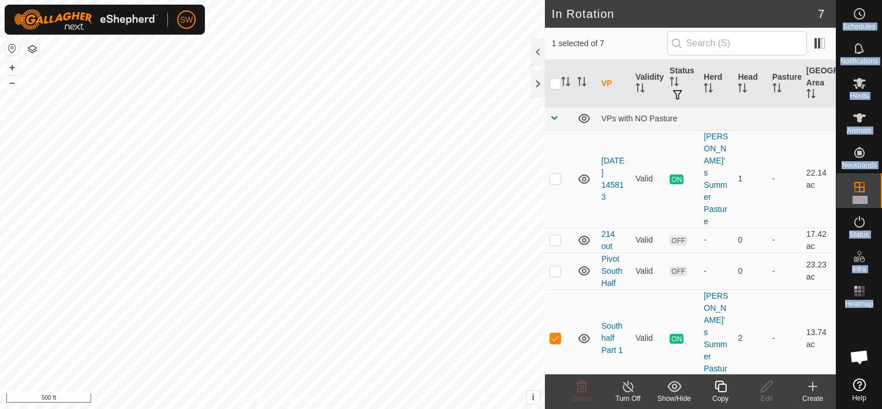
click at [882, 334] on html "SW Schedules Notifications Herds Animals Neckbands VPs Status Infra Heatmap Hel…" at bounding box center [441, 204] width 882 height 409
drag, startPoint x: 884, startPoint y: 334, endPoint x: 850, endPoint y: 342, distance: 35.0
click at [850, 342] on div at bounding box center [860, 343] width 46 height 62
click at [855, 326] on div at bounding box center [860, 343] width 46 height 62
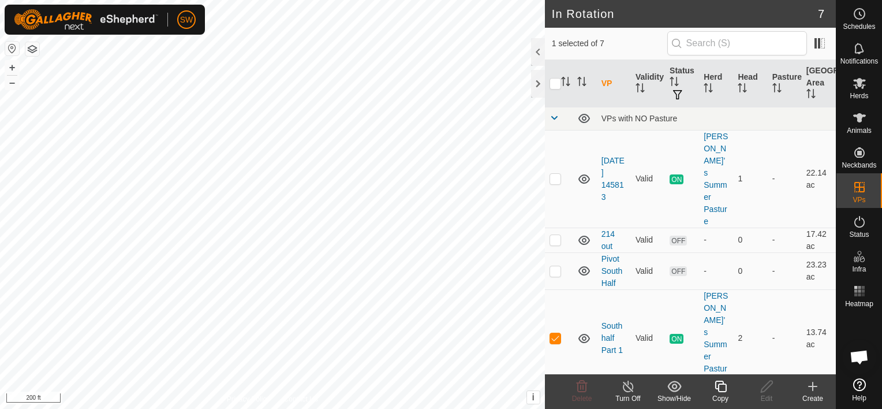
click at [856, 347] on span "Open chat" at bounding box center [860, 357] width 35 height 35
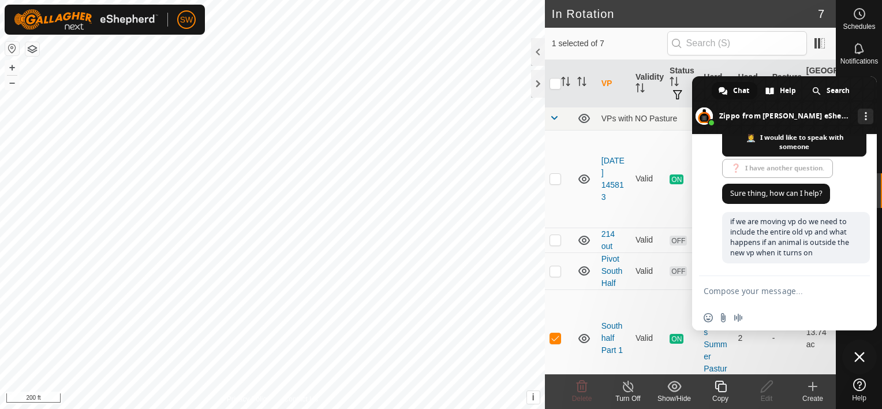
click at [703, 88] on span at bounding box center [784, 105] width 185 height 58
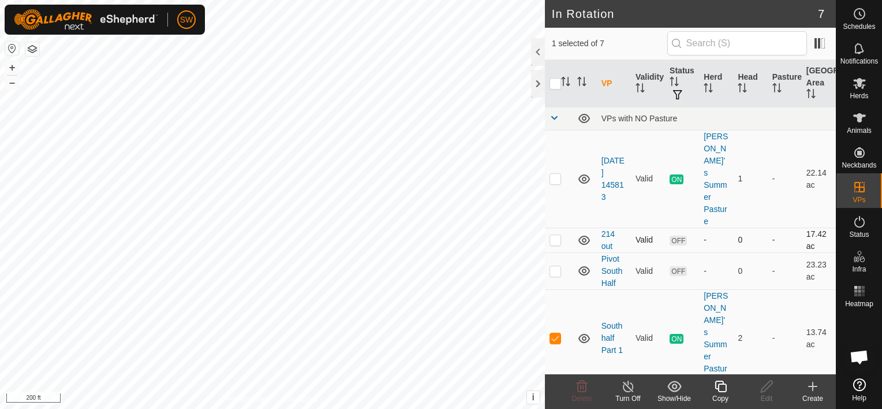
scroll to position [2733, 0]
click at [843, 95] on div "Herds" at bounding box center [860, 86] width 46 height 35
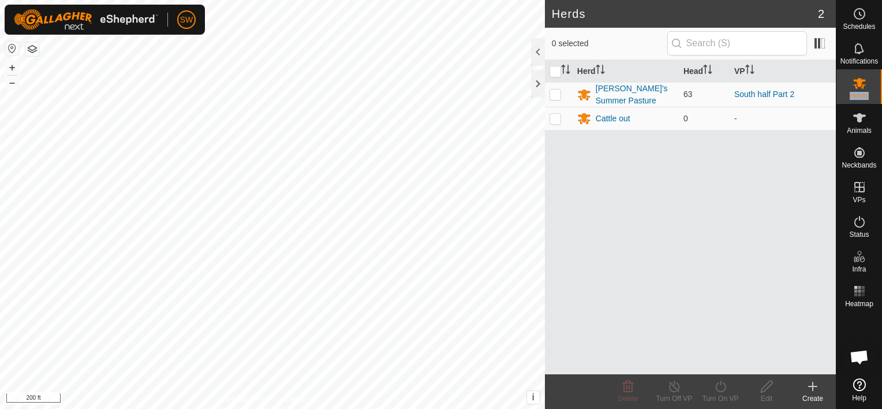
click at [843, 95] on div "Herds" at bounding box center [860, 86] width 46 height 35
click at [550, 92] on p-tablecheckbox at bounding box center [556, 94] width 12 height 9
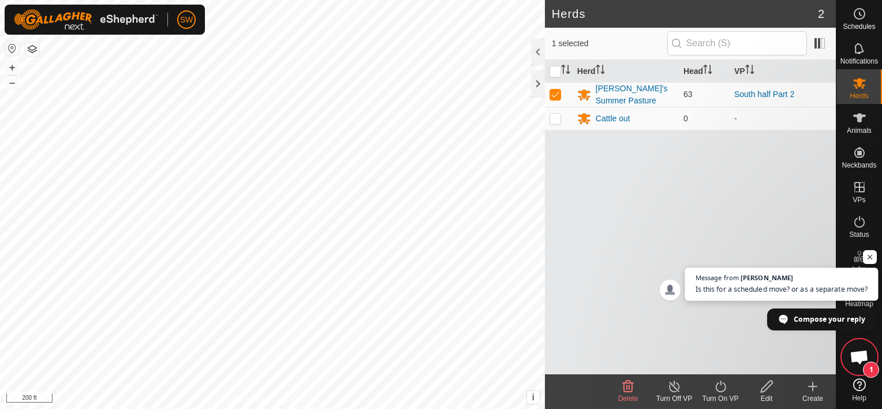
click at [792, 293] on span "Open chat" at bounding box center [782, 296] width 193 height 9
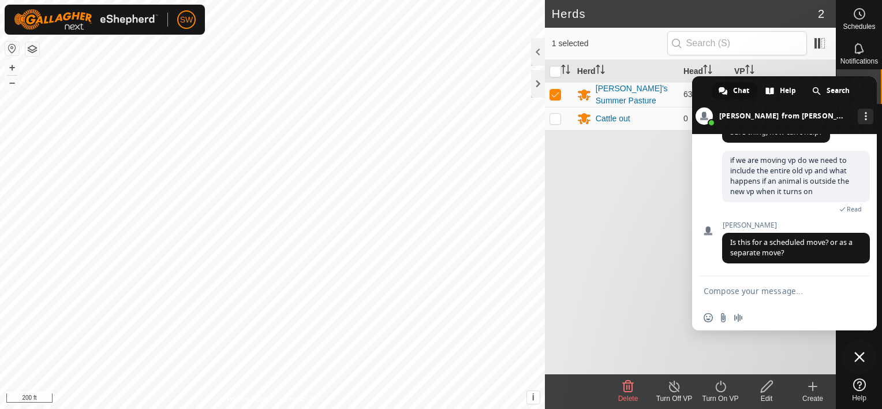
scroll to position [2794, 0]
click at [788, 295] on textarea "Compose your message..." at bounding box center [773, 290] width 139 height 29
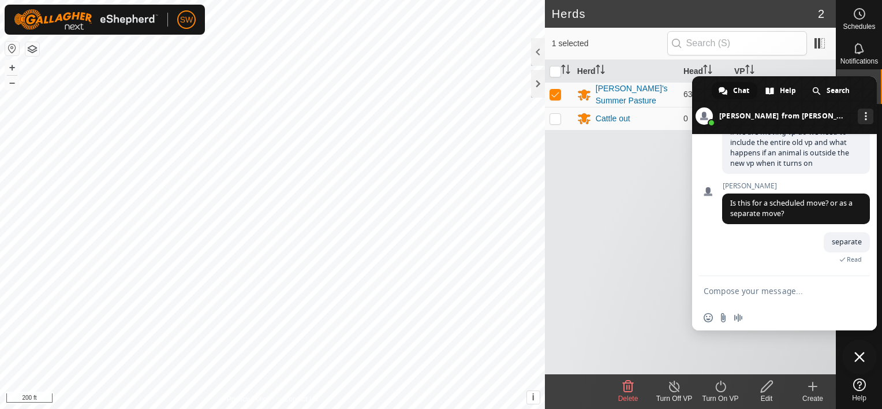
scroll to position [2846, 0]
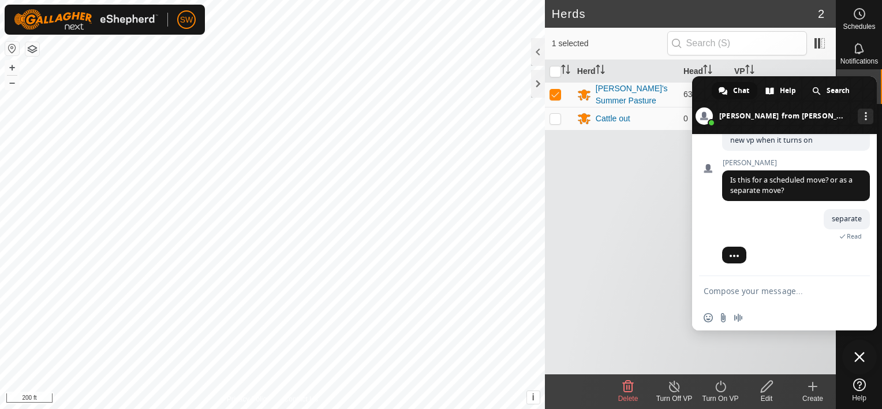
click at [700, 90] on span at bounding box center [784, 105] width 185 height 58
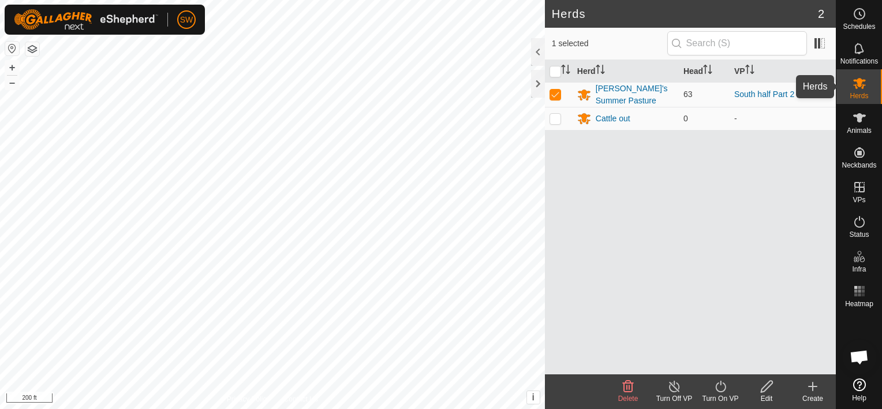
click at [871, 91] on div "Herds" at bounding box center [860, 86] width 46 height 35
click at [603, 101] on div "[PERSON_NAME]'s Summer Pasture" at bounding box center [635, 95] width 79 height 24
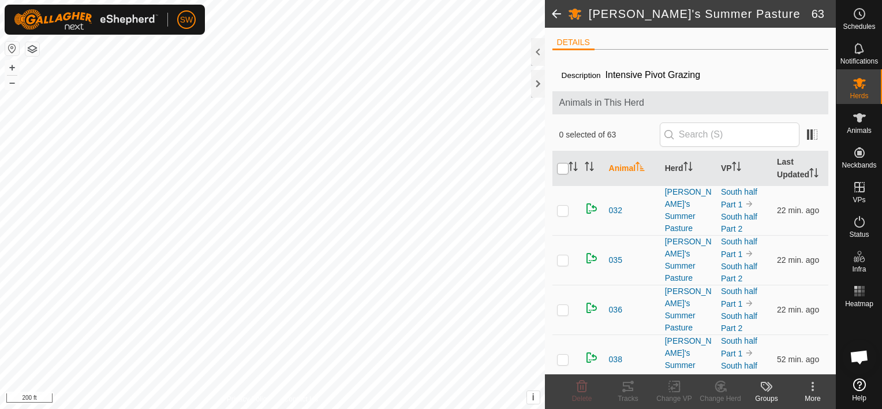
click at [564, 172] on input "checkbox" at bounding box center [563, 169] width 12 height 12
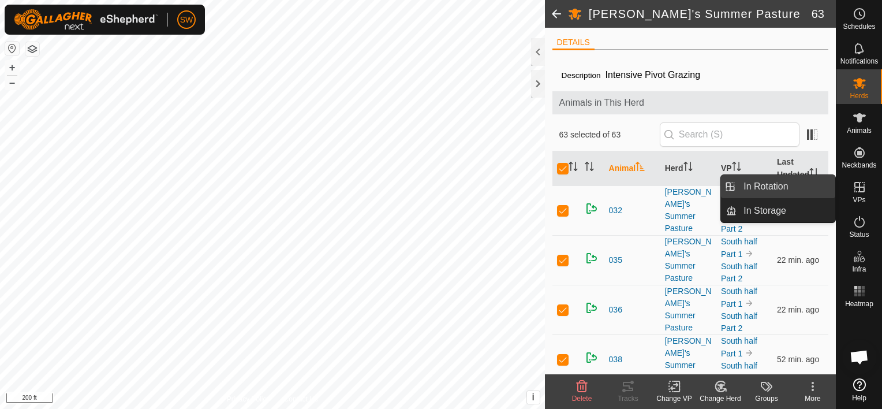
click at [814, 185] on link "In Rotation" at bounding box center [786, 186] width 99 height 23
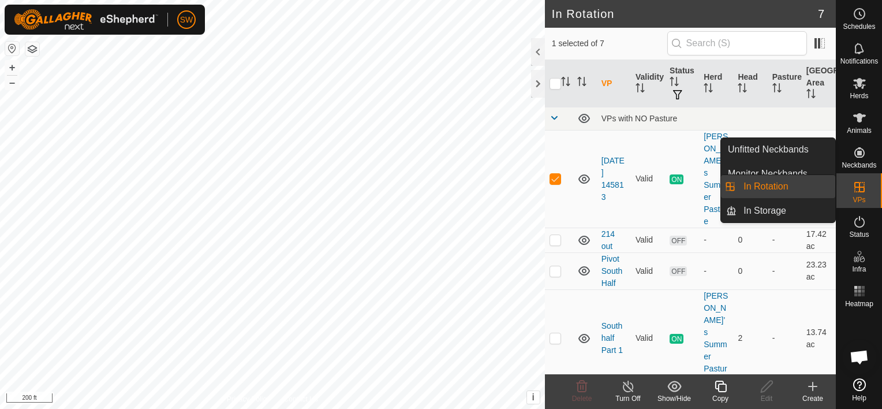
click at [800, 189] on link "In Rotation" at bounding box center [786, 186] width 99 height 23
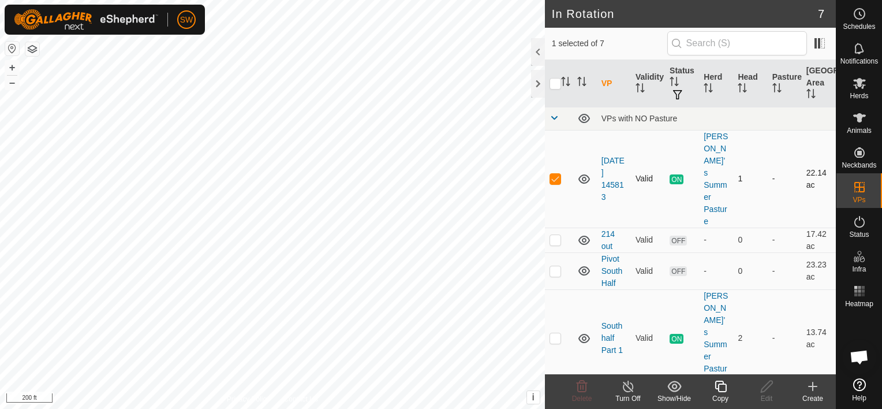
click at [554, 154] on td at bounding box center [559, 179] width 28 height 98
click at [816, 386] on icon at bounding box center [813, 386] width 8 height 0
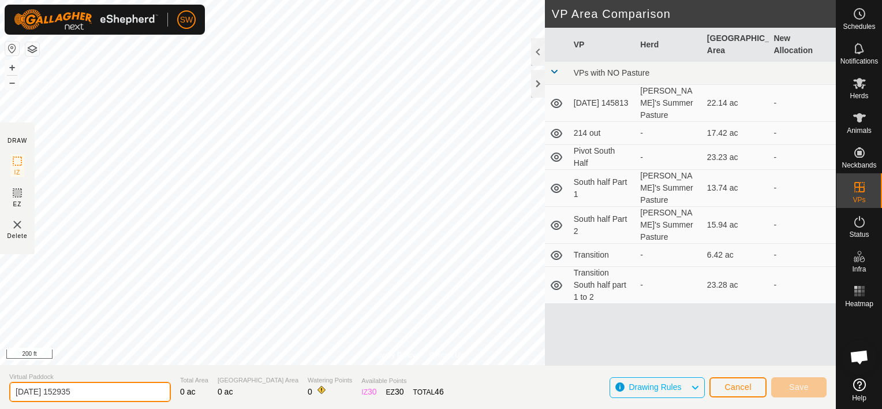
click at [88, 391] on input "2025-09-04 152935" at bounding box center [90, 392] width 162 height 20
click at [89, 390] on input "2025-09-04 152935" at bounding box center [90, 392] width 162 height 20
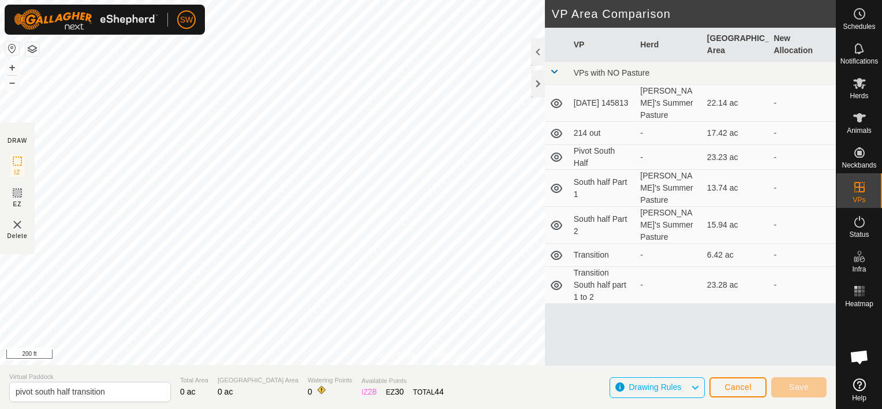
click at [419, 351] on div "Privacy Policy Contact Us" at bounding box center [418, 355] width 91 height 10
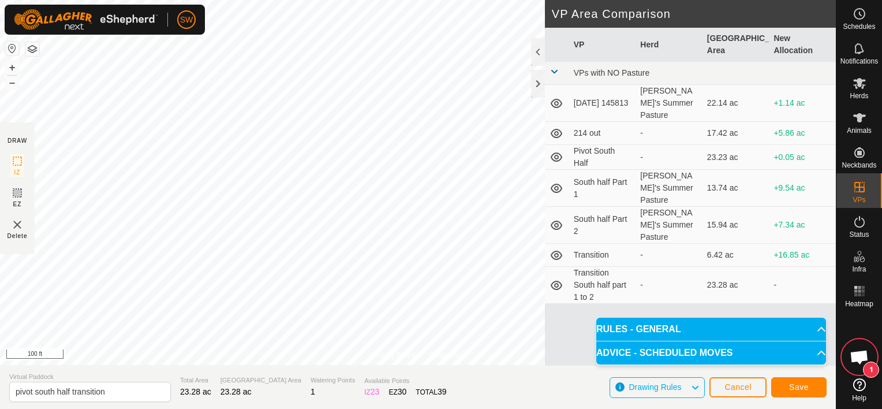
scroll to position [2846, 0]
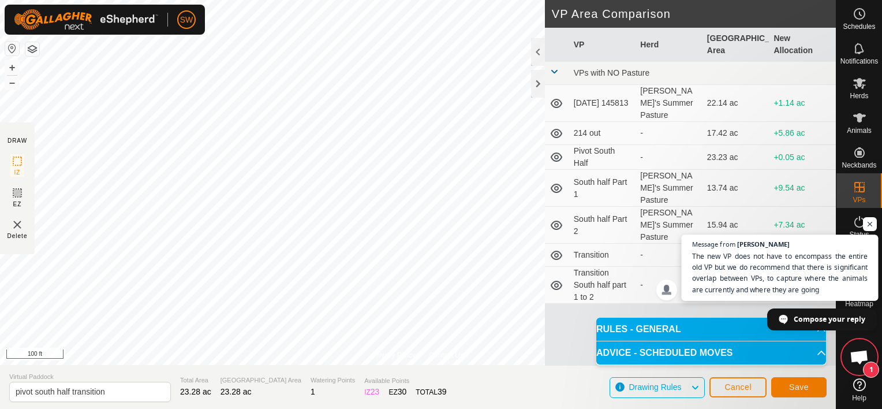
click at [765, 282] on span "The new VP does not have to encompass the entire old VP but we do recommend tha…" at bounding box center [780, 273] width 176 height 44
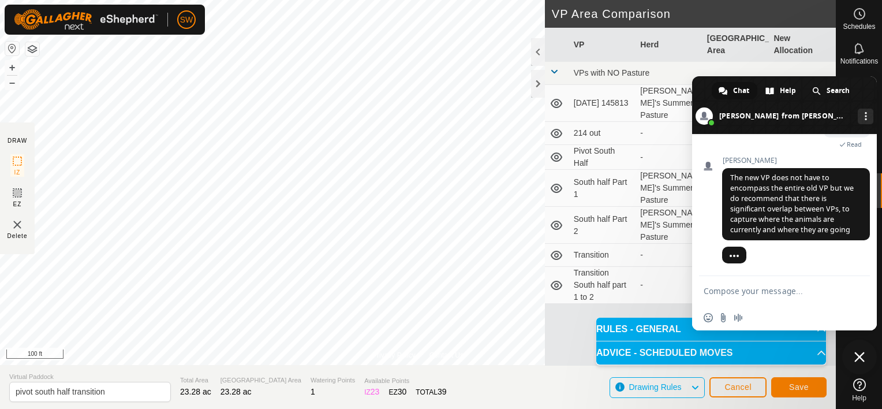
scroll to position [2941, 0]
click at [766, 297] on textarea "Compose your message..." at bounding box center [773, 290] width 139 height 29
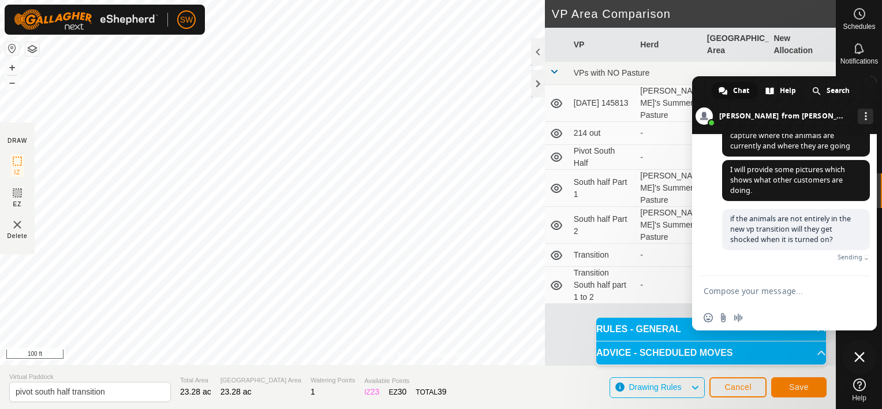
scroll to position [3014, 0]
click at [710, 88] on span at bounding box center [784, 105] width 185 height 58
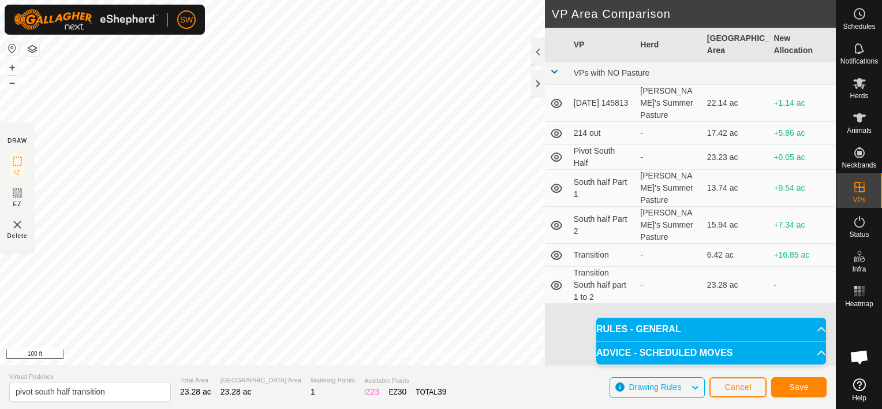
scroll to position [3003, 0]
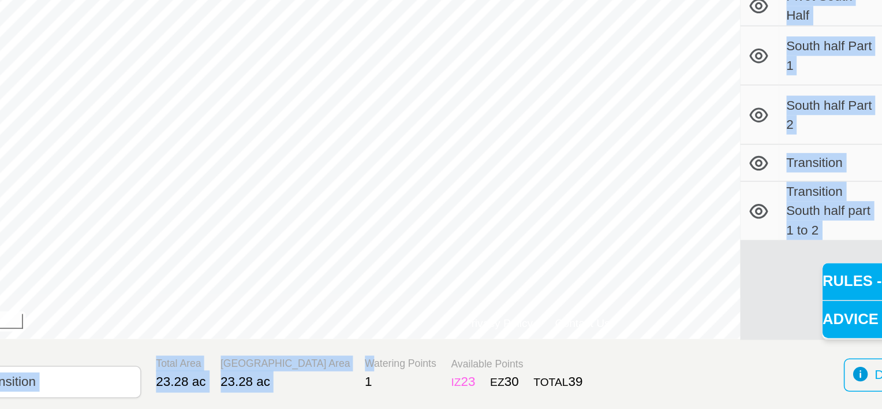
click at [352, 334] on div "Privacy Policy Contact Us + – ⇧ i This application includes HERE Maps. © 2024 H…" at bounding box center [418, 204] width 836 height 409
click at [170, 371] on section "Virtual Paddock pivot south half transition Total Area 23.28 ac Grazing Area 23…" at bounding box center [418, 387] width 836 height 44
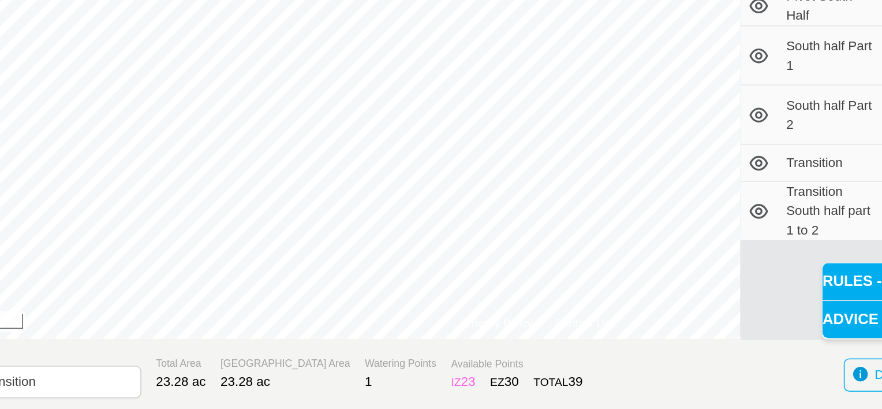
click at [470, 382] on section "Virtual Paddock pivot south half transition Total Area 23.28 ac Grazing Area 23…" at bounding box center [418, 387] width 836 height 44
drag, startPoint x: 625, startPoint y: 378, endPoint x: 460, endPoint y: 378, distance: 164.6
click at [460, 378] on section "Virtual Paddock pivot south half transition Total Area 23.28 ac Grazing Area 23…" at bounding box center [418, 387] width 836 height 44
click at [565, 377] on section "Virtual Paddock pivot south half transition Total Area 23.28 ac Grazing Area 23…" at bounding box center [418, 387] width 836 height 44
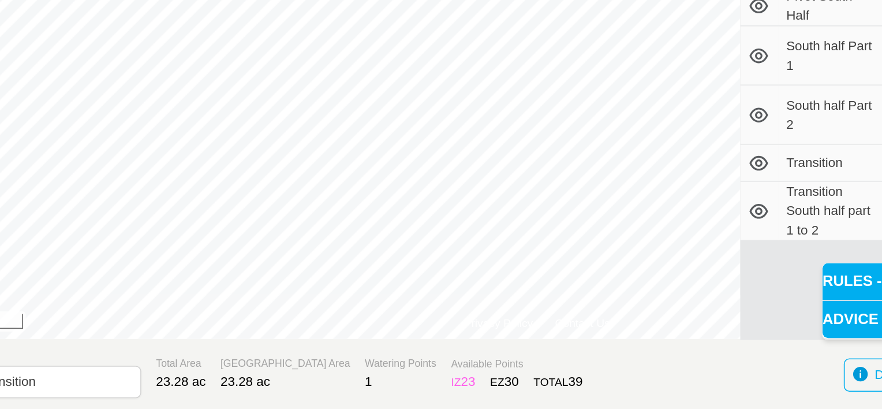
drag, startPoint x: 565, startPoint y: 377, endPoint x: 506, endPoint y: 378, distance: 59.5
click at [506, 378] on section "Virtual Paddock pivot south half transition Total Area 23.28 ac Grazing Area 23…" at bounding box center [418, 387] width 836 height 44
drag, startPoint x: 509, startPoint y: 379, endPoint x: 633, endPoint y: 364, distance: 125.1
click at [635, 364] on body "SW Schedules Notifications Herds Animals Neckbands VPs Status Infra Heatmap Hel…" at bounding box center [441, 204] width 882 height 409
click at [130, 392] on input "pivot south half transition" at bounding box center [90, 392] width 162 height 20
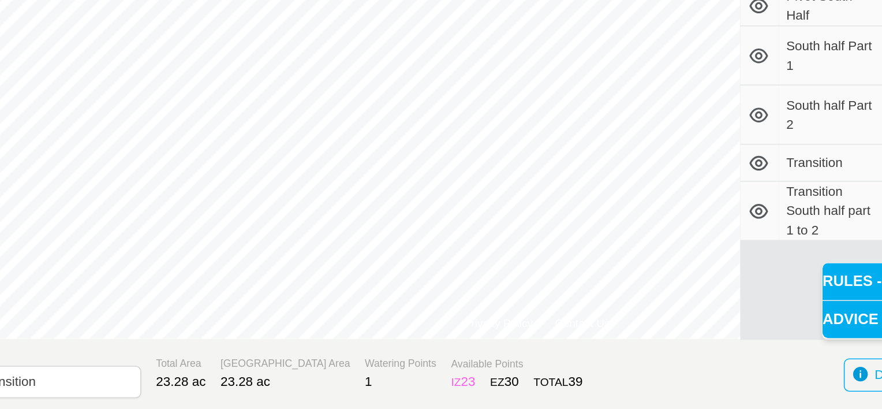
click at [613, 325] on p-accordion-header "RULES - GENERAL" at bounding box center [712, 329] width 230 height 23
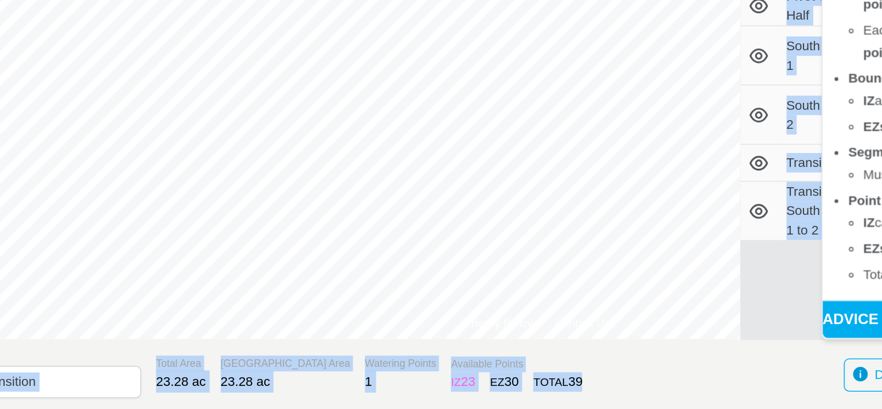
click at [467, 311] on div "Privacy Policy Contact Us + – ⇧ i This application includes HERE Maps. © 2024 H…" at bounding box center [418, 204] width 836 height 409
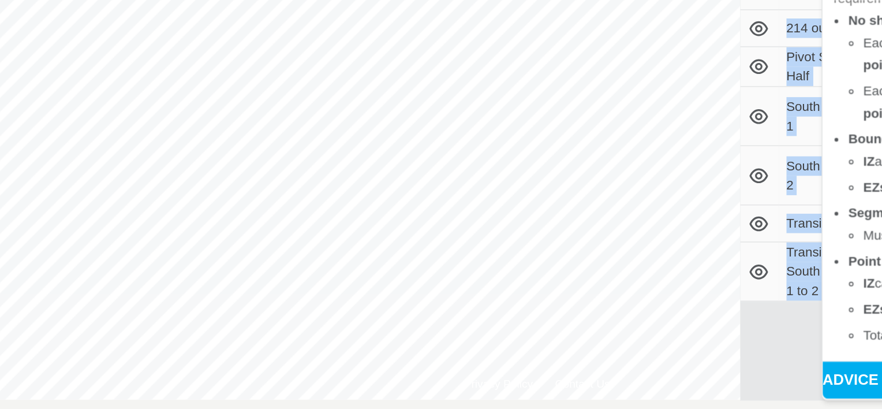
drag, startPoint x: 578, startPoint y: 385, endPoint x: 589, endPoint y: 375, distance: 15.1
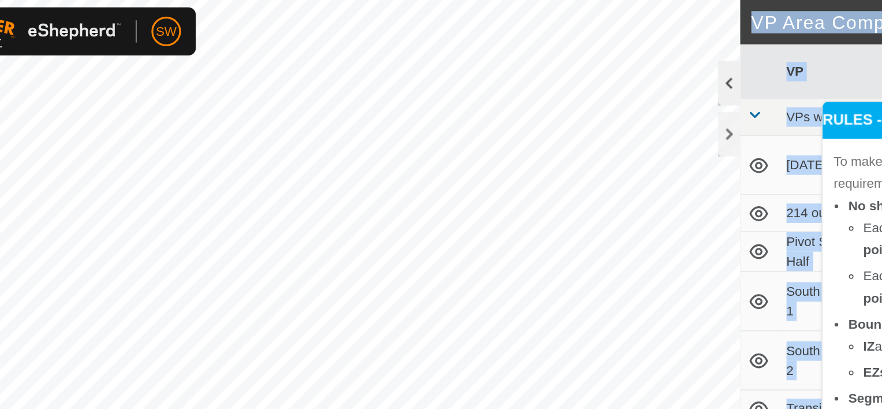
click at [532, 53] on div at bounding box center [538, 52] width 14 height 28
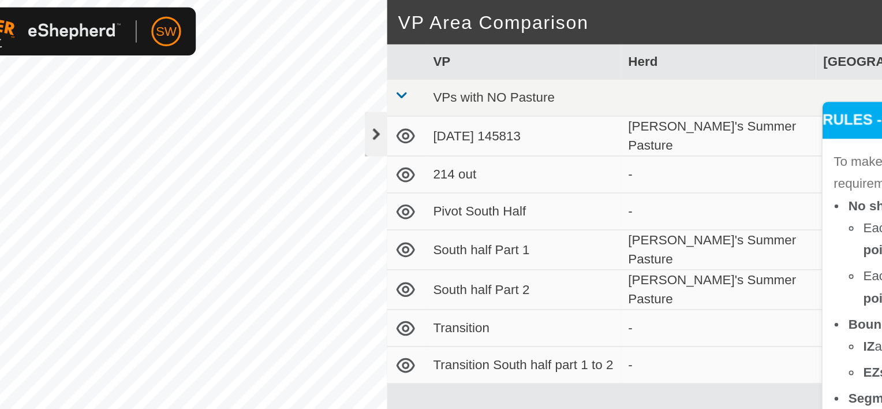
click at [321, 77] on div at bounding box center [318, 84] width 14 height 28
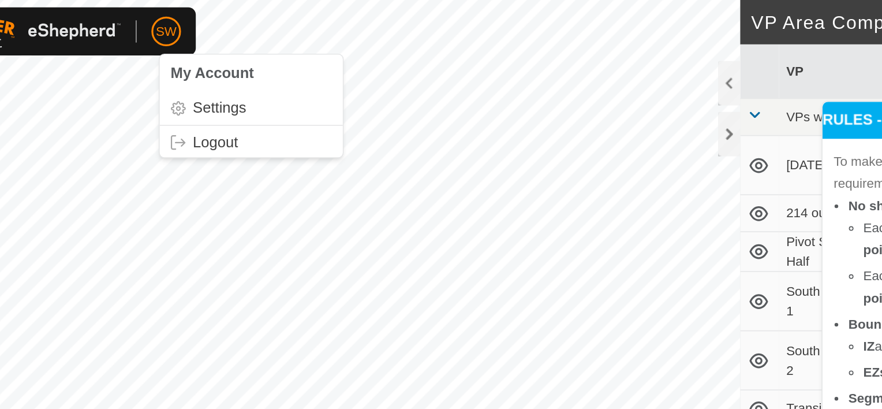
click at [181, 20] on span "SW" at bounding box center [186, 20] width 13 height 12
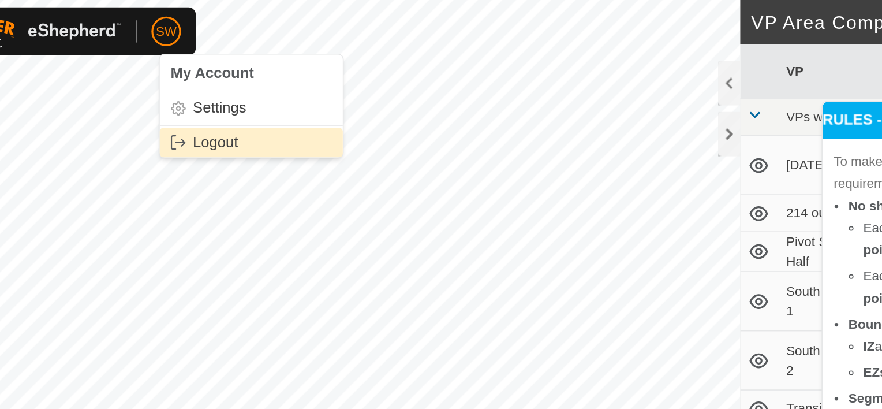
click at [214, 85] on link "Logout" at bounding box center [239, 89] width 114 height 18
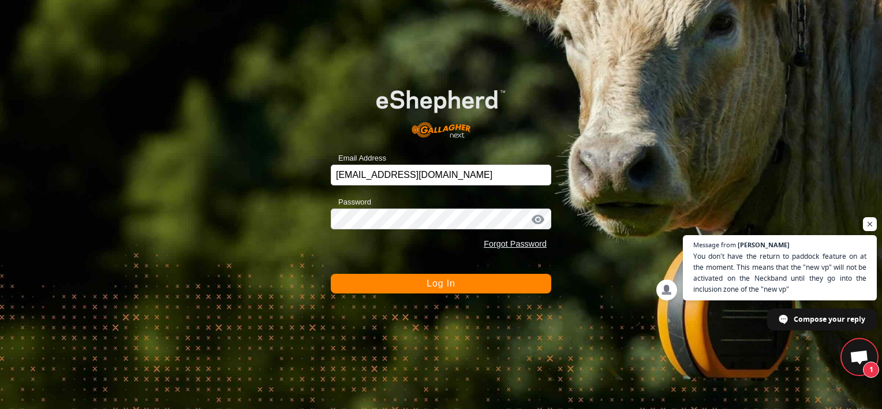
click at [511, 285] on button "Log In" at bounding box center [441, 284] width 221 height 20
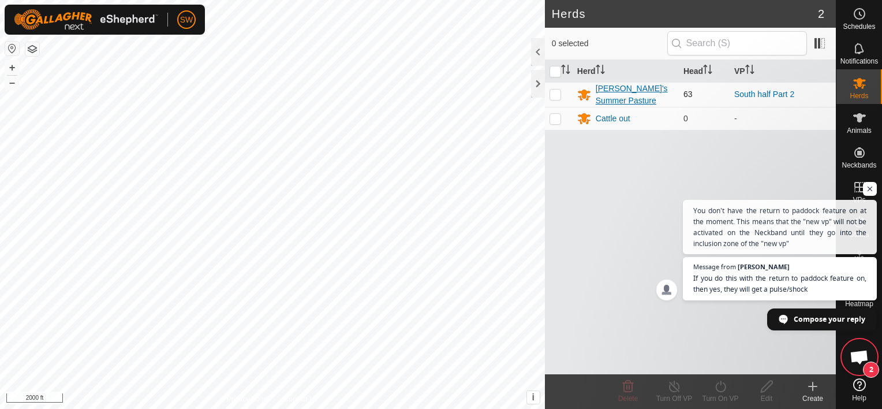
click at [607, 86] on div "[PERSON_NAME]'s Summer Pasture" at bounding box center [635, 95] width 79 height 24
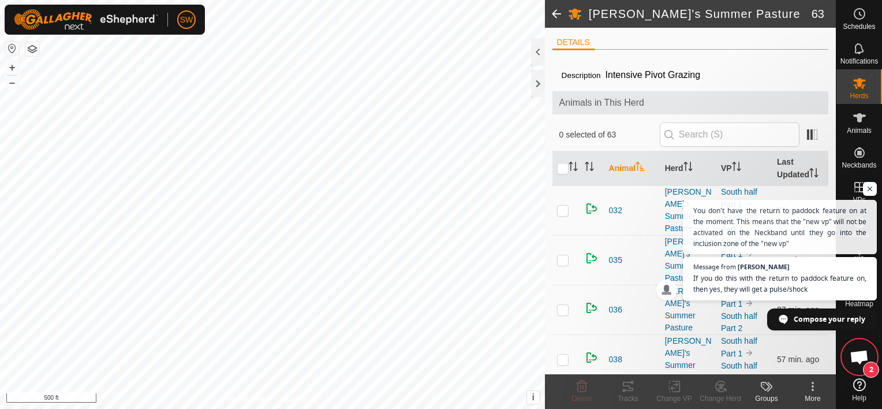
click at [854, 360] on span "Open chat" at bounding box center [859, 358] width 19 height 16
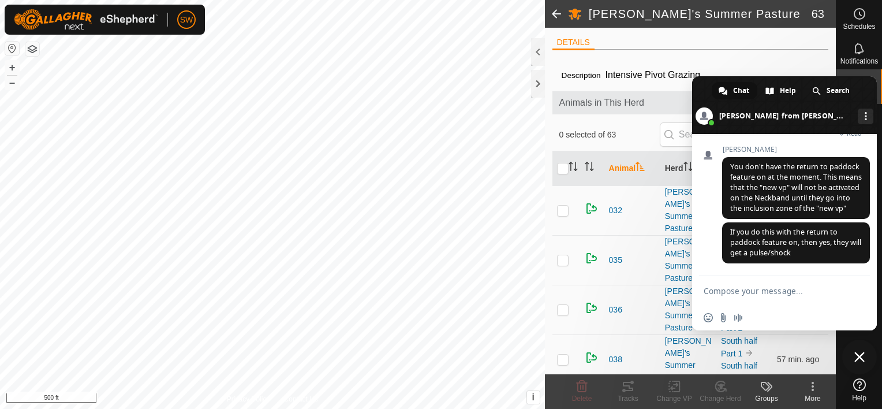
scroll to position [3154, 0]
click at [806, 291] on textarea "Compose your message..." at bounding box center [773, 290] width 139 height 29
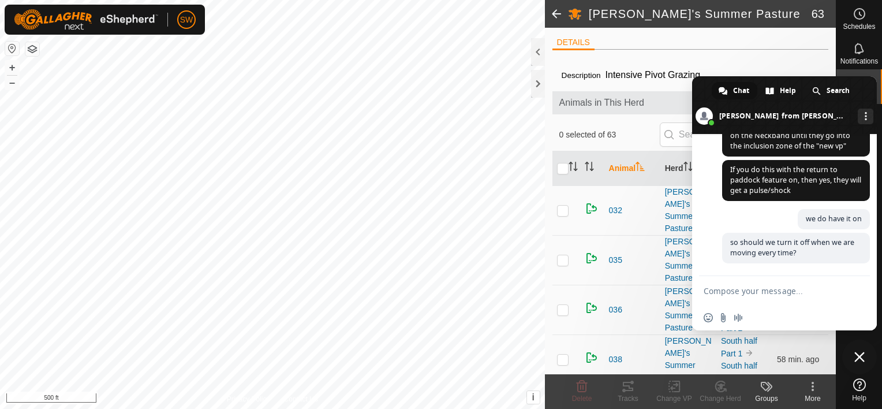
scroll to position [3218, 0]
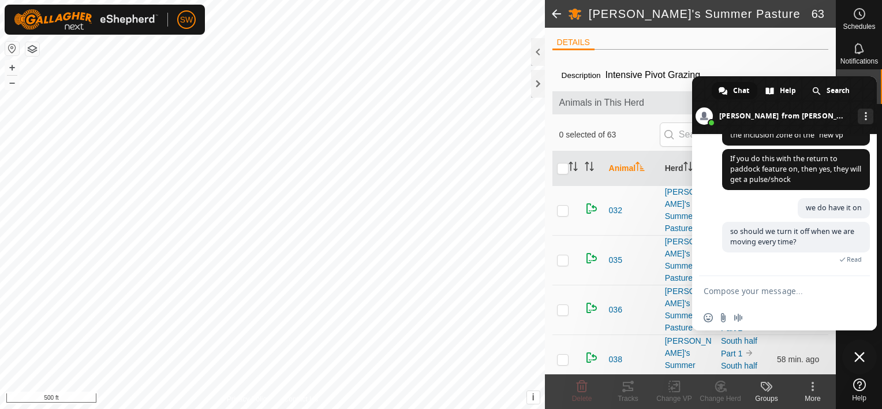
click at [699, 88] on span at bounding box center [784, 105] width 185 height 58
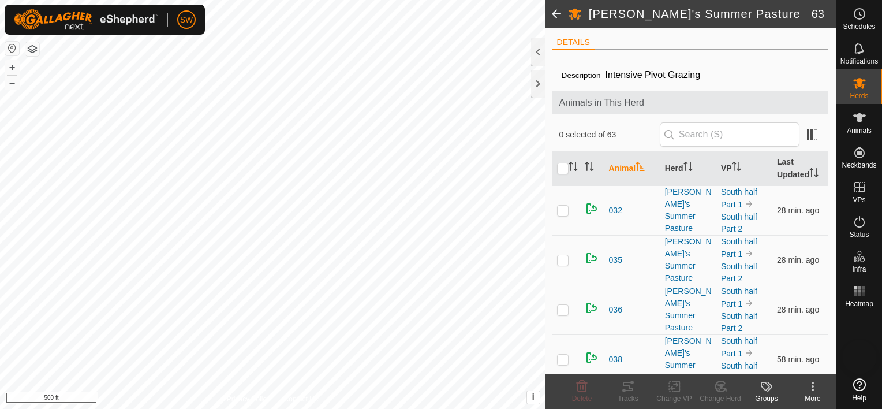
click at [699, 88] on span at bounding box center [784, 112] width 185 height 58
click at [594, 206] on img at bounding box center [592, 209] width 14 height 14
drag, startPoint x: 558, startPoint y: 211, endPoint x: 568, endPoint y: 206, distance: 10.3
click at [568, 206] on p-checkbox at bounding box center [563, 210] width 12 height 9
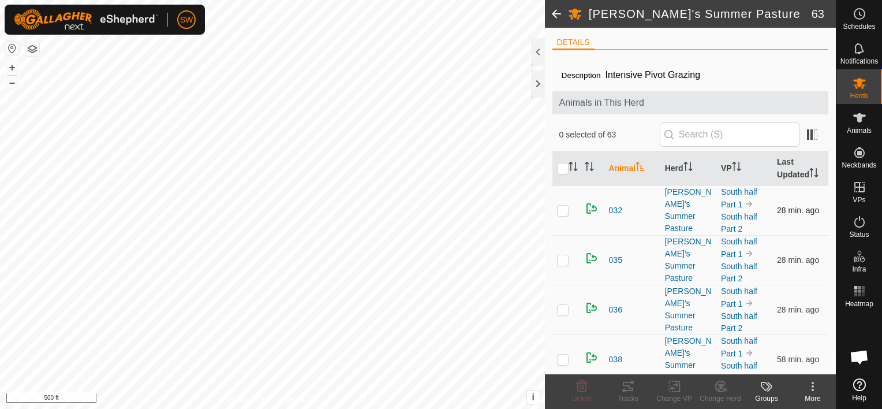
click at [558, 213] on p-checkbox at bounding box center [563, 210] width 12 height 9
click at [567, 208] on p-checkbox at bounding box center [563, 210] width 12 height 9
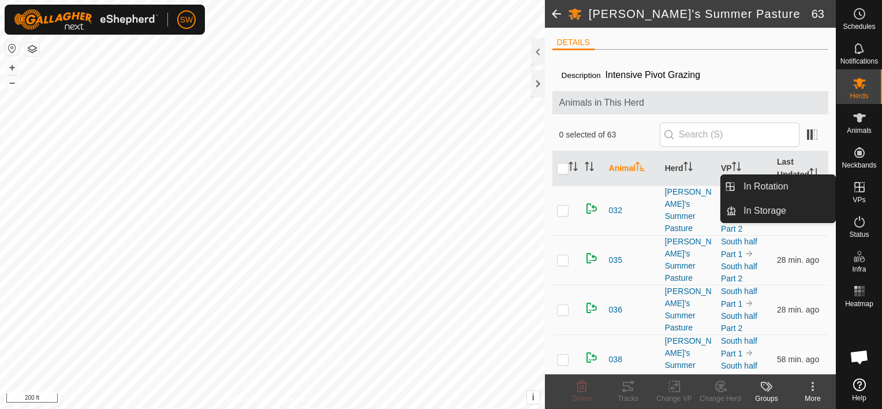
click at [864, 205] on div "VPs" at bounding box center [860, 190] width 46 height 35
click at [804, 181] on link "In Rotation" at bounding box center [786, 186] width 99 height 23
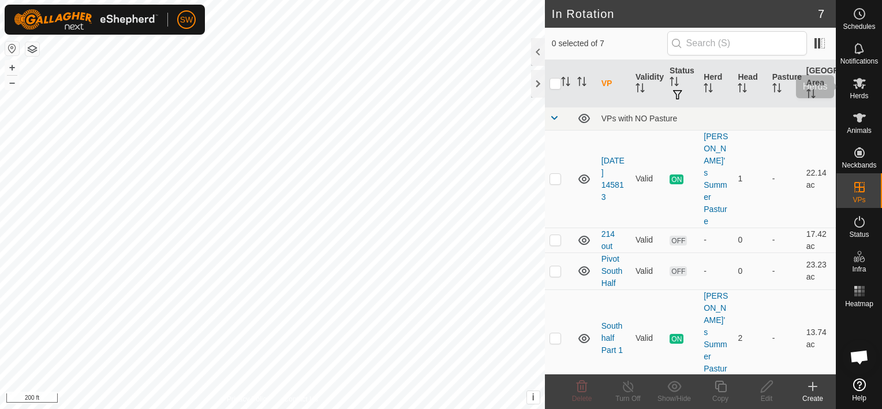
click at [870, 85] on div "Herds" at bounding box center [860, 86] width 46 height 35
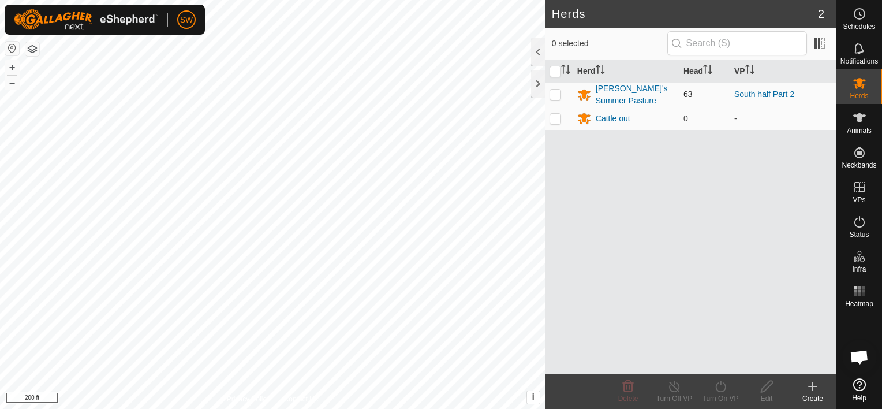
drag, startPoint x: 751, startPoint y: 90, endPoint x: 705, endPoint y: 92, distance: 46.8
click at [705, 92] on td "63" at bounding box center [704, 94] width 51 height 25
click at [763, 98] on link "South half Part 2" at bounding box center [765, 94] width 60 height 9
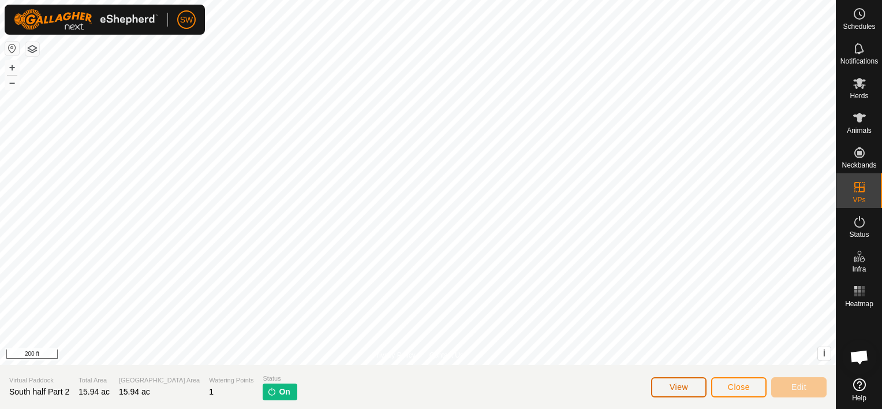
click at [684, 378] on button "View" at bounding box center [678, 387] width 55 height 20
drag, startPoint x: 769, startPoint y: 164, endPoint x: 633, endPoint y: 438, distance: 306.3
click at [633, 408] on html "SW Schedules Notifications Herds Animals Neckbands VPs Status Infra Heatmap Hel…" at bounding box center [441, 204] width 882 height 409
click at [748, 389] on span "Close" at bounding box center [739, 386] width 22 height 9
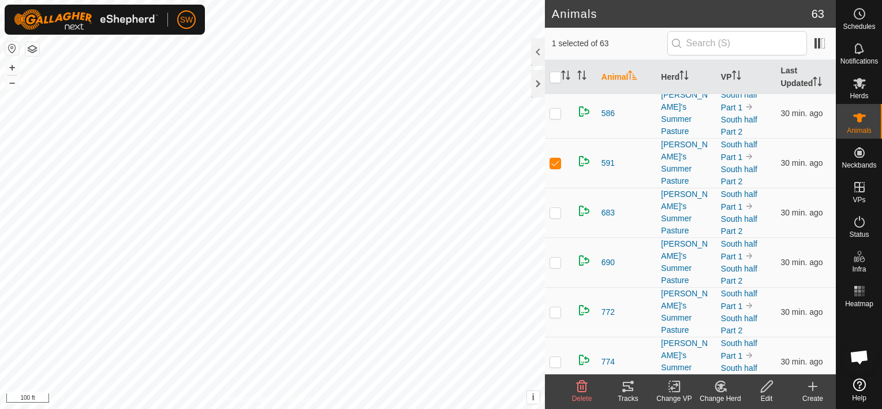
scroll to position [2439, 0]
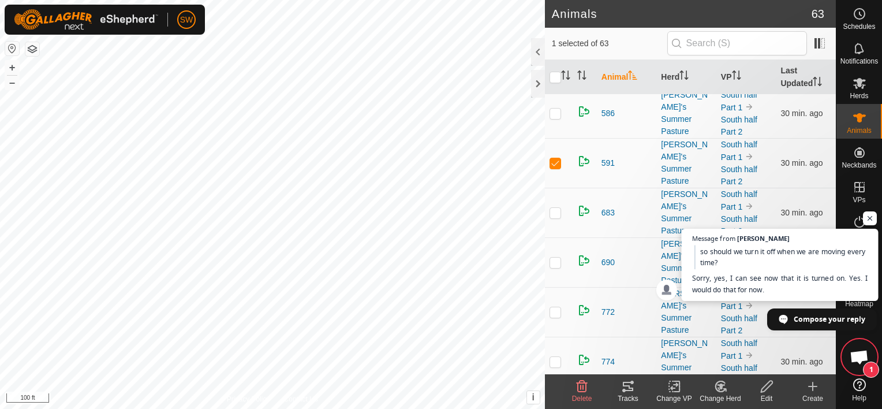
click at [836, 288] on span "so should we turn it off when we are moving every time? Sorry, yes, I can see n…" at bounding box center [780, 270] width 176 height 50
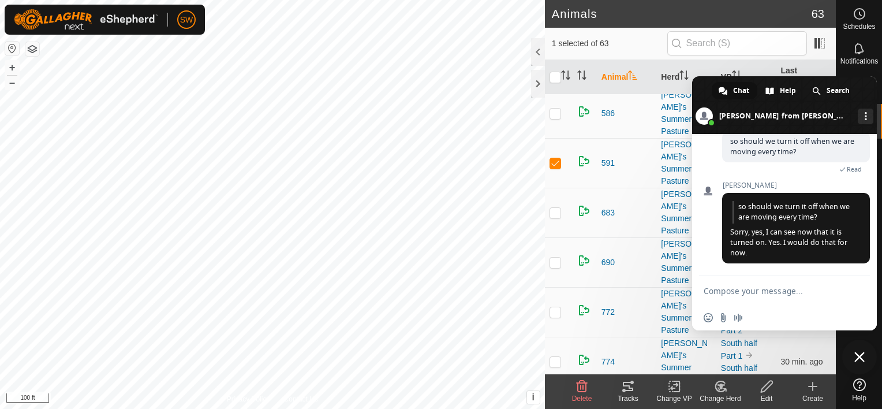
scroll to position [3310, 0]
click at [836, 288] on textarea "Compose your message..." at bounding box center [773, 290] width 139 height 29
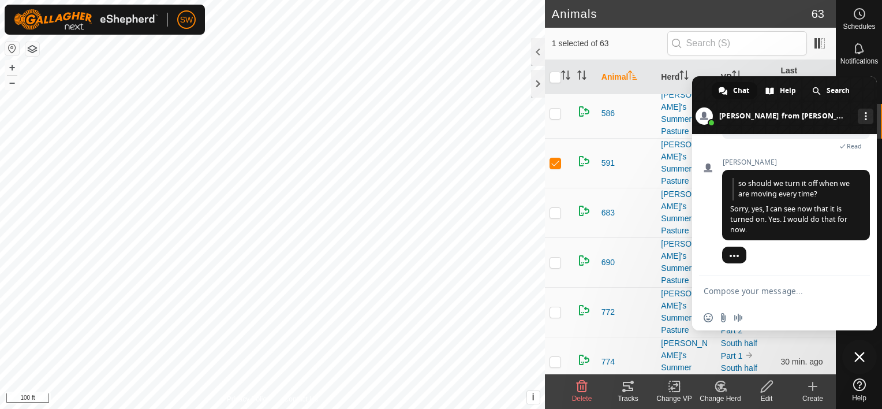
click at [855, 77] on span at bounding box center [784, 105] width 185 height 58
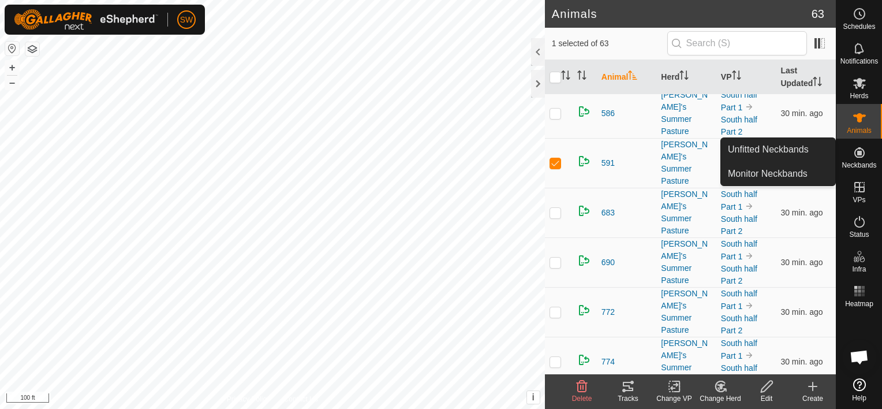
drag, startPoint x: 857, startPoint y: 172, endPoint x: 857, endPoint y: 162, distance: 9.8
click at [857, 162] on span "Neckbands" at bounding box center [859, 165] width 35 height 7
click at [805, 176] on link "Monitor Neckbands" at bounding box center [778, 173] width 114 height 23
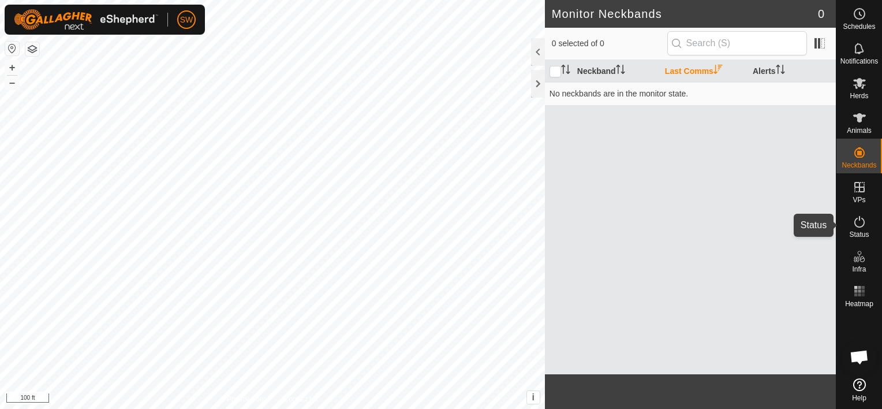
click at [857, 233] on span "Status" at bounding box center [860, 234] width 20 height 7
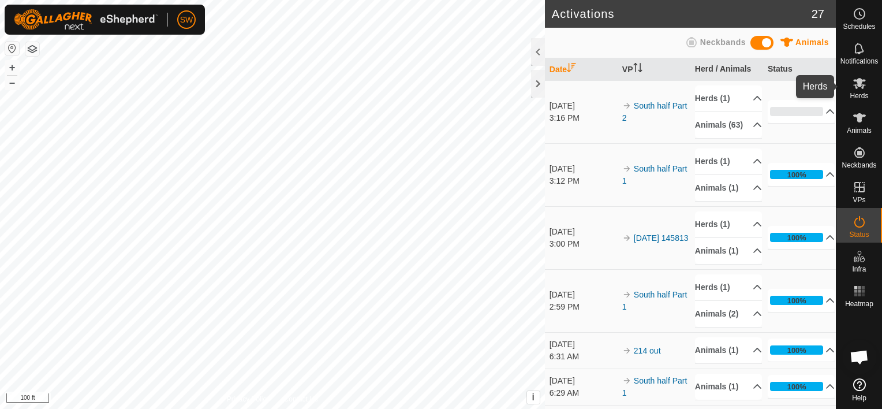
click at [859, 80] on icon at bounding box center [860, 83] width 13 height 11
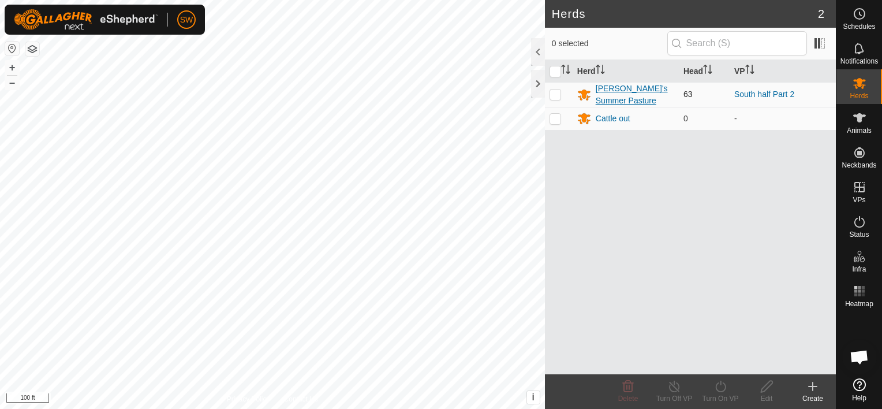
click at [624, 86] on div "[PERSON_NAME]'s Summer Pasture" at bounding box center [635, 95] width 79 height 24
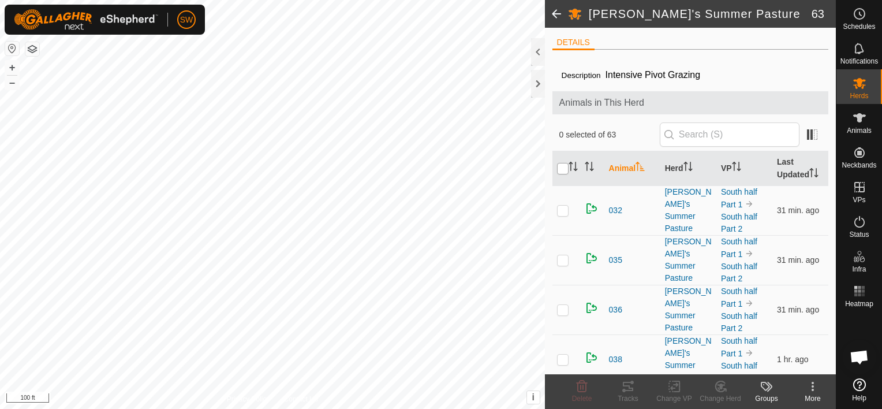
click at [560, 163] on input "checkbox" at bounding box center [563, 169] width 12 height 12
click at [809, 388] on icon at bounding box center [813, 386] width 14 height 14
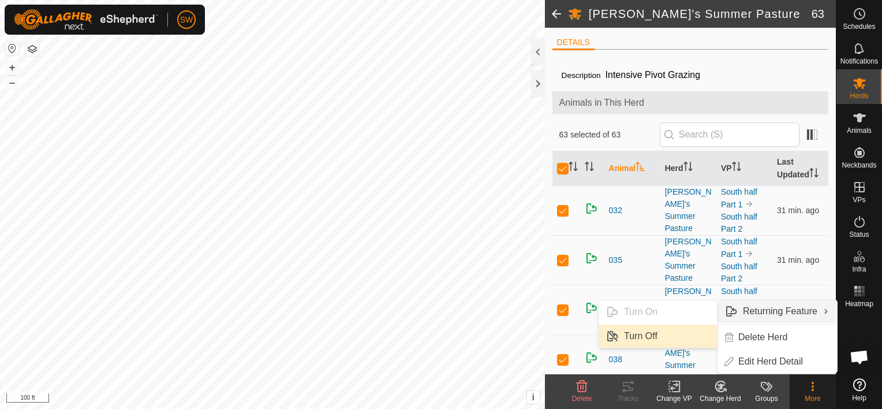
click at [690, 330] on link "Turn Off" at bounding box center [658, 336] width 118 height 23
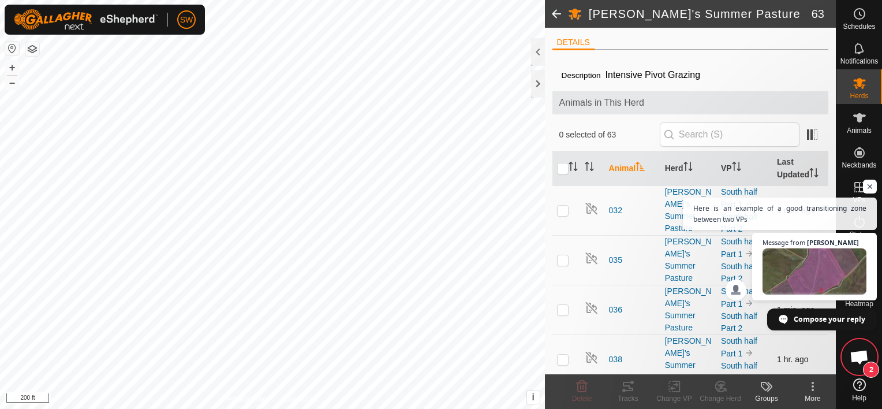
scroll to position [3333, 0]
click at [794, 256] on span "Open chat" at bounding box center [815, 271] width 106 height 47
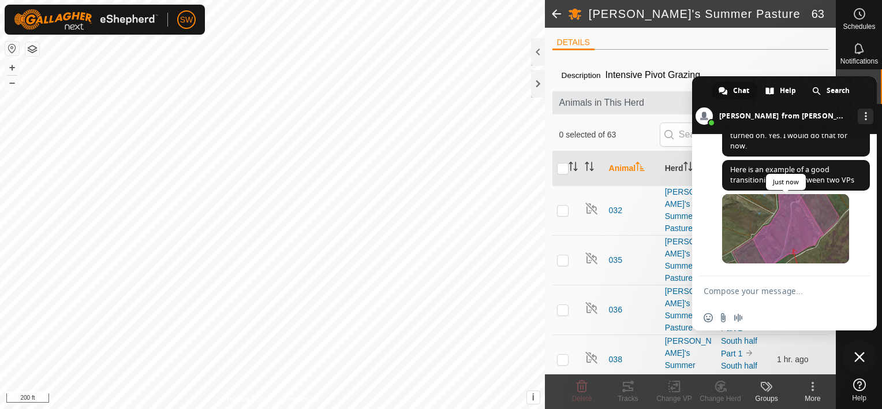
scroll to position [3417, 0]
click at [817, 234] on span at bounding box center [785, 228] width 127 height 69
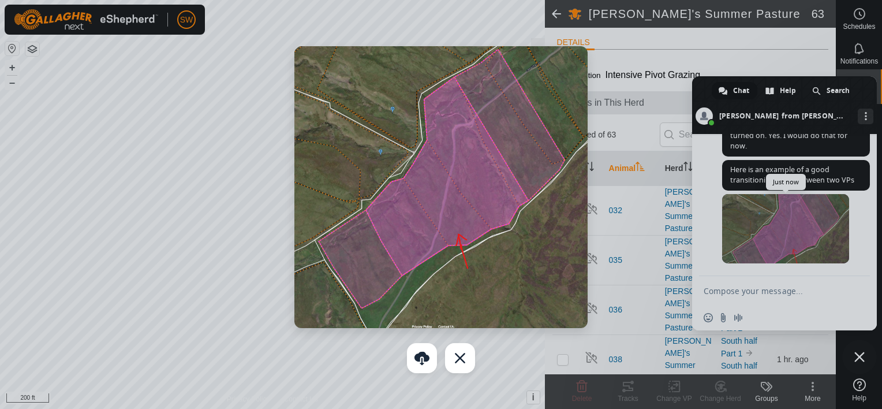
scroll to position [3440, 0]
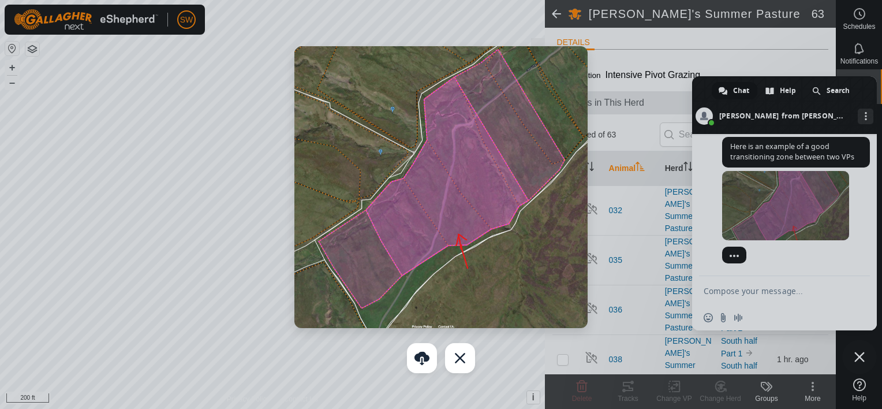
click at [802, 296] on div at bounding box center [441, 204] width 882 height 409
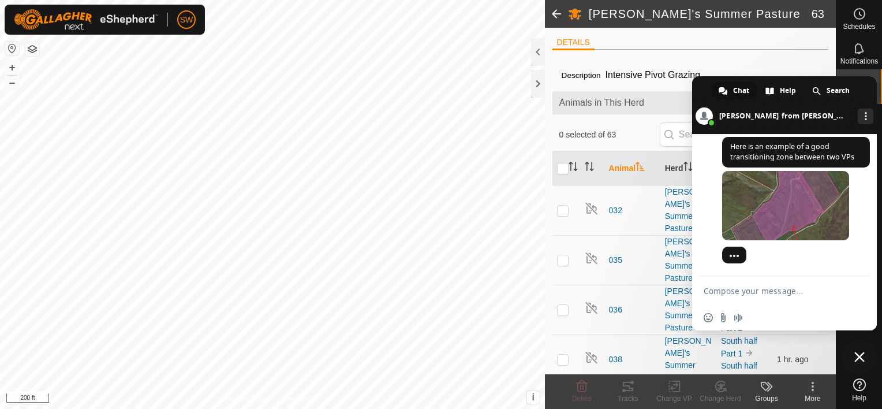
click at [777, 291] on textarea "Compose your message..." at bounding box center [773, 290] width 139 height 29
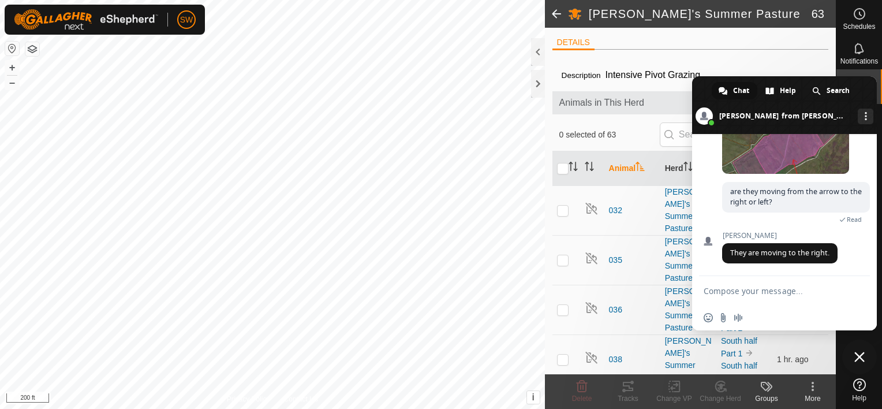
scroll to position [3498, 0]
drag, startPoint x: 815, startPoint y: 273, endPoint x: 814, endPoint y: 301, distance: 28.3
click at [814, 301] on div "Network offline. Reconnecting... No messages can be received or sent for now. S…" at bounding box center [784, 232] width 185 height 196
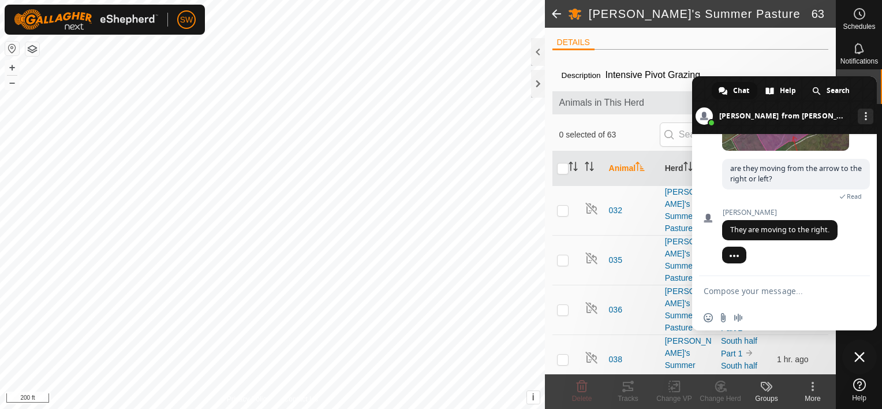
scroll to position [3521, 0]
click at [814, 301] on textarea "Compose your message..." at bounding box center [773, 290] width 139 height 29
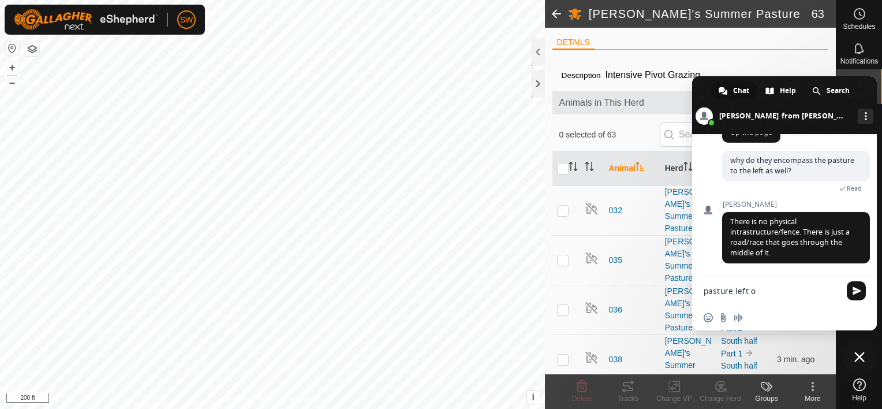
scroll to position [3634, 0]
click at [765, 132] on span at bounding box center [784, 105] width 185 height 58
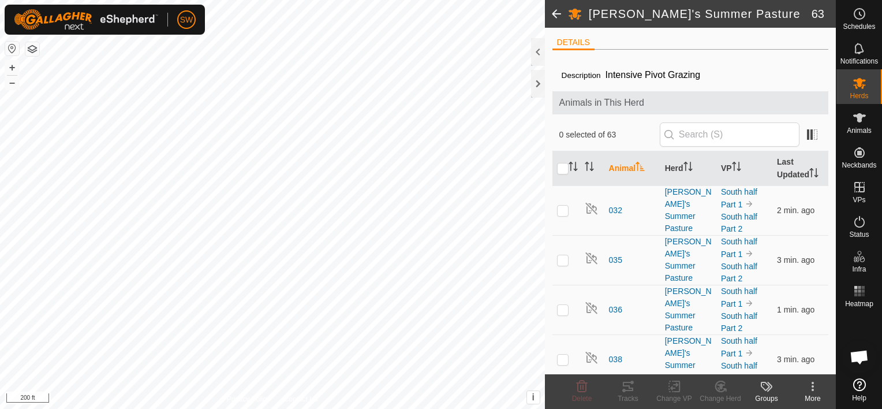
click at [854, 356] on span "Open chat" at bounding box center [859, 358] width 19 height 16
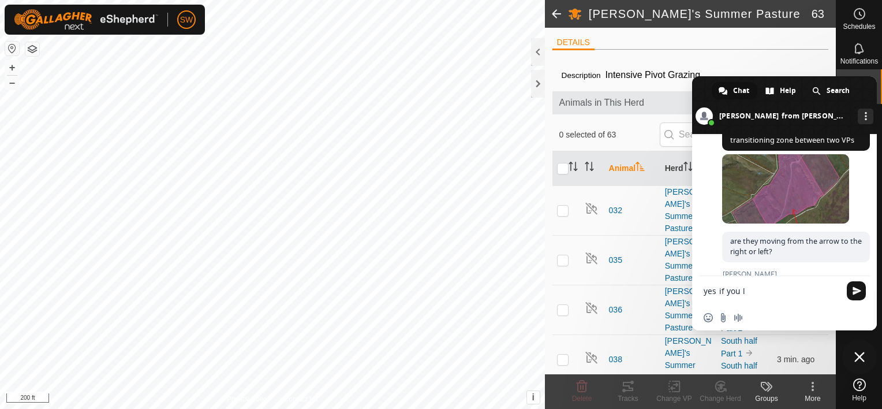
scroll to position [3410, 0]
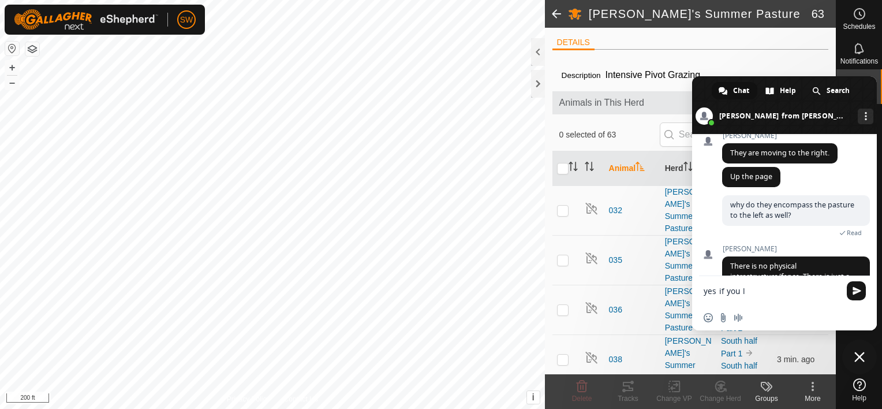
click at [788, 85] on span at bounding box center [785, 50] width 127 height 69
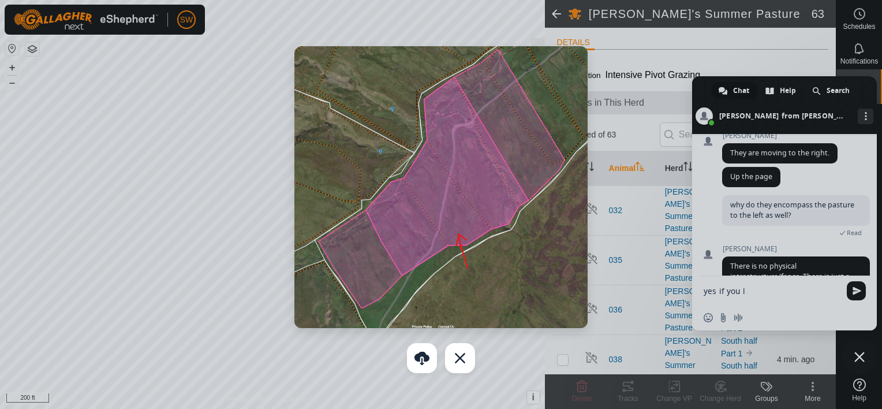
click at [871, 271] on div at bounding box center [441, 204] width 882 height 409
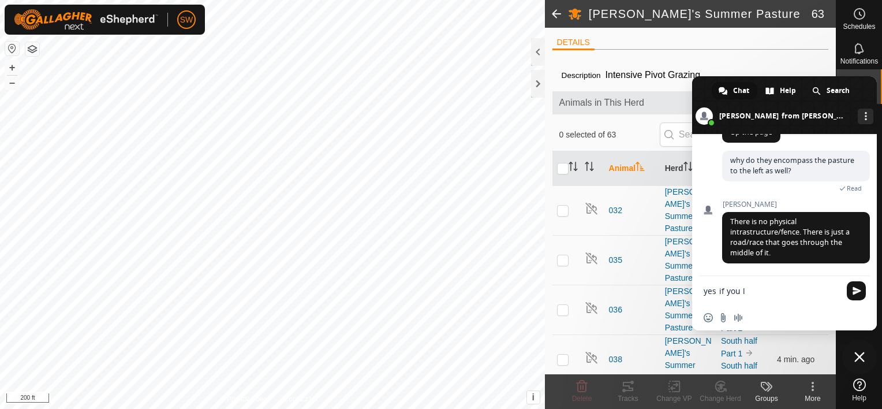
scroll to position [3634, 0]
click at [751, 292] on textarea "yes if you l" at bounding box center [773, 290] width 139 height 29
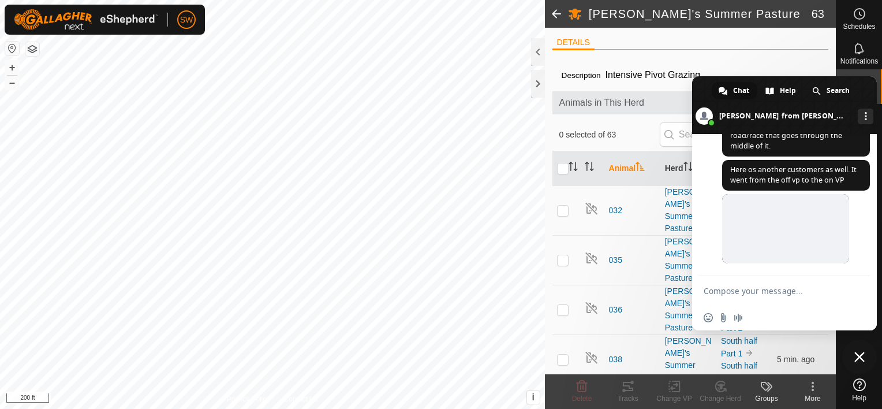
scroll to position [3742, 0]
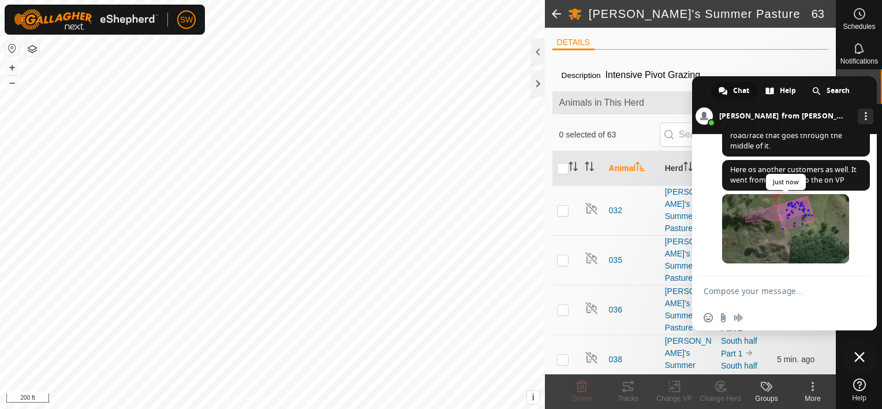
click at [818, 217] on span at bounding box center [785, 228] width 127 height 69
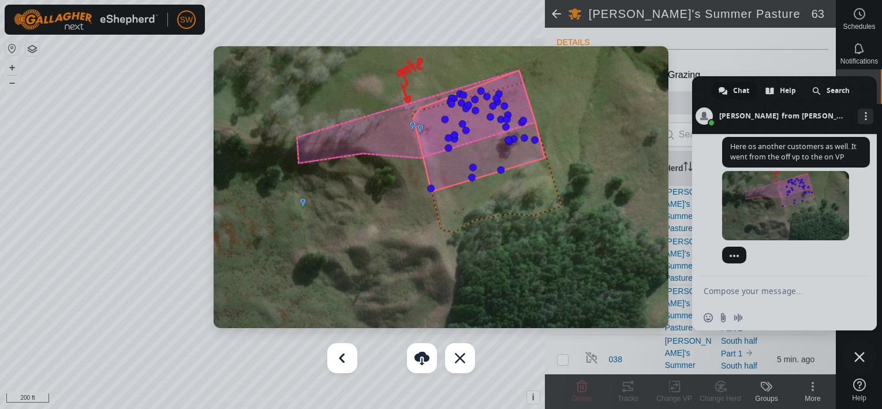
scroll to position [3765, 0]
click at [802, 286] on div at bounding box center [441, 204] width 882 height 409
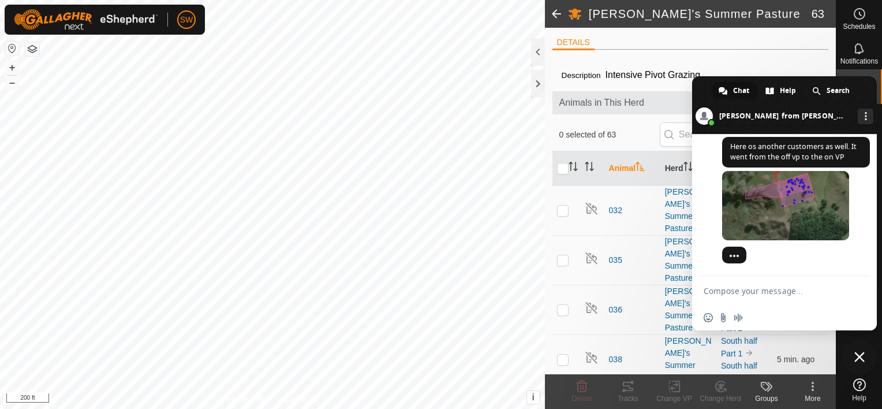
click at [790, 289] on textarea "Compose your message..." at bounding box center [773, 290] width 139 height 29
click at [795, 214] on span at bounding box center [785, 205] width 127 height 69
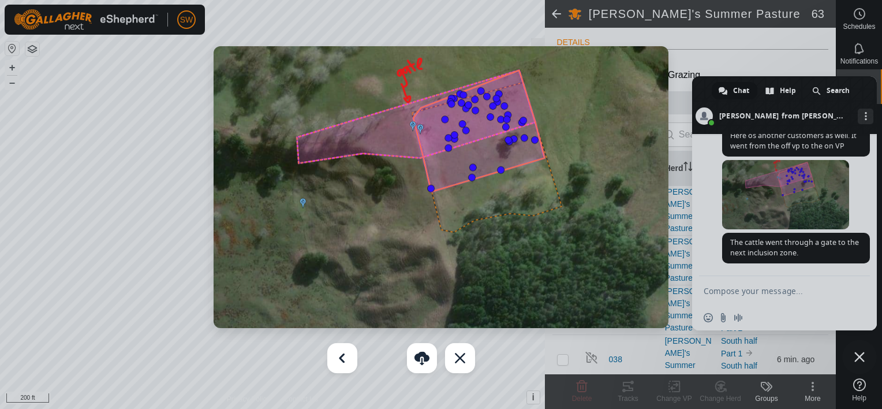
scroll to position [3800, 0]
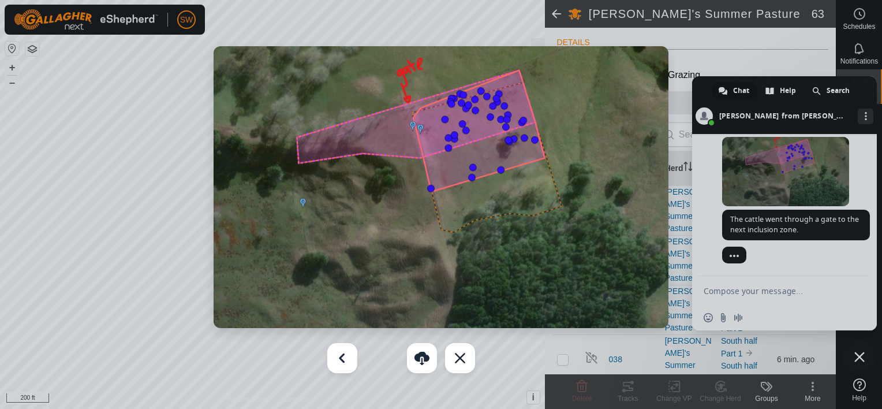
click at [765, 293] on div at bounding box center [441, 204] width 882 height 409
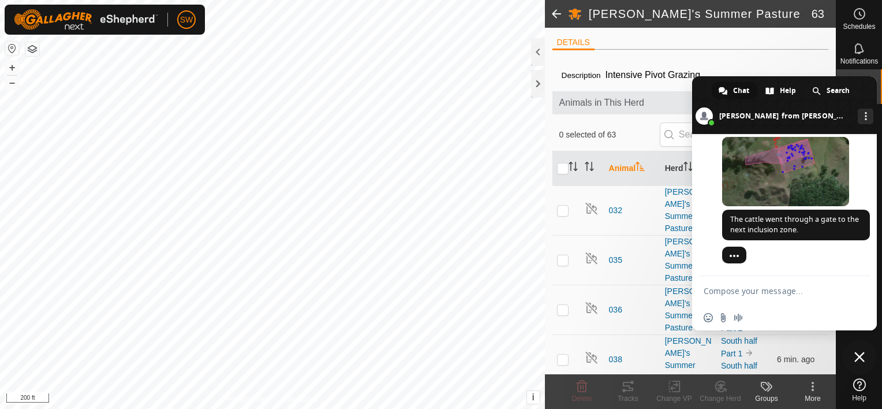
click at [765, 293] on textarea "Compose your message..." at bounding box center [773, 290] width 139 height 29
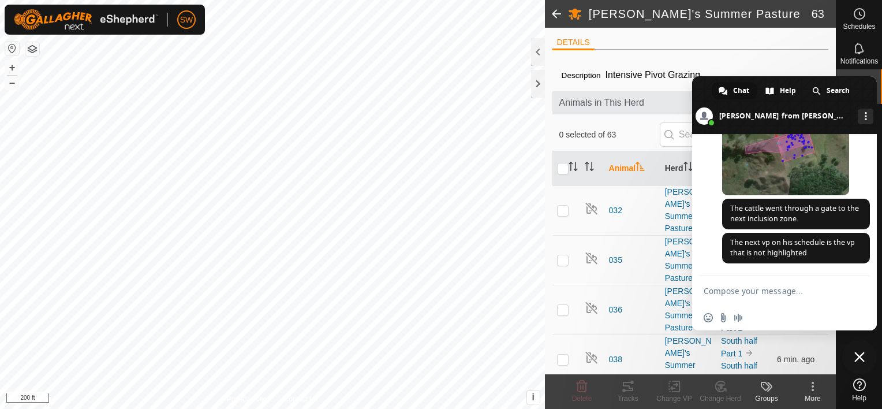
click at [818, 154] on span at bounding box center [785, 160] width 127 height 69
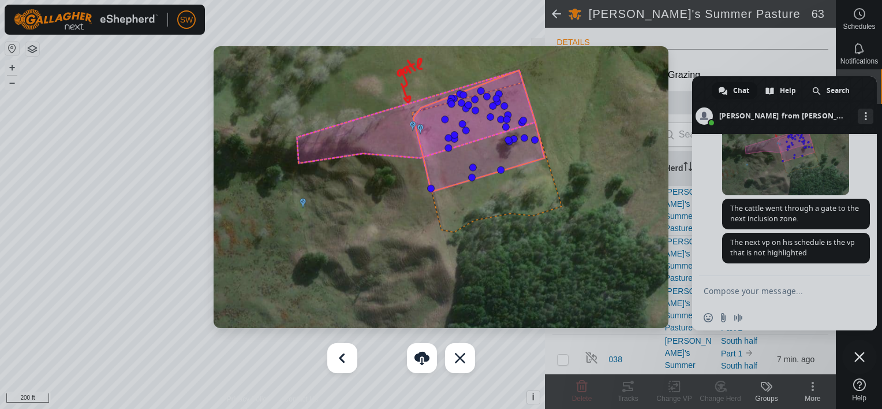
click at [858, 88] on div at bounding box center [441, 204] width 882 height 409
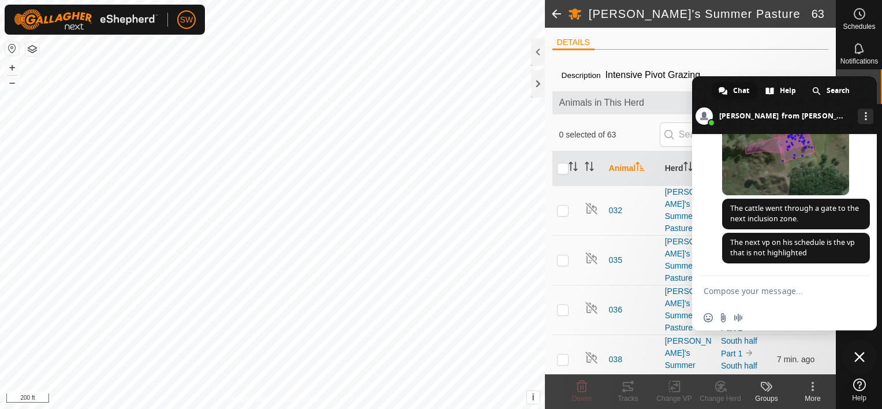
click at [858, 88] on span at bounding box center [784, 105] width 185 height 58
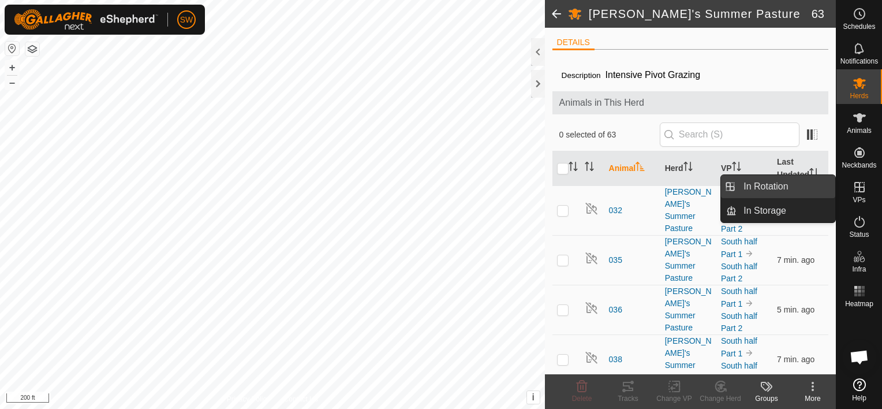
click at [820, 189] on link "In Rotation" at bounding box center [786, 186] width 99 height 23
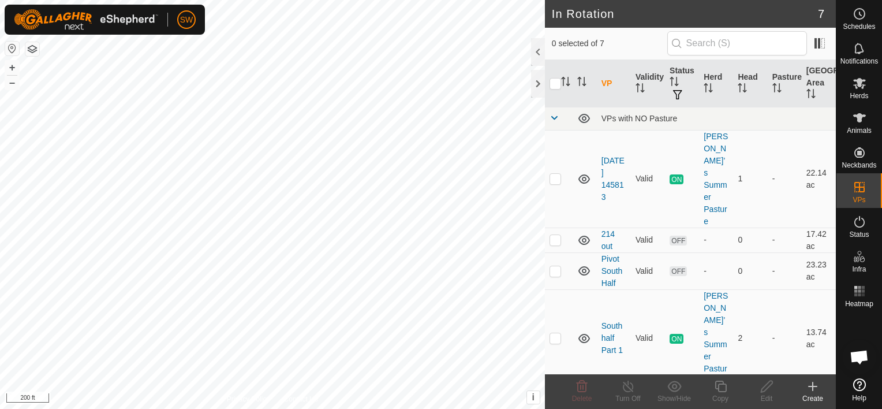
click at [821, 394] on div "Create" at bounding box center [813, 398] width 46 height 10
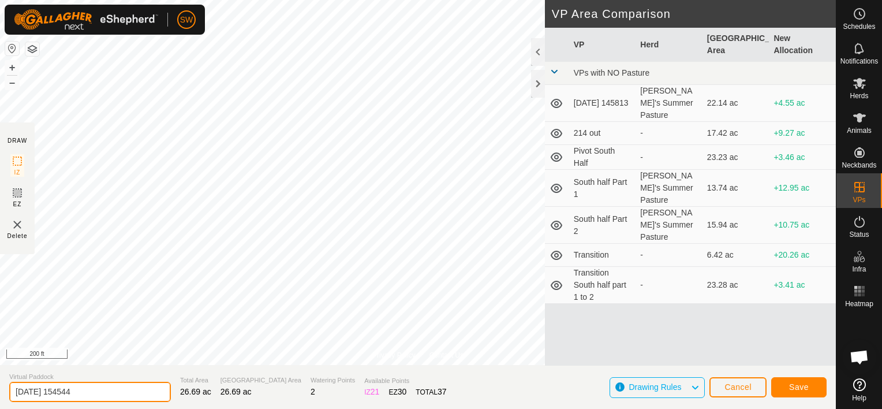
click at [114, 397] on input "2025-09-04 154544" at bounding box center [90, 392] width 162 height 20
click at [120, 390] on input "2025-09-04 154544" at bounding box center [90, 392] width 162 height 20
click at [122, 390] on input "2025-09-04 154544" at bounding box center [90, 392] width 162 height 20
click at [123, 390] on input "2025-09-04 154544" at bounding box center [90, 392] width 162 height 20
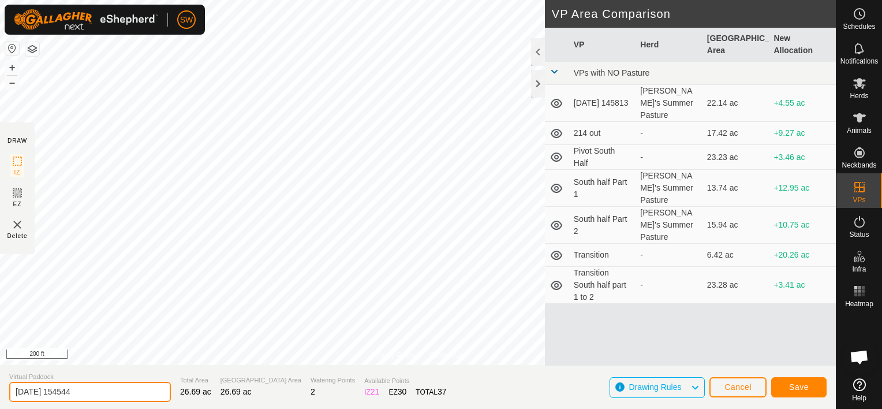
click at [123, 390] on input "2025-09-04 154544" at bounding box center [90, 392] width 162 height 20
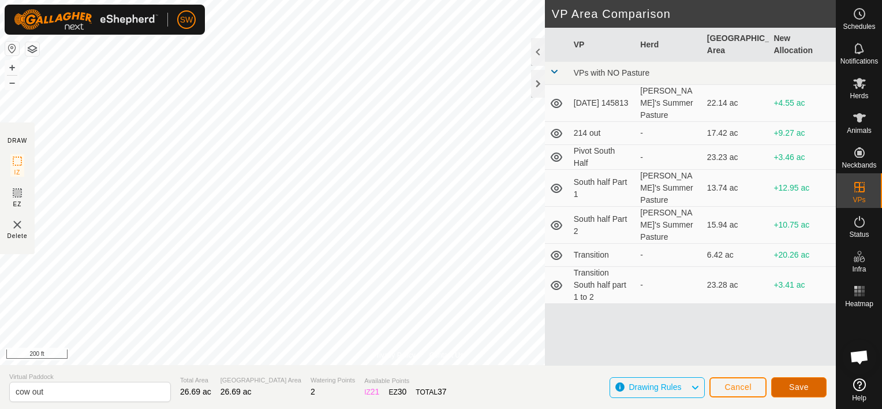
click at [795, 382] on span "Save" at bounding box center [799, 386] width 20 height 9
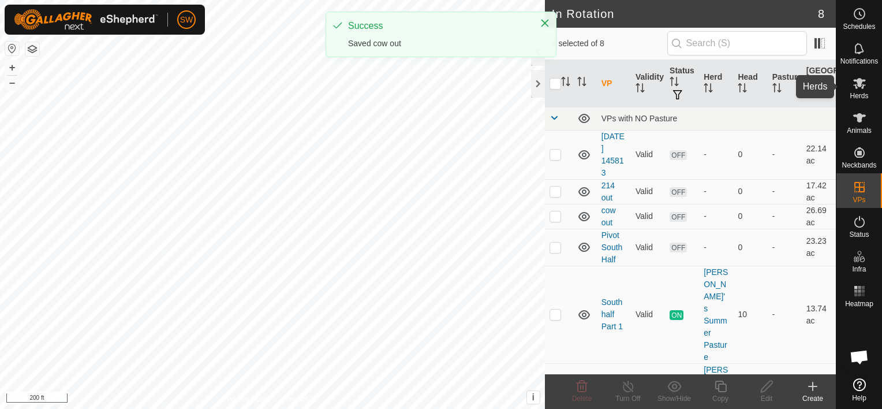
click at [863, 82] on icon at bounding box center [860, 83] width 14 height 14
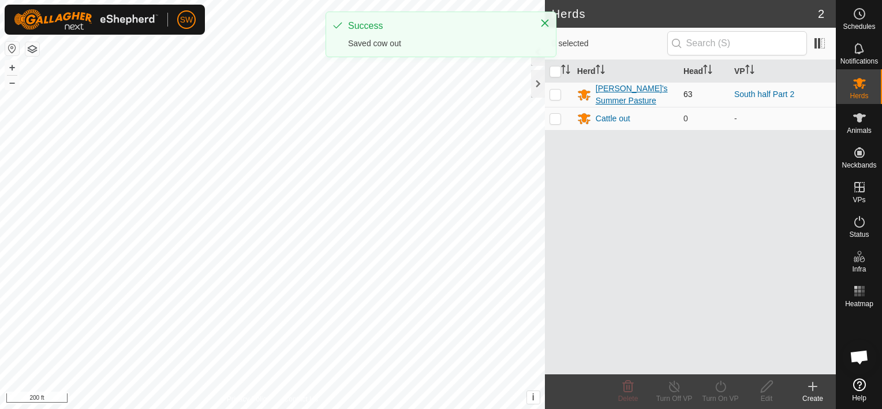
click at [650, 100] on div "[PERSON_NAME]'s Summer Pasture" at bounding box center [635, 95] width 79 height 24
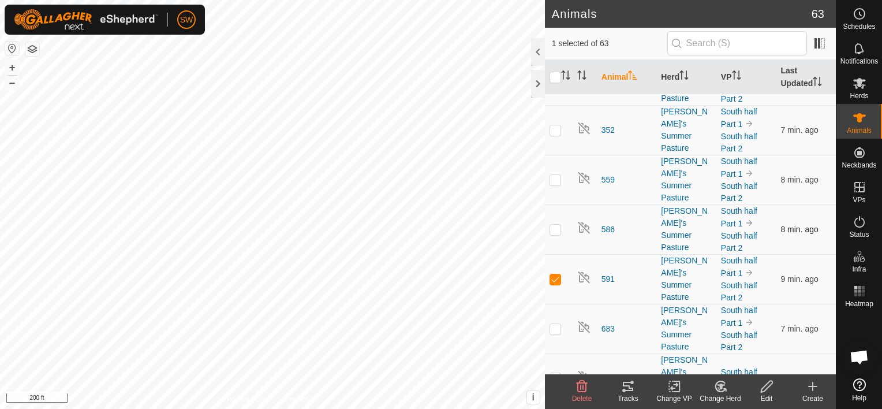
scroll to position [2322, 0]
click at [713, 389] on change-mob-svg-icon at bounding box center [721, 386] width 46 height 14
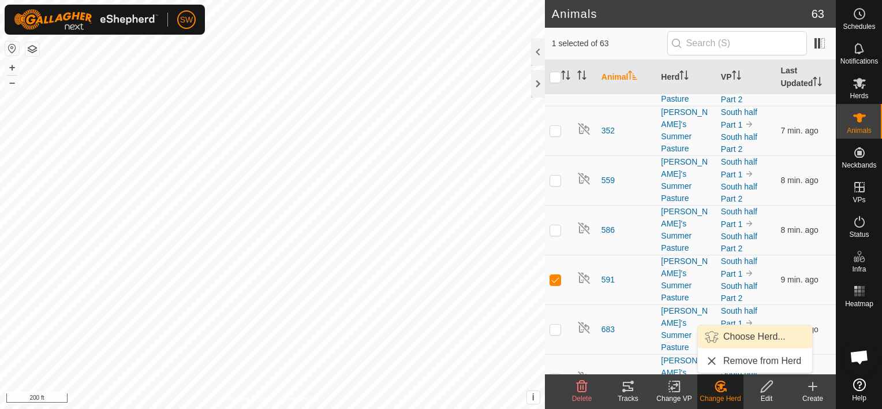
click at [720, 342] on link "Choose Herd..." at bounding box center [755, 336] width 114 height 23
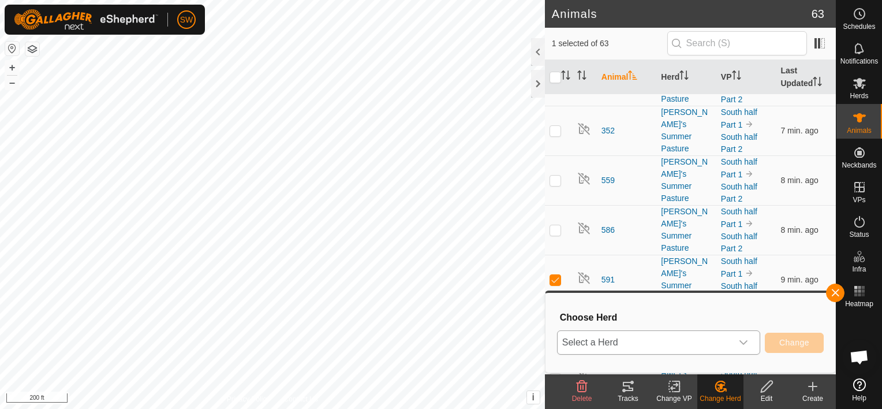
click at [639, 342] on span "Select a Herd" at bounding box center [645, 342] width 174 height 23
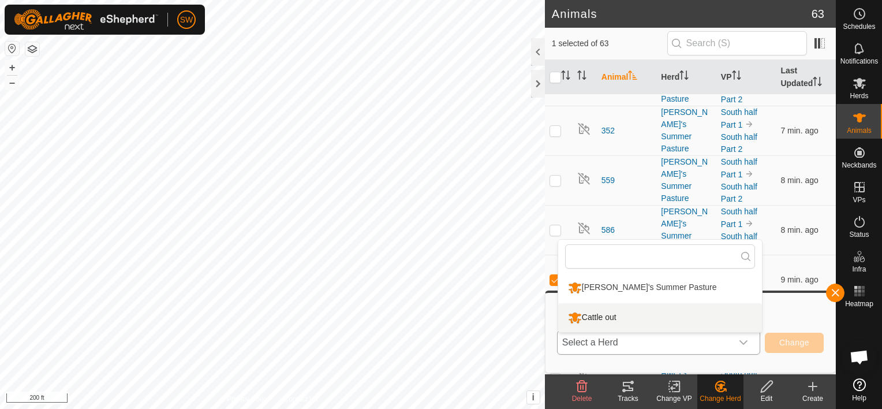
click at [614, 318] on li "Cattle out" at bounding box center [660, 317] width 204 height 29
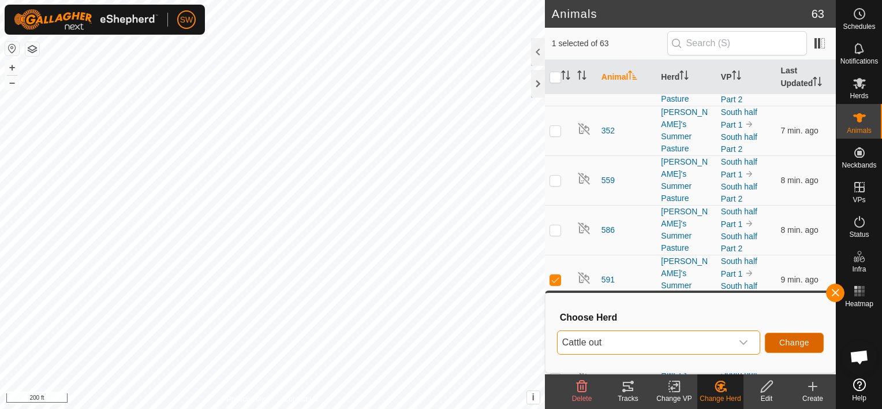
click at [775, 335] on button "Change" at bounding box center [794, 343] width 59 height 20
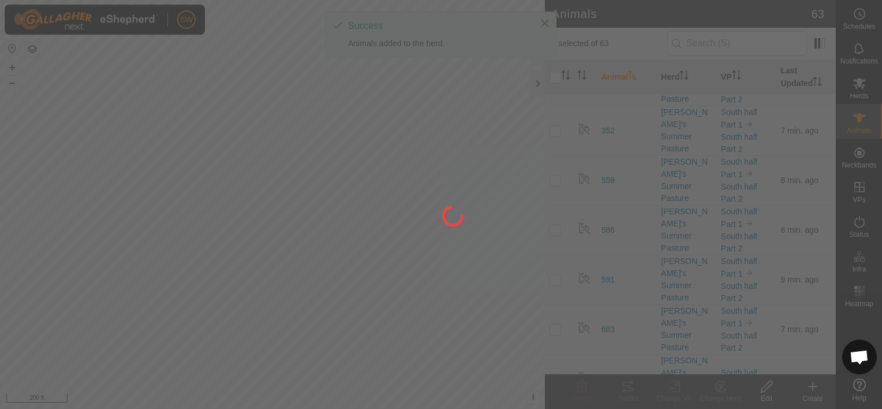
scroll to position [2155, 0]
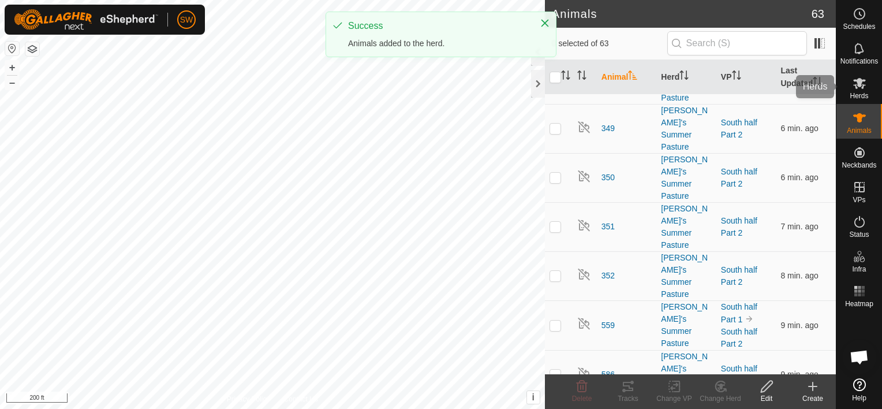
click at [863, 94] on span "Herds" at bounding box center [859, 95] width 18 height 7
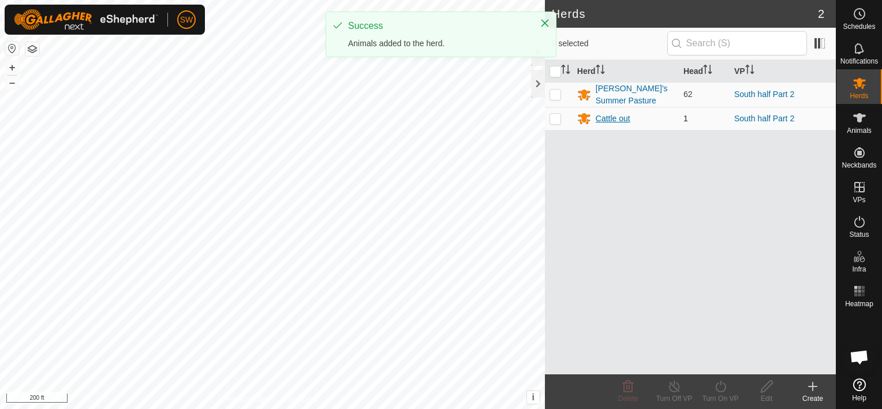
click at [620, 115] on div "Cattle out" at bounding box center [613, 119] width 35 height 12
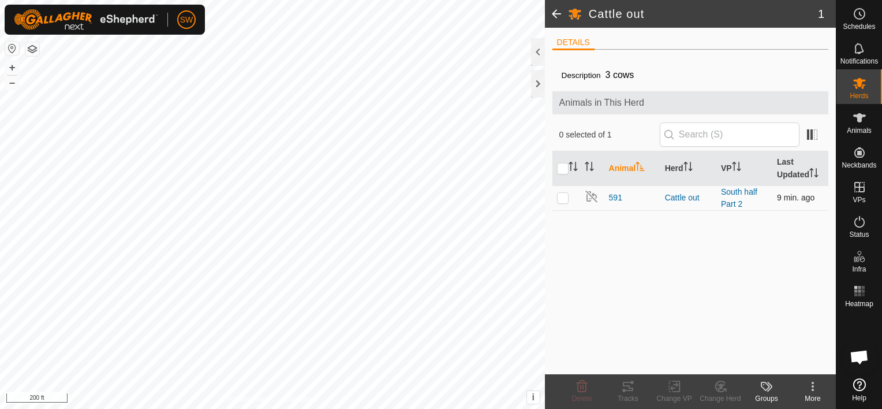
click at [567, 198] on p-checkbox at bounding box center [563, 197] width 12 height 9
click at [666, 386] on change-vp-svg-icon at bounding box center [674, 386] width 46 height 14
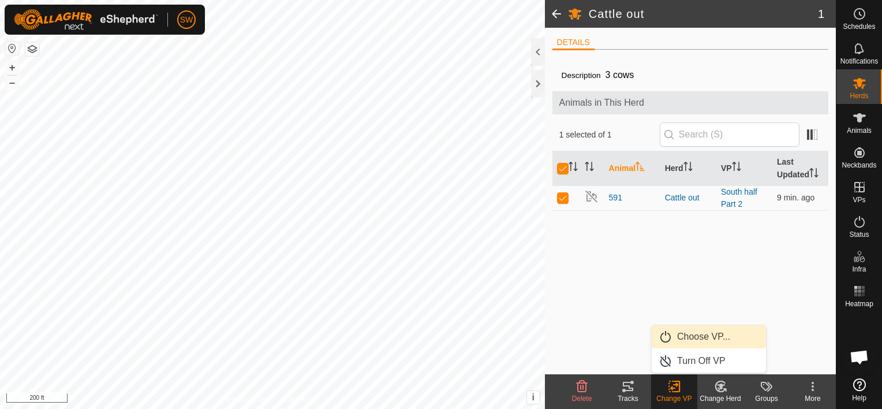
click at [677, 336] on link "Choose VP..." at bounding box center [709, 336] width 114 height 23
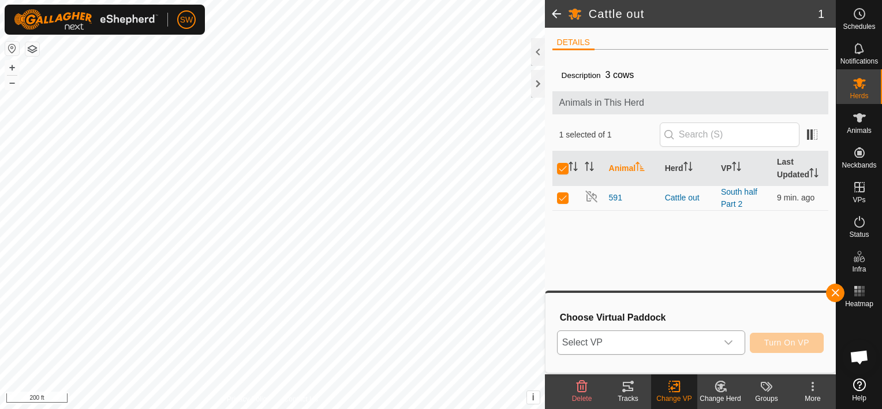
click at [664, 349] on span "Select VP" at bounding box center [637, 342] width 159 height 23
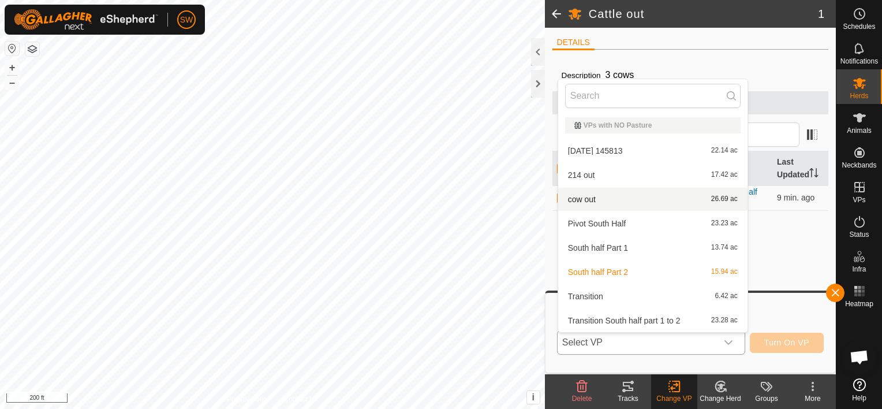
click at [619, 199] on li "cow out 26.69 ac" at bounding box center [652, 199] width 189 height 23
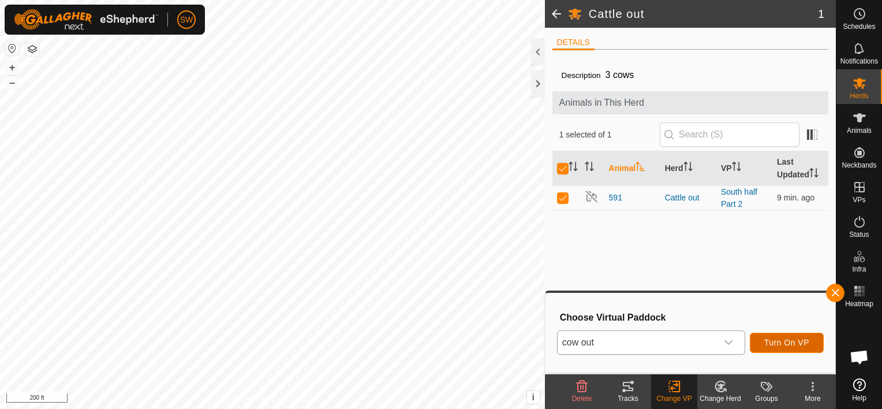
click at [781, 340] on span "Turn On VP" at bounding box center [787, 342] width 45 height 9
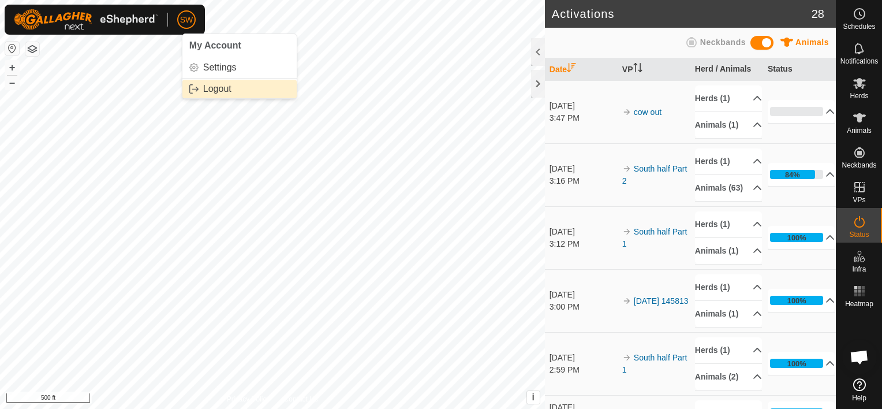
click at [215, 83] on link "Logout" at bounding box center [239, 89] width 114 height 18
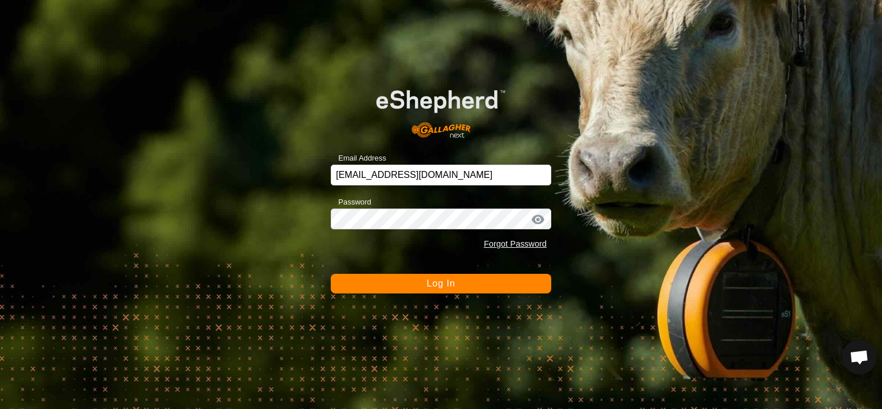
click at [360, 277] on button "Log In" at bounding box center [441, 284] width 221 height 20
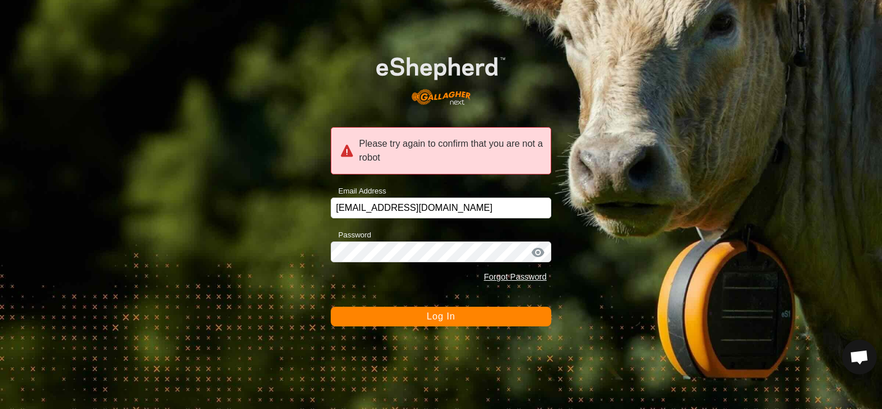
click at [471, 314] on button "Log In" at bounding box center [441, 317] width 221 height 20
click at [451, 319] on span "Log In" at bounding box center [441, 316] width 28 height 10
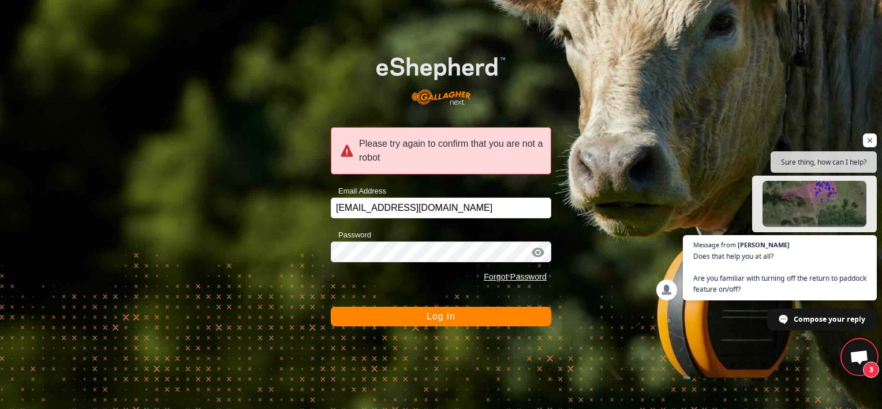
click at [487, 322] on button "Log In" at bounding box center [441, 317] width 221 height 20
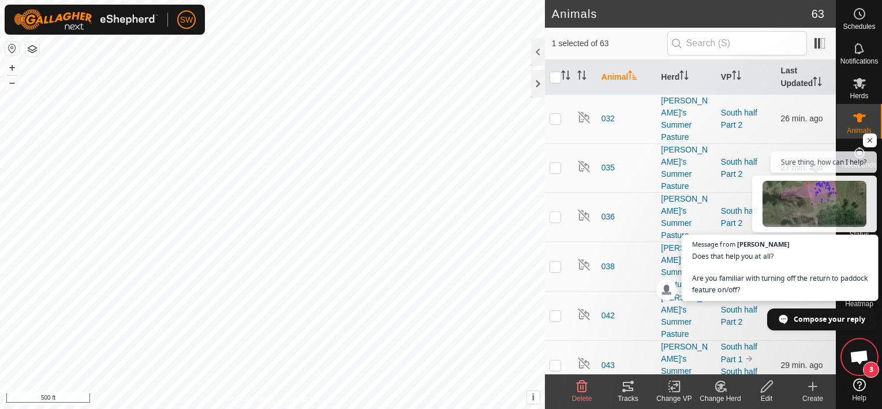
click at [796, 259] on span "Does that help you at all? Are you familiar with turning off the return to padd…" at bounding box center [780, 273] width 176 height 44
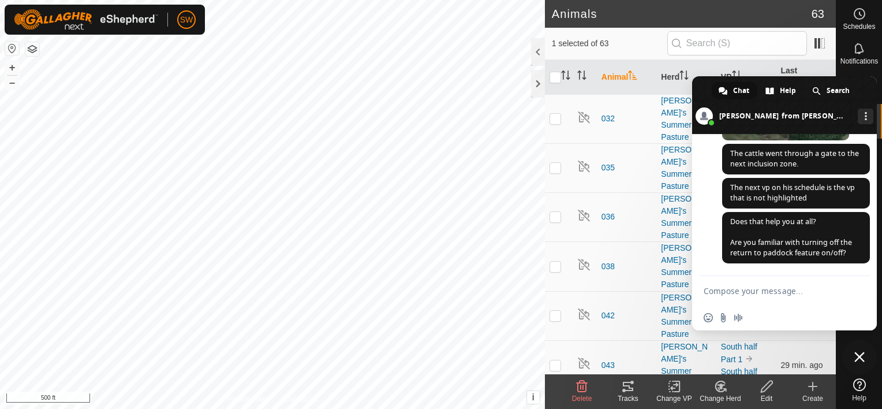
scroll to position [3868, 0]
click at [797, 299] on textarea "Compose your message..." at bounding box center [773, 290] width 139 height 29
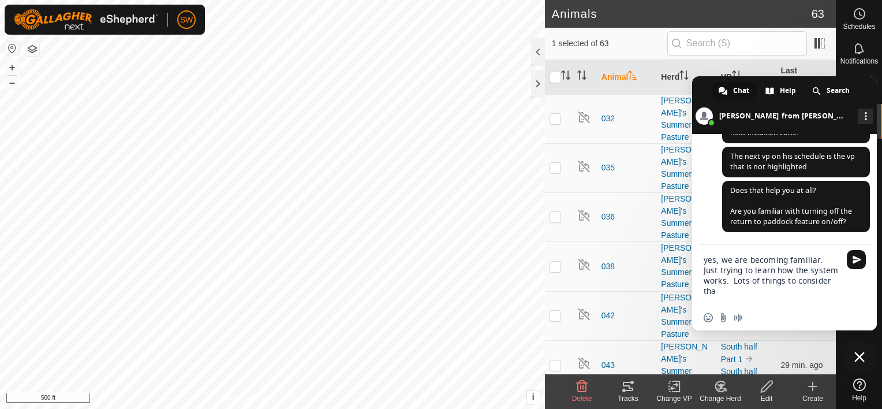
click at [759, 280] on textarea "yes, we are becoming familiar. Just trying to learn how the system works. Lots …" at bounding box center [773, 275] width 139 height 60
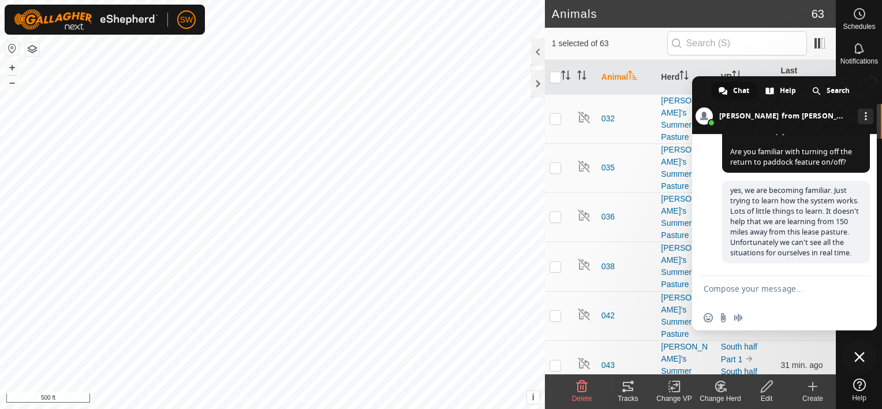
scroll to position [3973, 0]
click at [698, 93] on span at bounding box center [784, 105] width 185 height 58
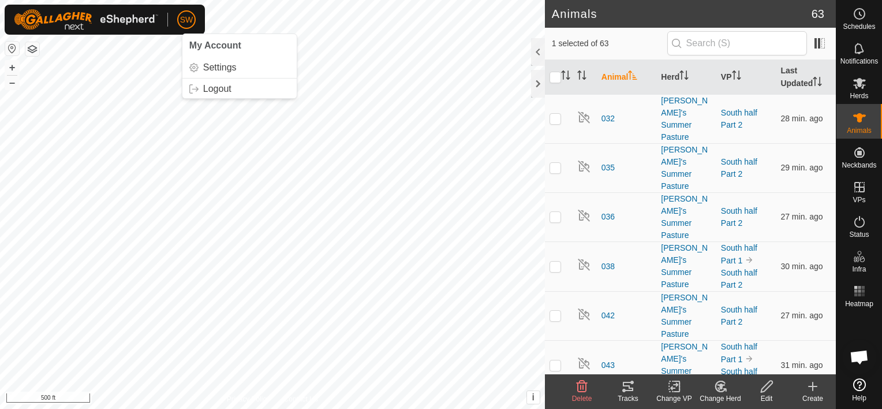
click at [161, 13] on div "SW My Account Settings Logout" at bounding box center [105, 20] width 200 height 30
click at [143, 18] on img at bounding box center [86, 19] width 144 height 21
click at [194, 16] on p-avatar "SW" at bounding box center [186, 19] width 18 height 18
click at [211, 81] on link "Logout" at bounding box center [239, 89] width 114 height 18
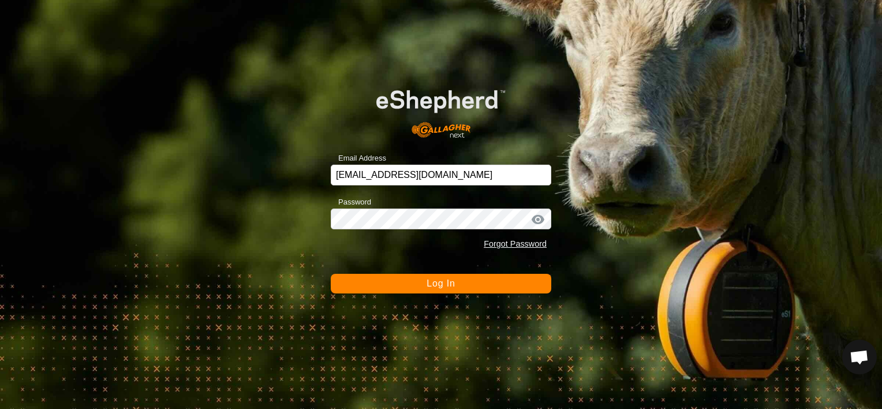
click at [446, 282] on span "Log In" at bounding box center [441, 283] width 28 height 10
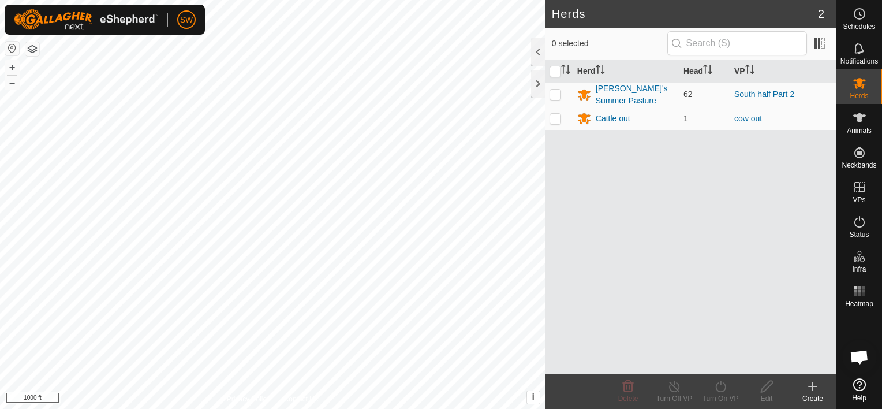
scroll to position [3973, 0]
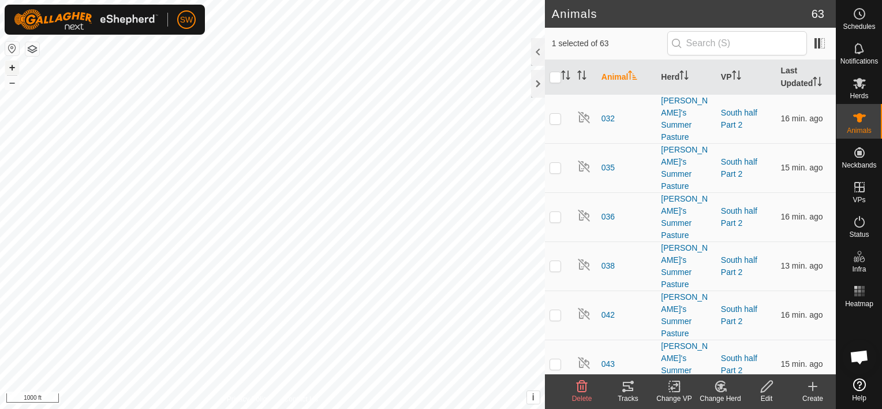
click at [12, 69] on button "+" at bounding box center [12, 68] width 14 height 14
